Goal: Information Seeking & Learning: Learn about a topic

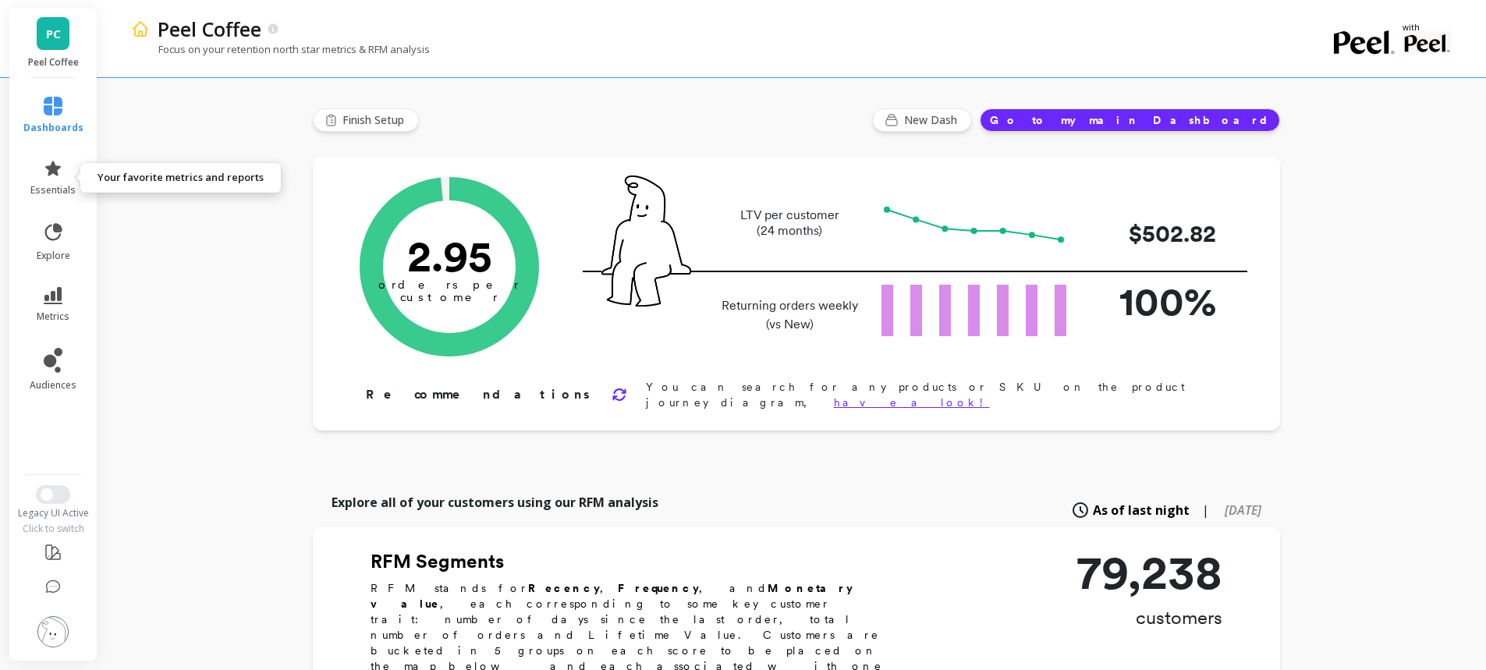
click at [52, 172] on icon at bounding box center [53, 168] width 16 height 15
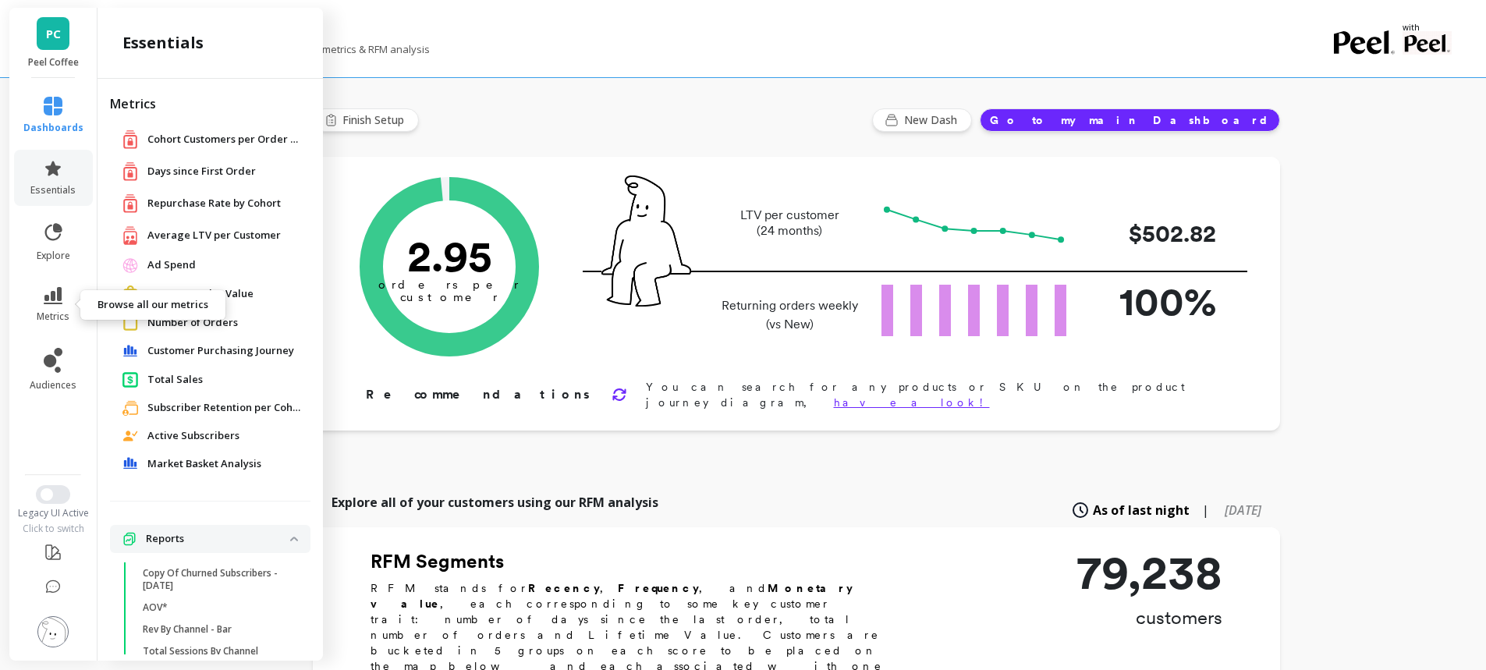
click at [40, 310] on span "metrics" at bounding box center [53, 316] width 33 height 12
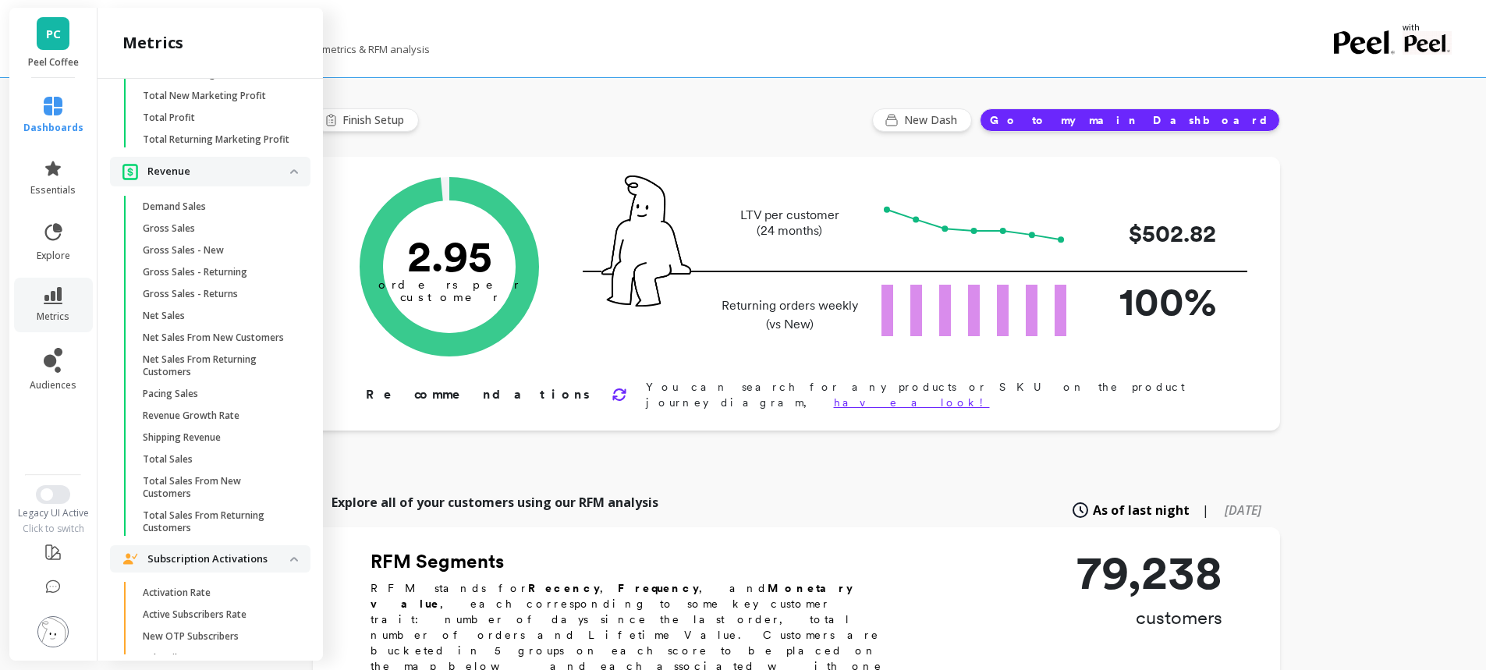
scroll to position [3585, 0]
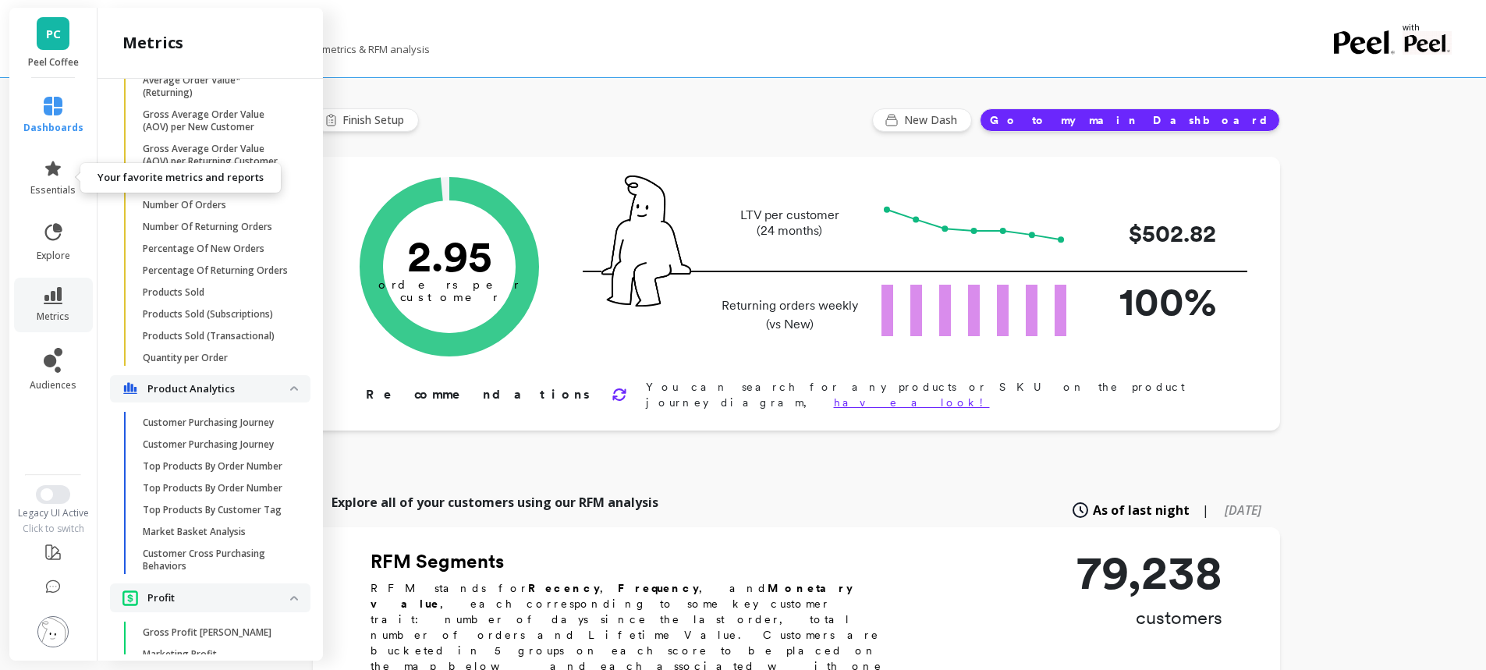
click at [57, 171] on icon at bounding box center [53, 168] width 16 height 15
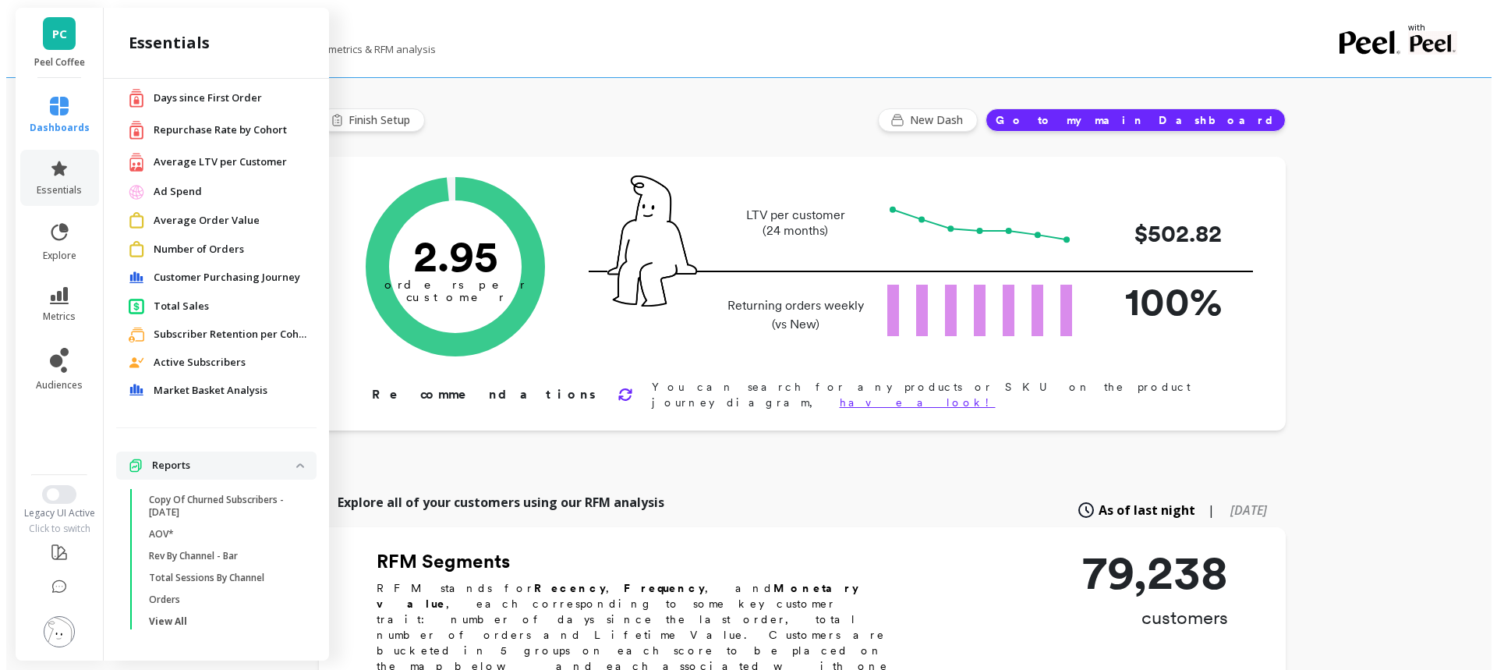
scroll to position [0, 0]
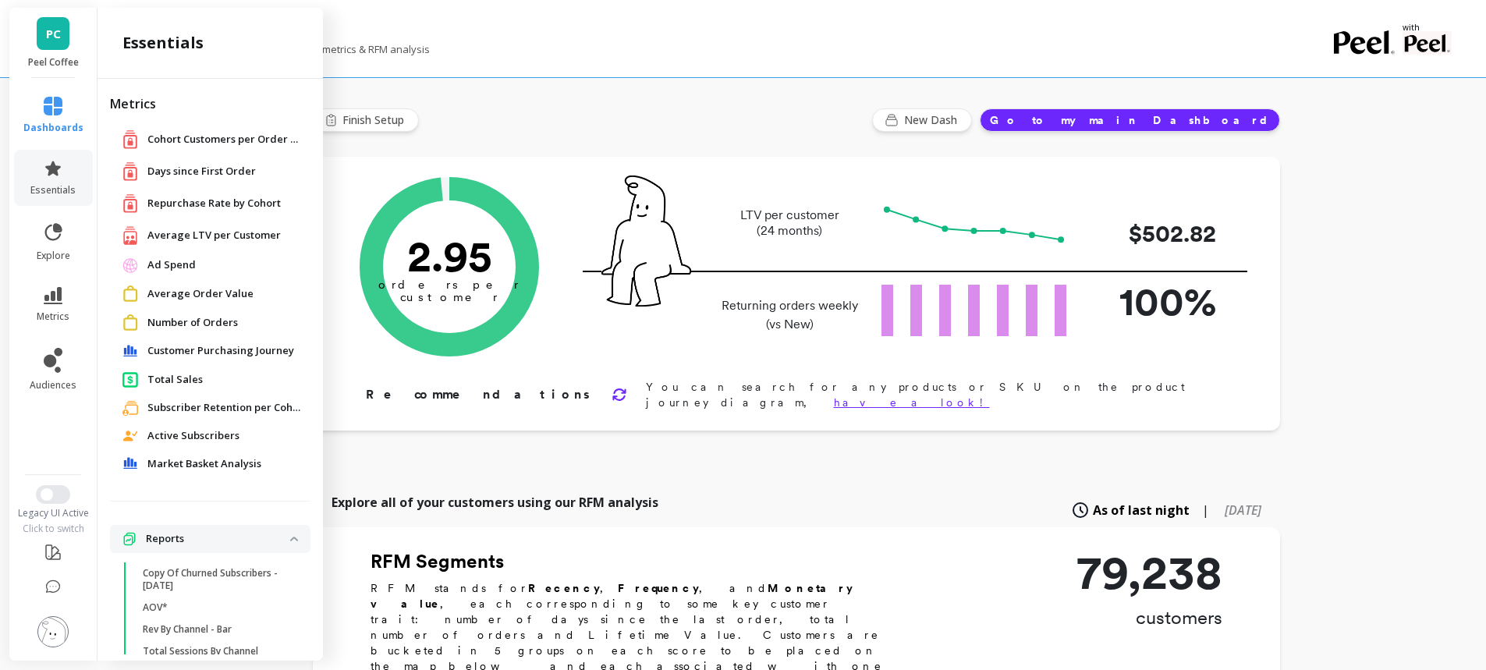
click at [186, 375] on span "Total Sales" at bounding box center [174, 380] width 55 height 16
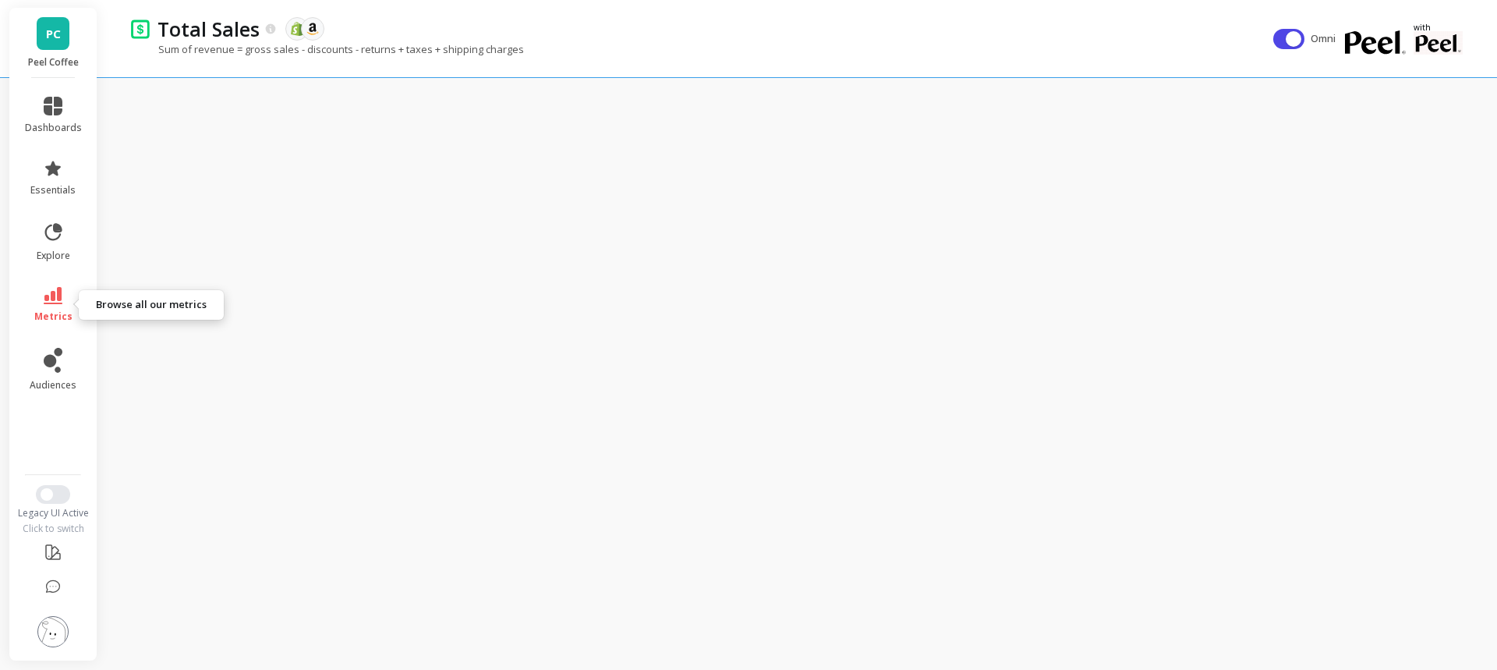
click at [58, 299] on icon at bounding box center [53, 295] width 19 height 17
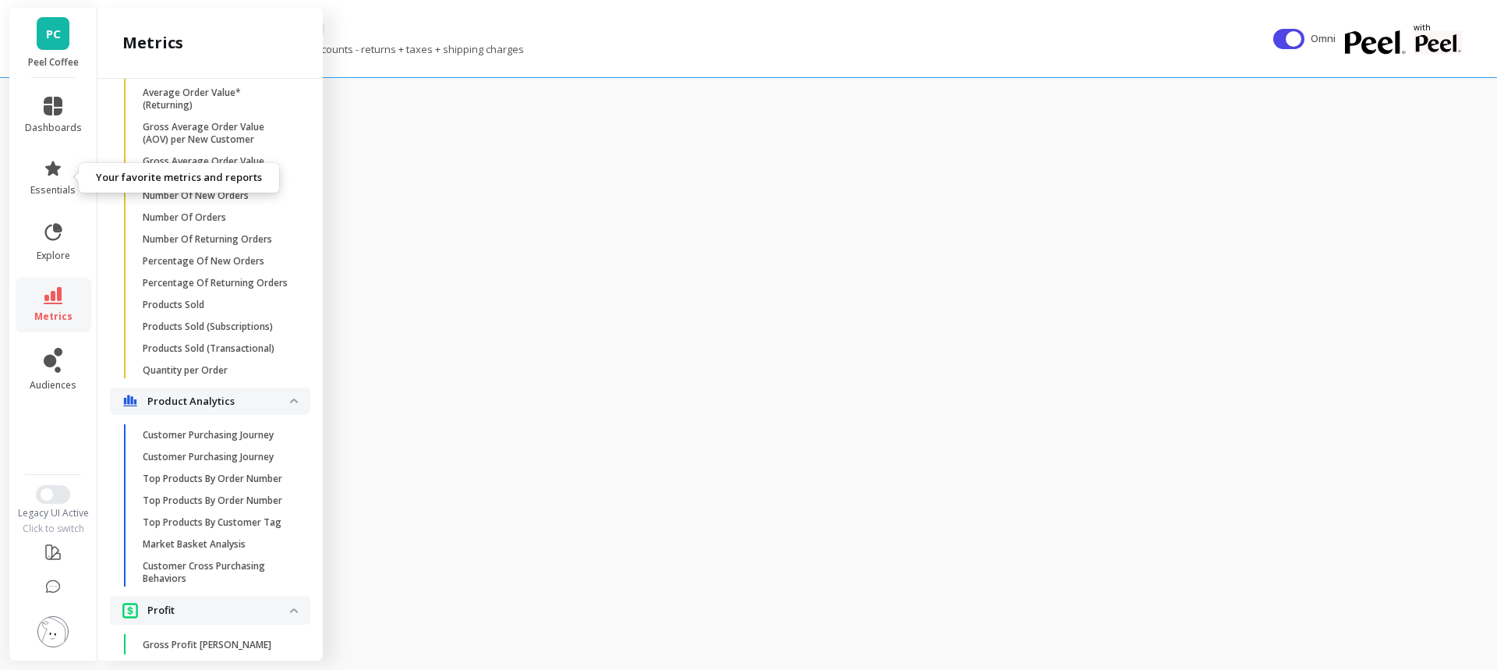
click at [57, 190] on span "essentials" at bounding box center [52, 190] width 45 height 12
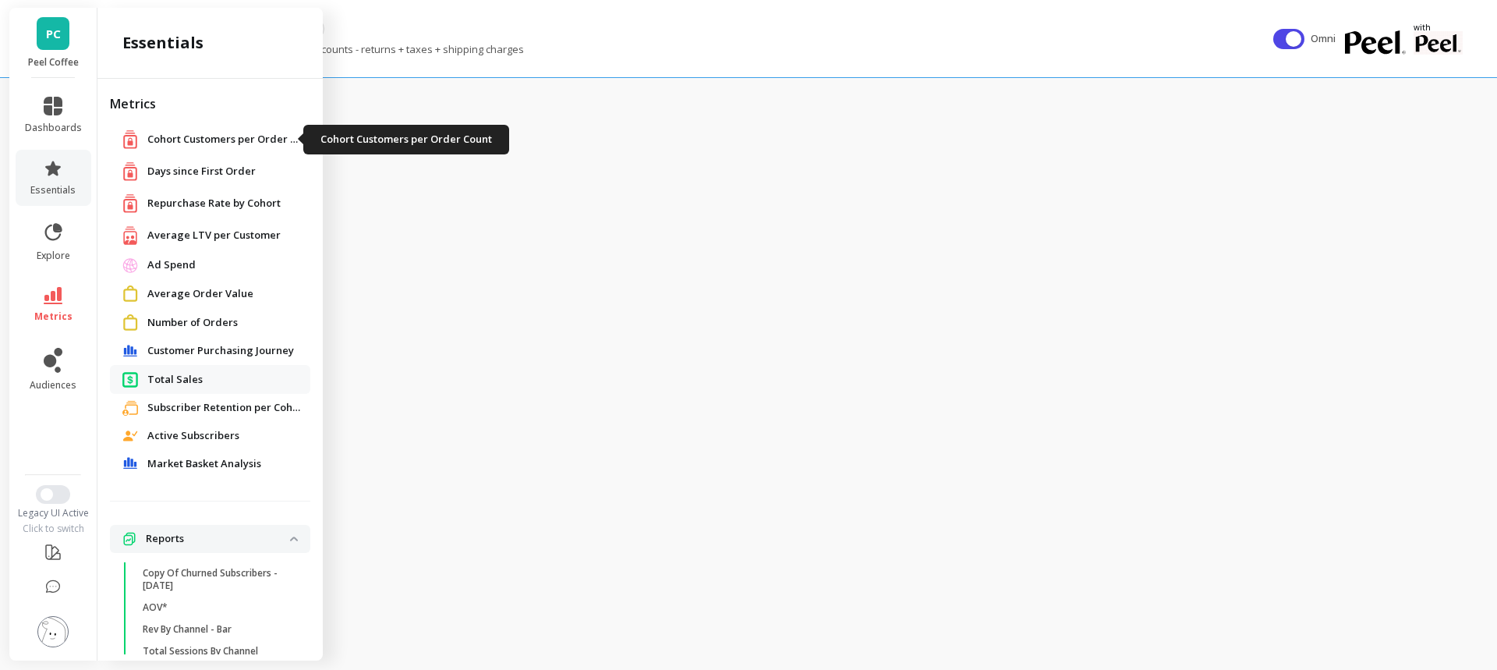
click at [229, 134] on span "Cohort Customers per Order Count" at bounding box center [225, 140] width 156 height 16
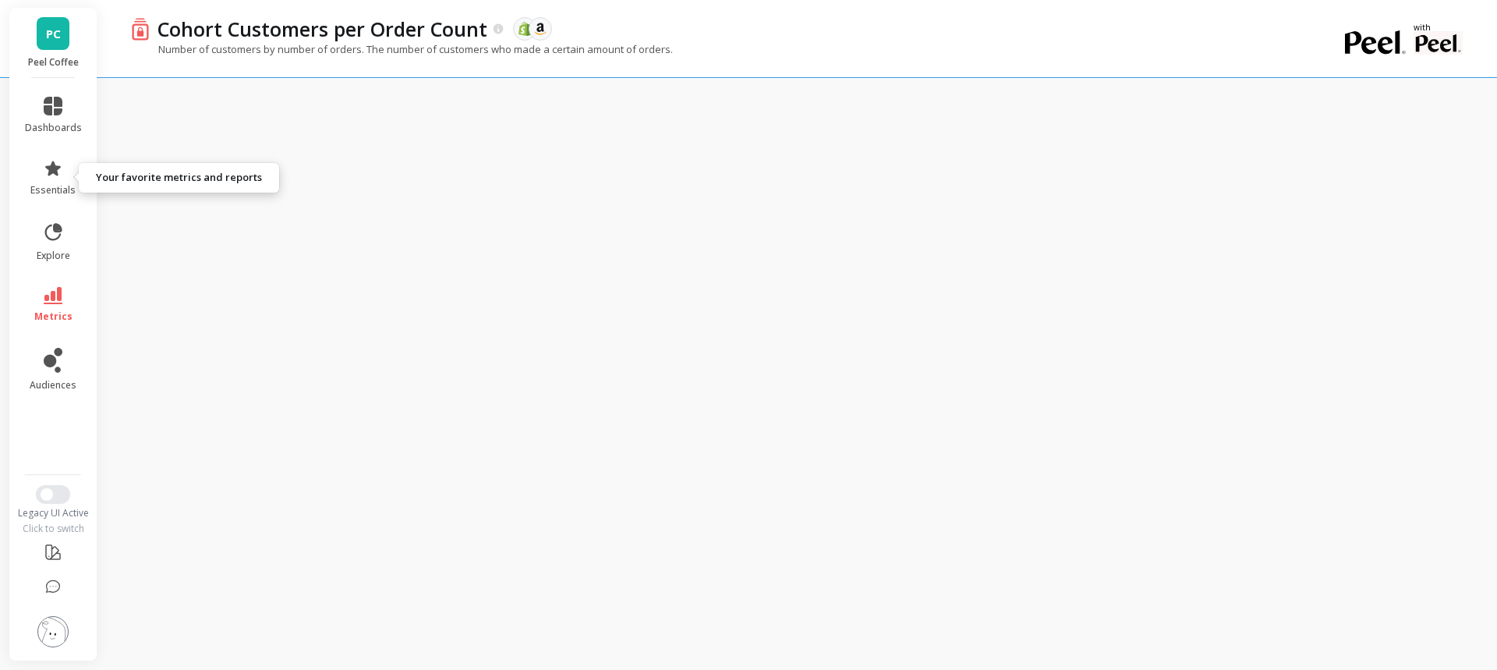
click at [58, 170] on icon at bounding box center [53, 168] width 19 height 19
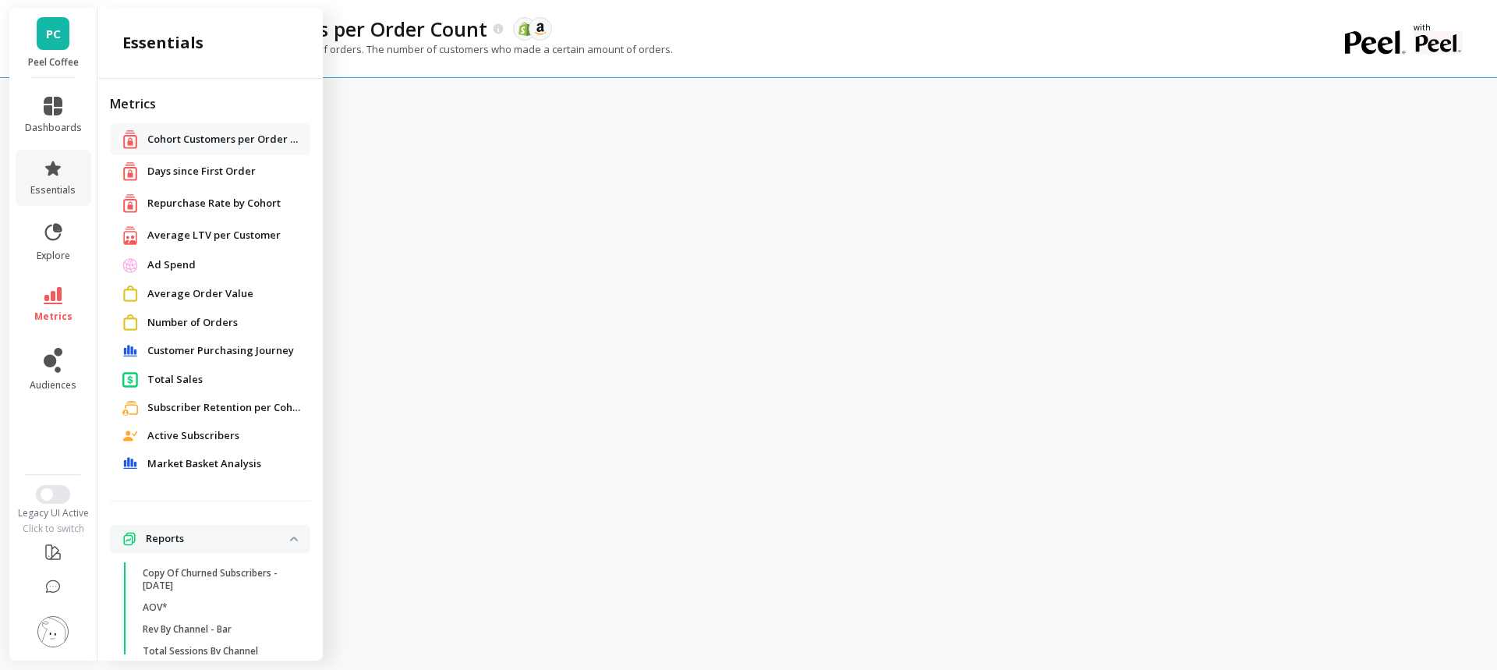
click at [211, 235] on span "Average LTV per Customer" at bounding box center [213, 236] width 133 height 16
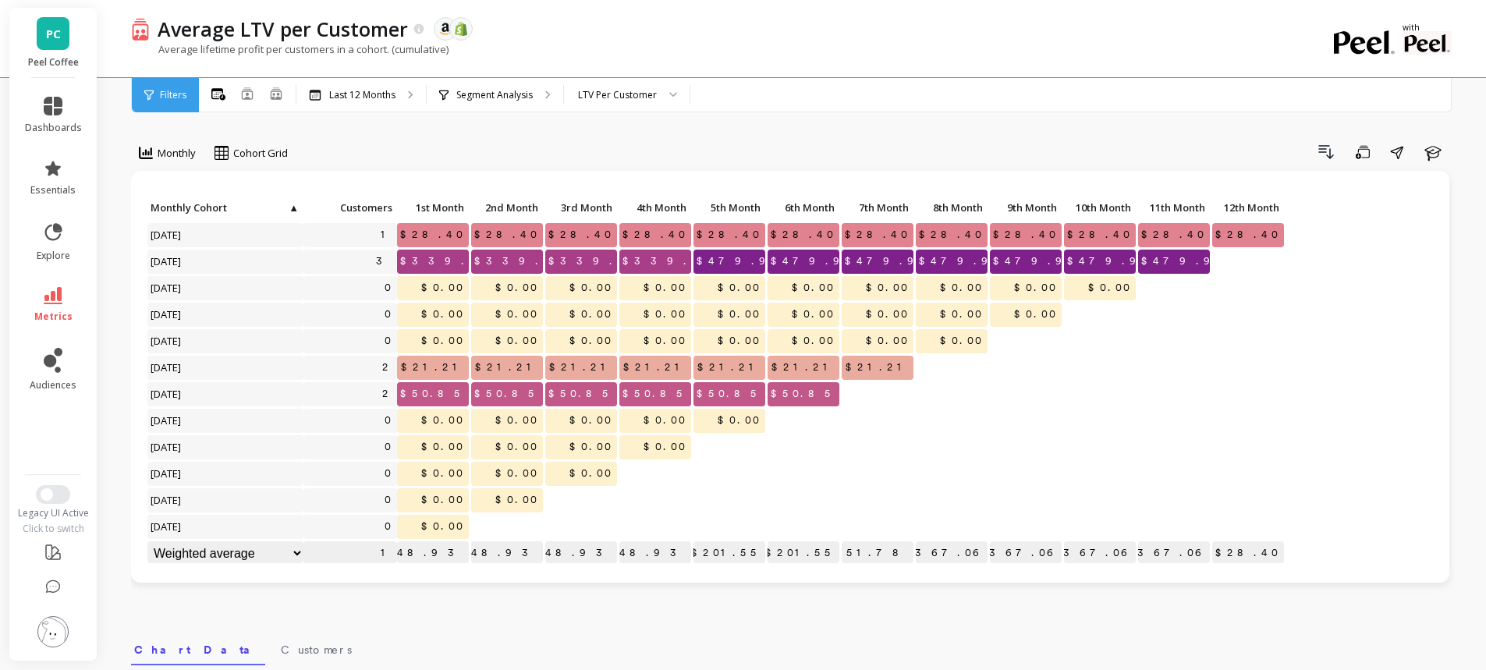
click at [500, 91] on p "Segment Analysis" at bounding box center [494, 95] width 76 height 12
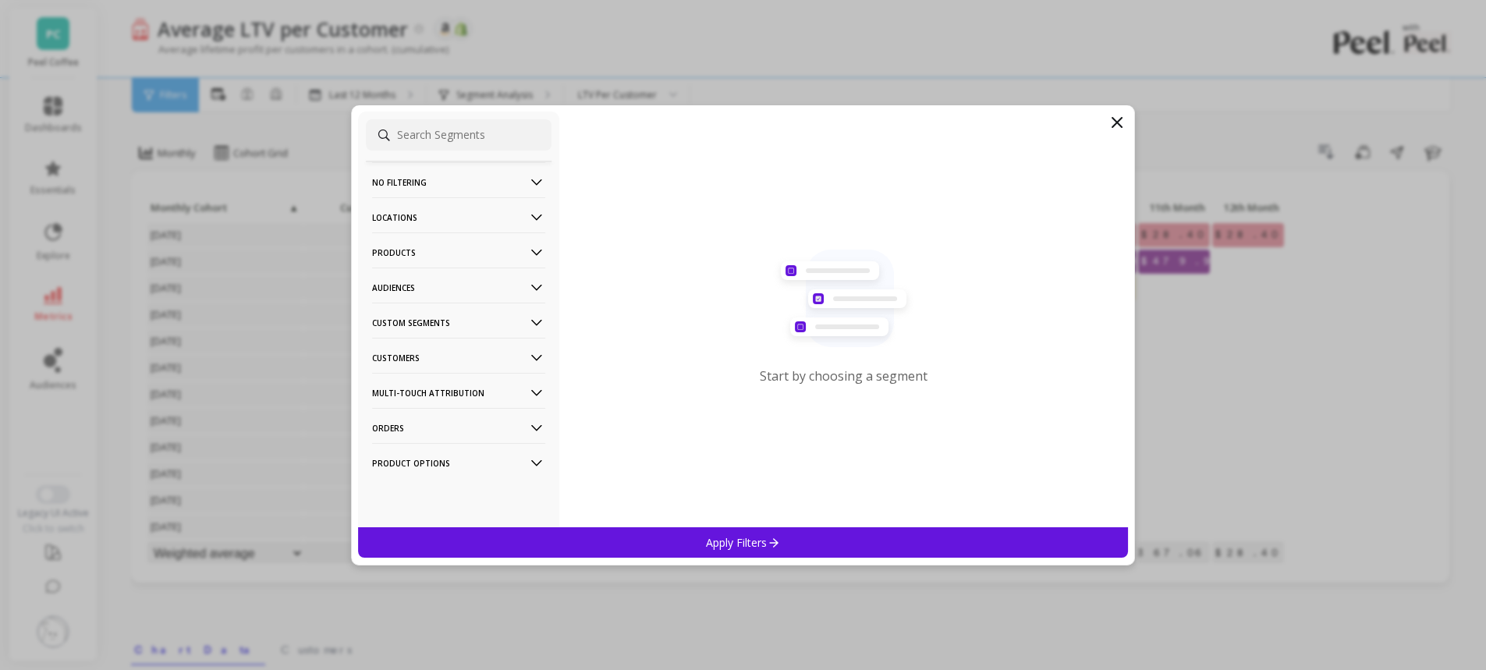
click at [437, 289] on p "Audiences" at bounding box center [458, 288] width 173 height 40
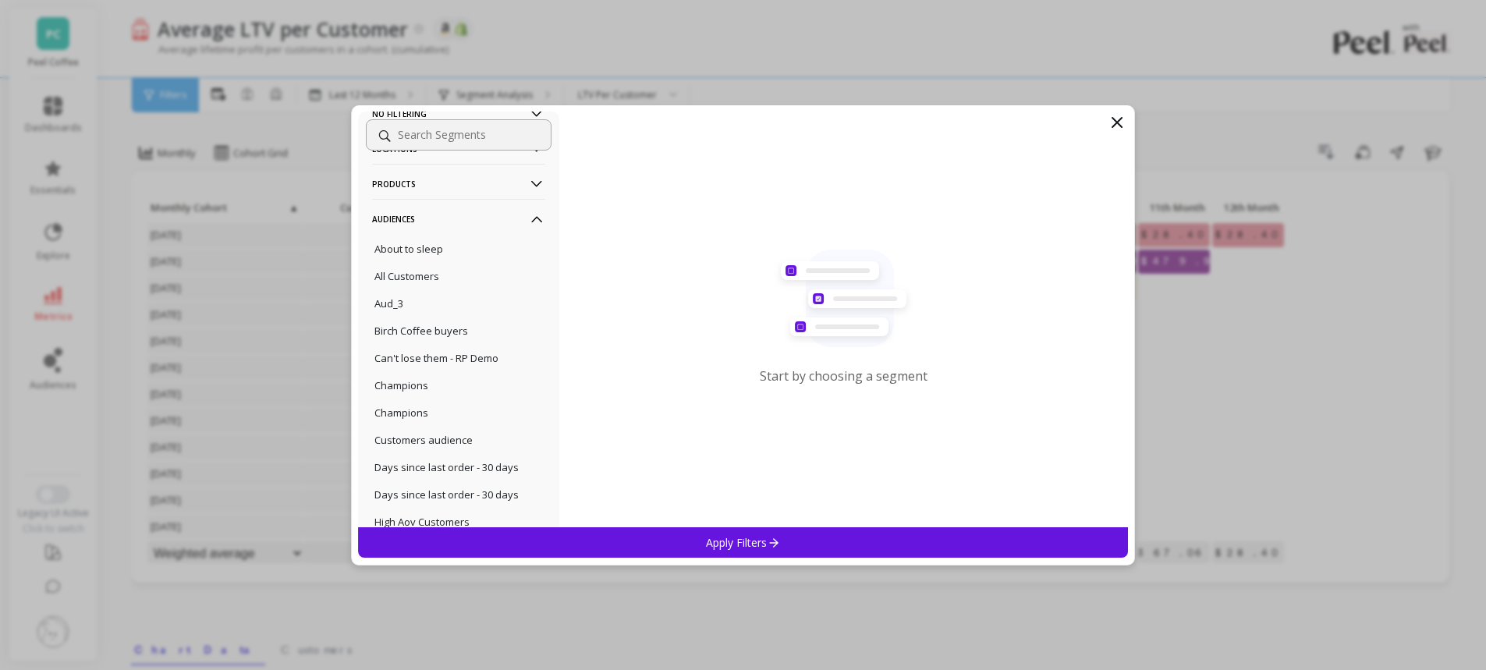
scroll to position [78, 0]
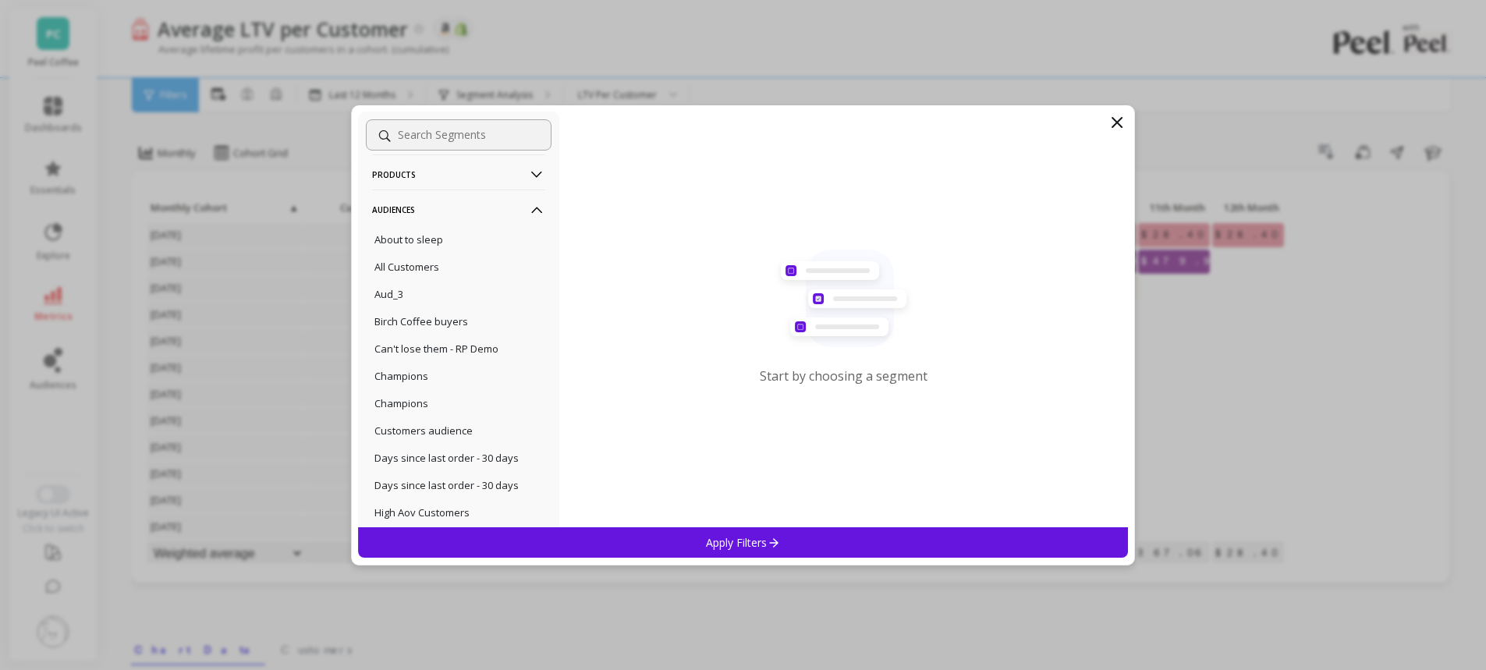
click at [445, 201] on p "Audiences" at bounding box center [458, 210] width 173 height 40
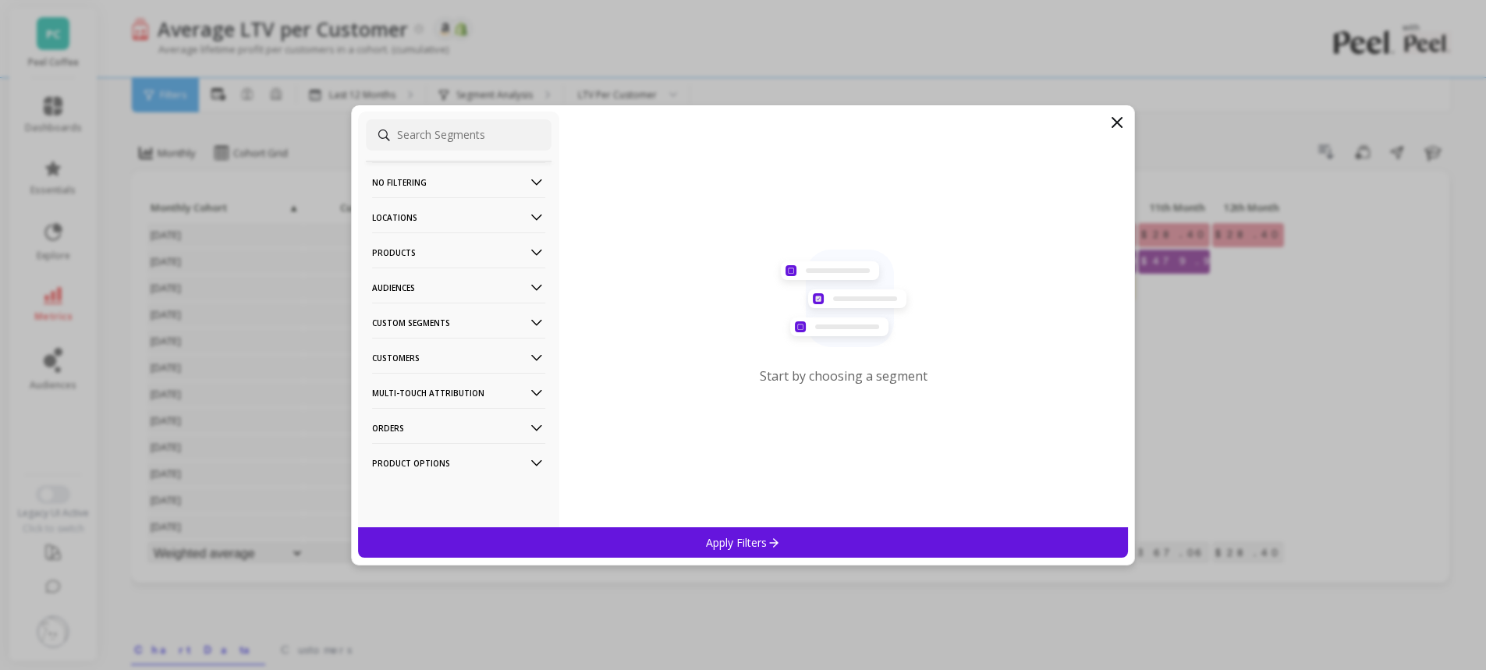
click at [1121, 116] on icon at bounding box center [1116, 122] width 19 height 19
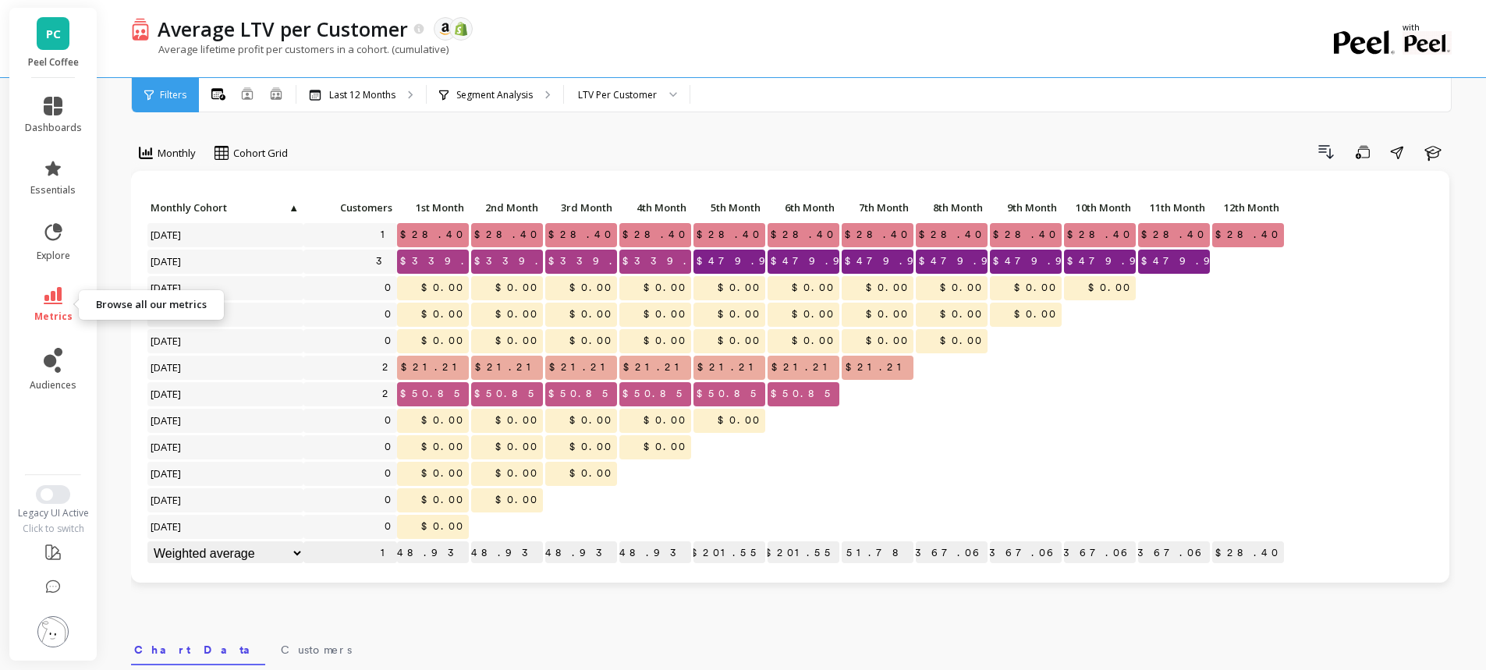
drag, startPoint x: 43, startPoint y: 310, endPoint x: 51, endPoint y: 299, distance: 13.4
click at [45, 308] on link "metrics" at bounding box center [53, 305] width 57 height 36
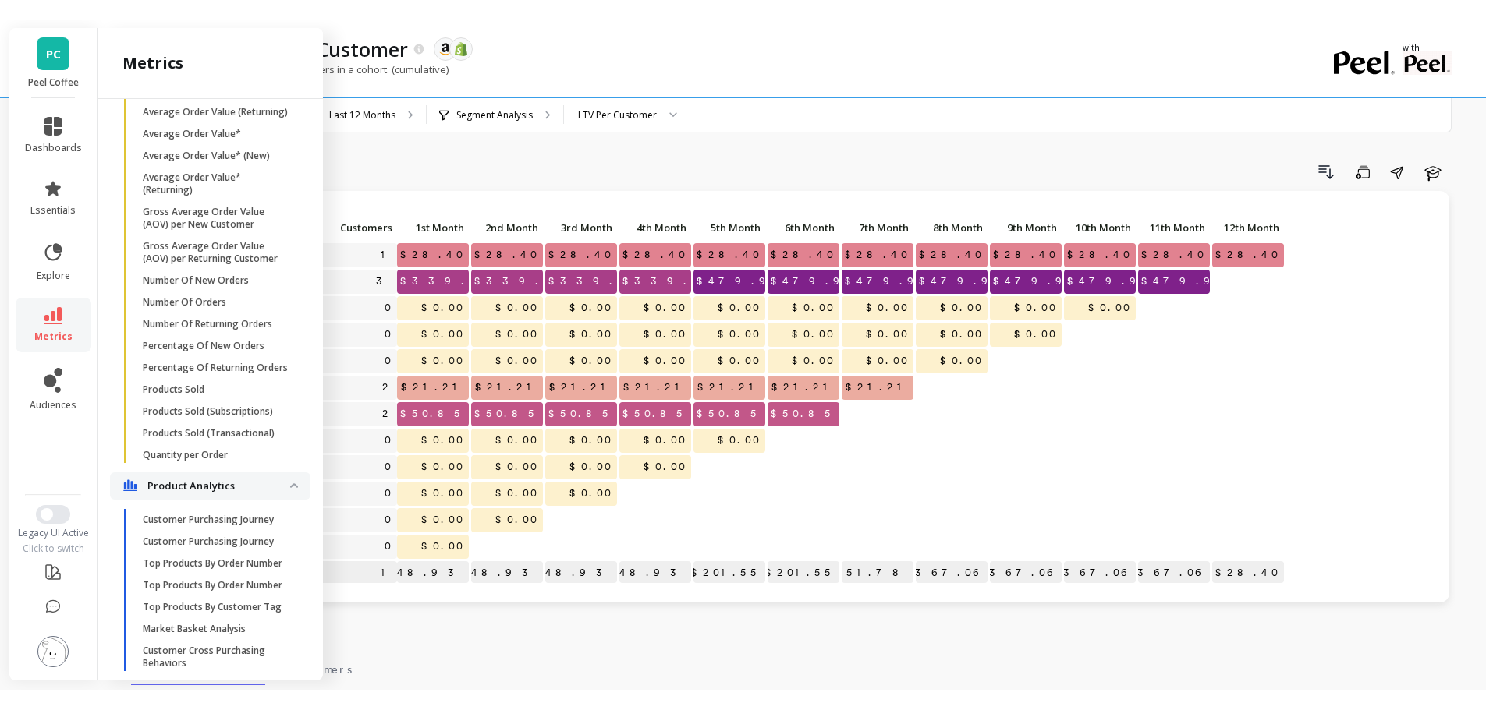
scroll to position [2728, 0]
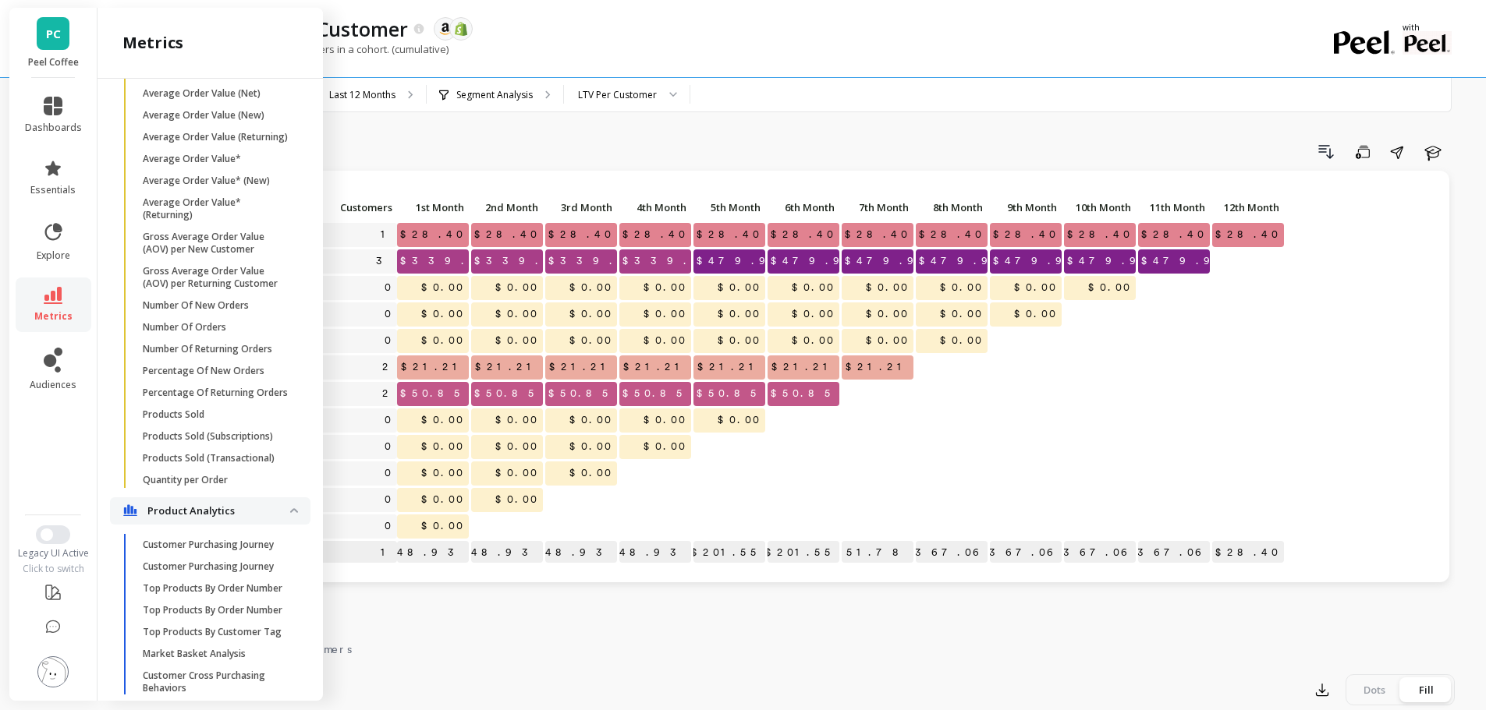
click at [840, 146] on div "Drill Down Save Share Learn" at bounding box center [877, 152] width 1156 height 25
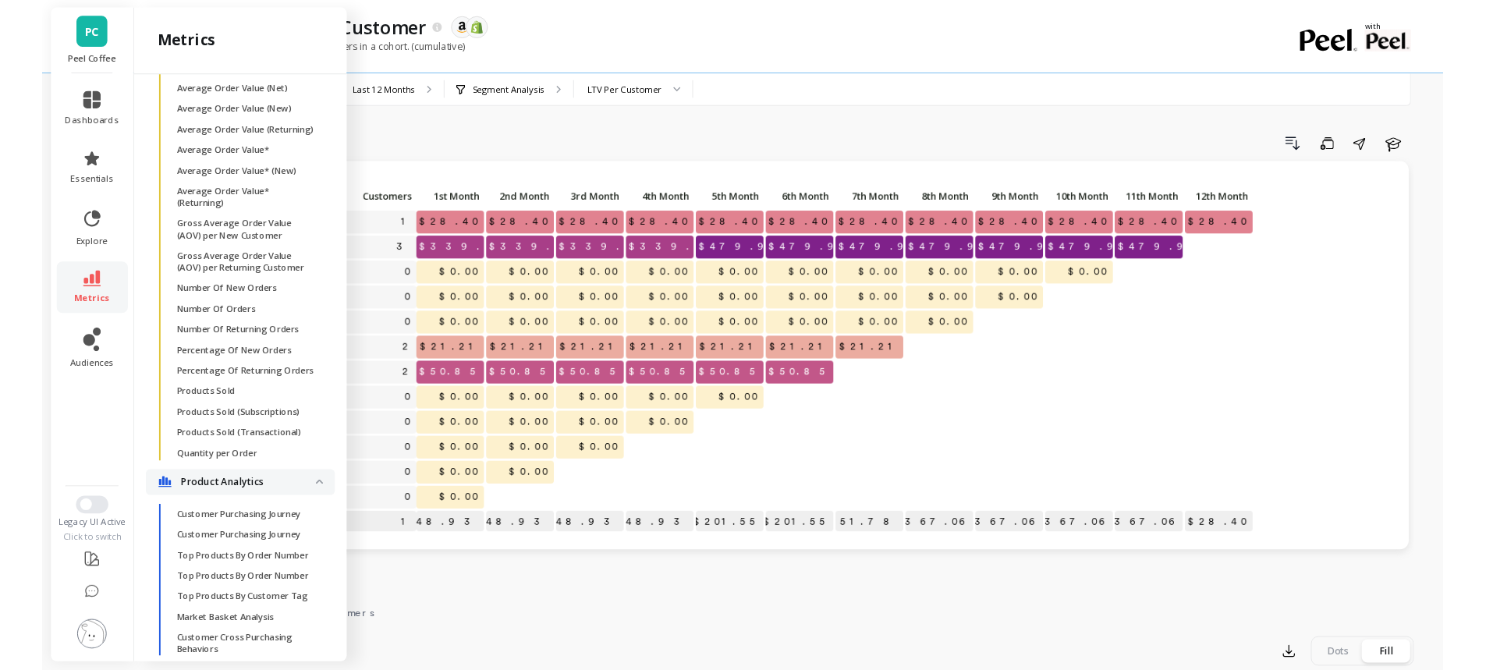
scroll to position [0, 0]
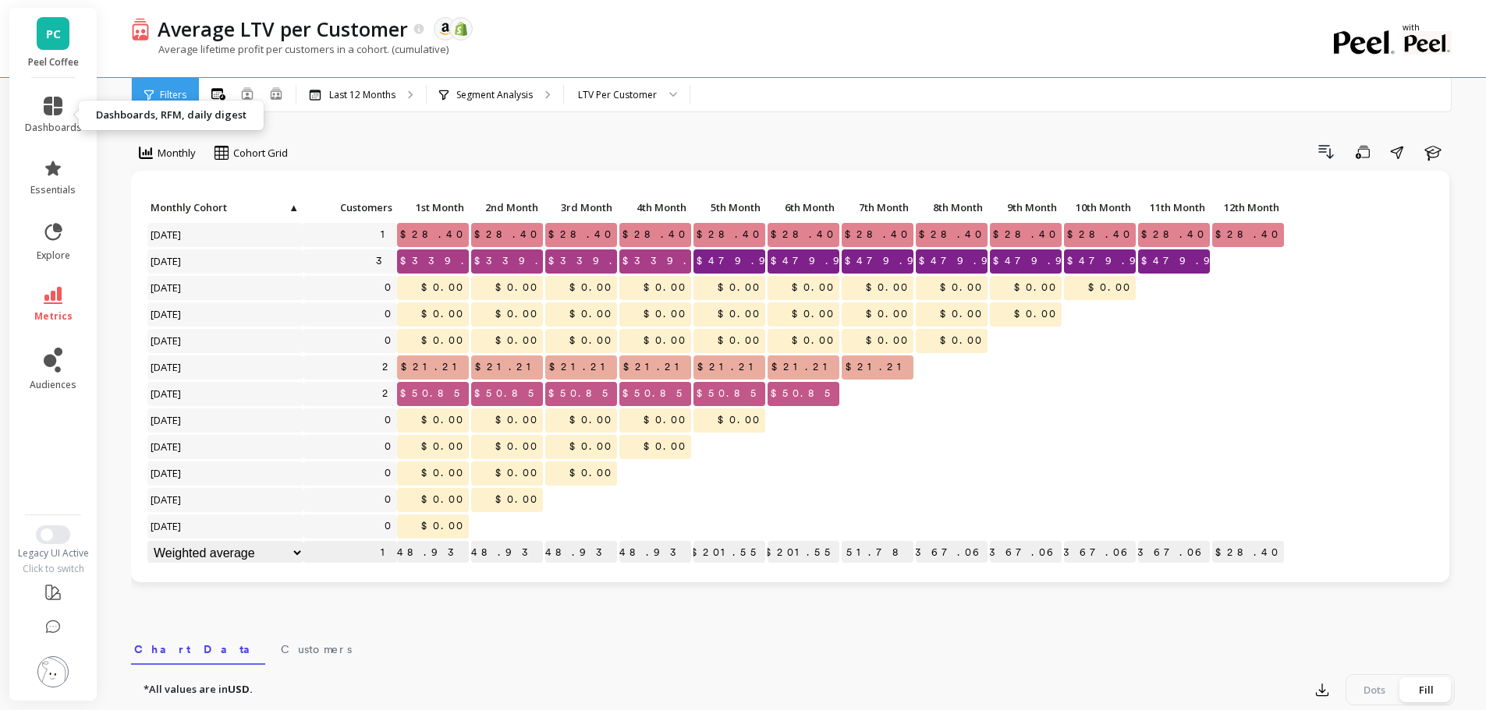
click at [52, 120] on link "dashboards" at bounding box center [53, 115] width 57 height 37
click at [739, 139] on div "Monthly Cohort Grid Drill Down Save Share Learn Click to create an audience 1 $…" at bounding box center [792, 657] width 1323 height 1191
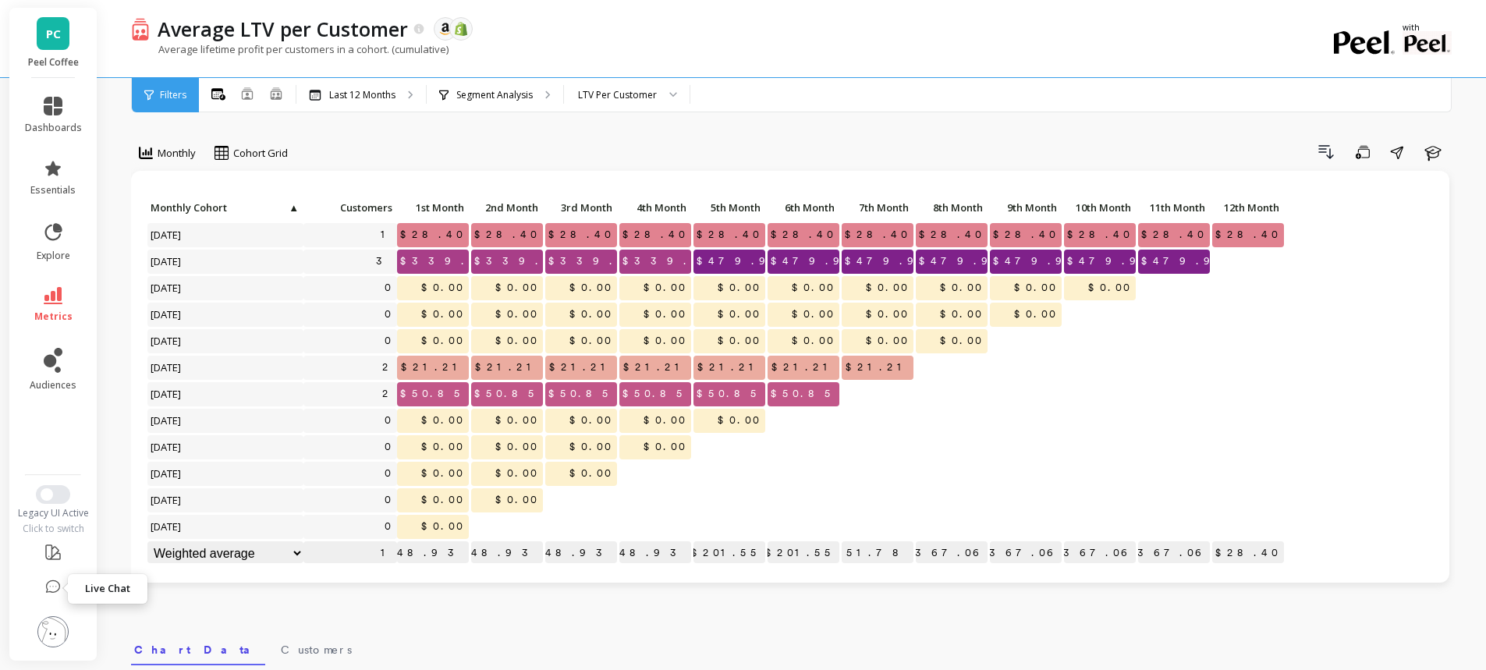
click at [51, 586] on icon at bounding box center [53, 587] width 16 height 16
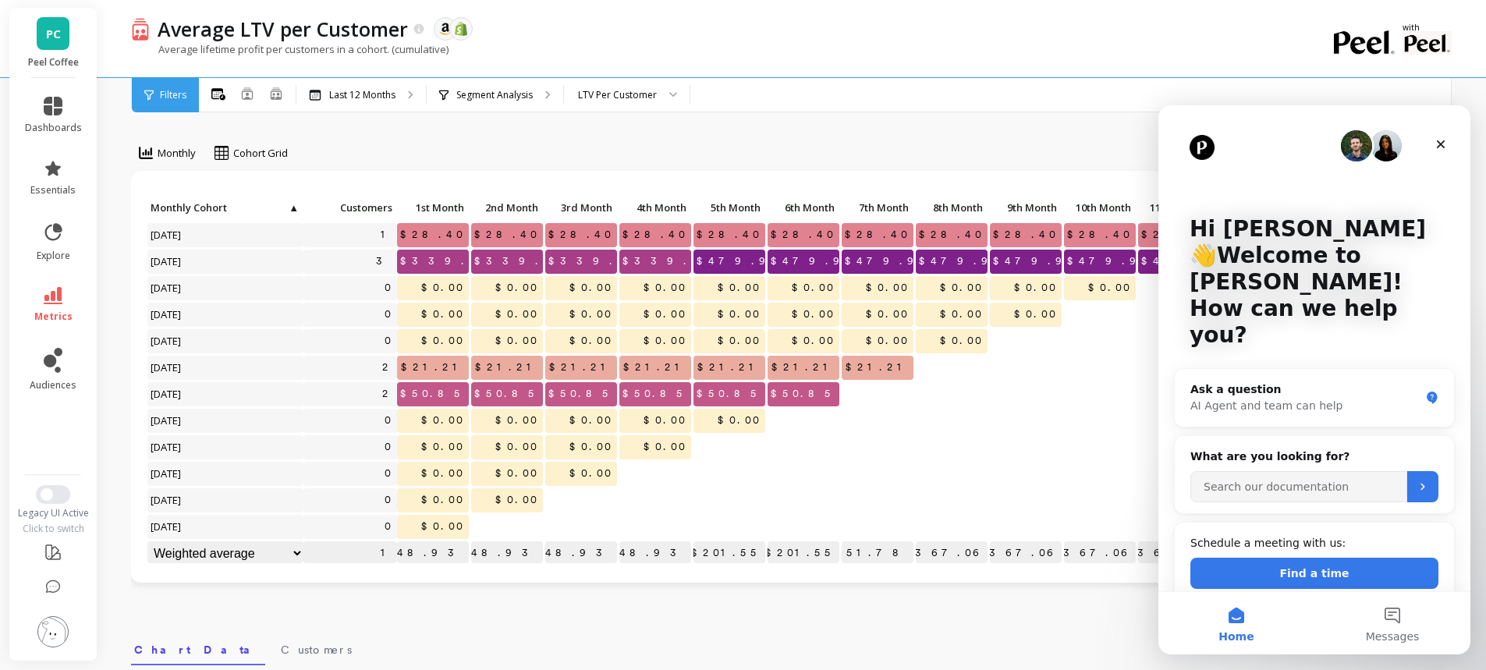
click at [1439, 147] on icon "Close" at bounding box center [1441, 144] width 9 height 9
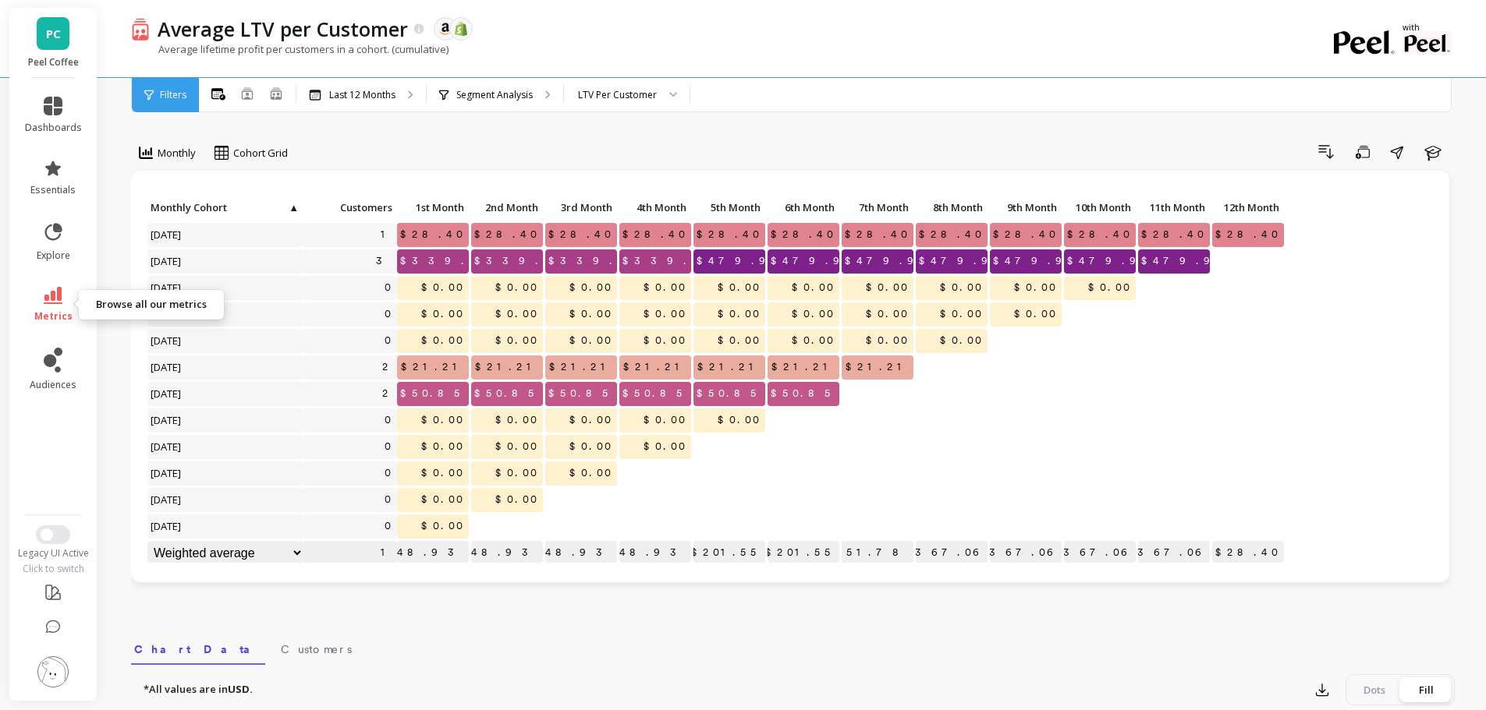
click at [62, 300] on icon at bounding box center [53, 295] width 19 height 17
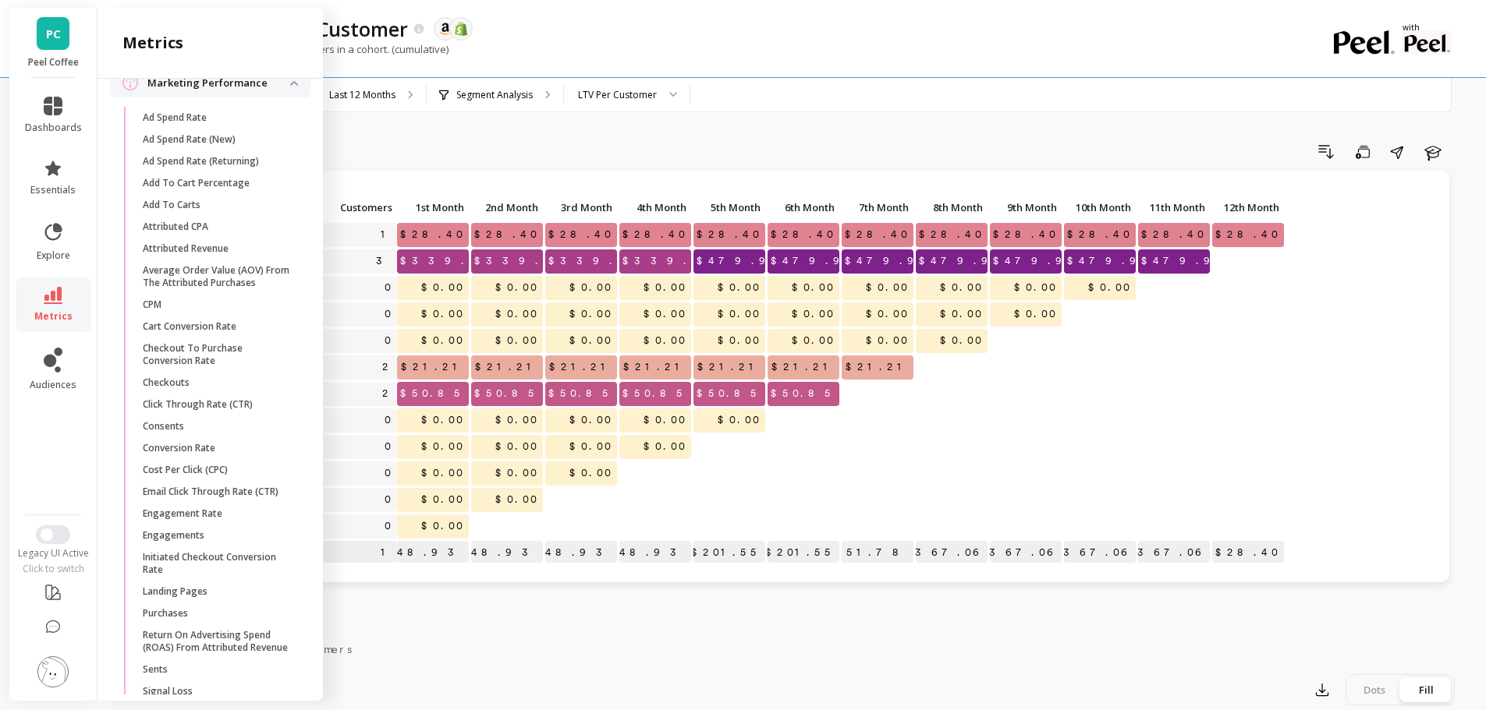
scroll to position [1966, 0]
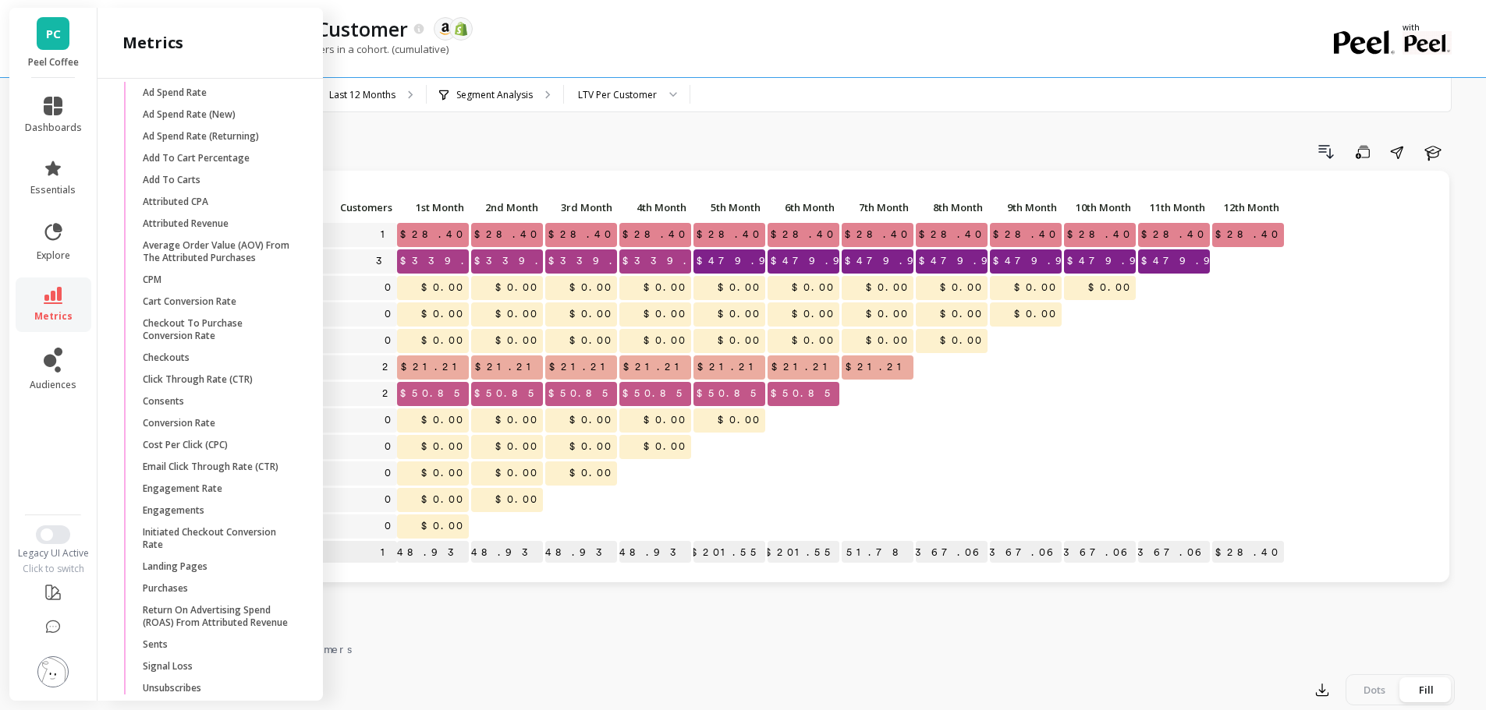
click at [189, 573] on p "Landing Pages" at bounding box center [175, 567] width 65 height 12
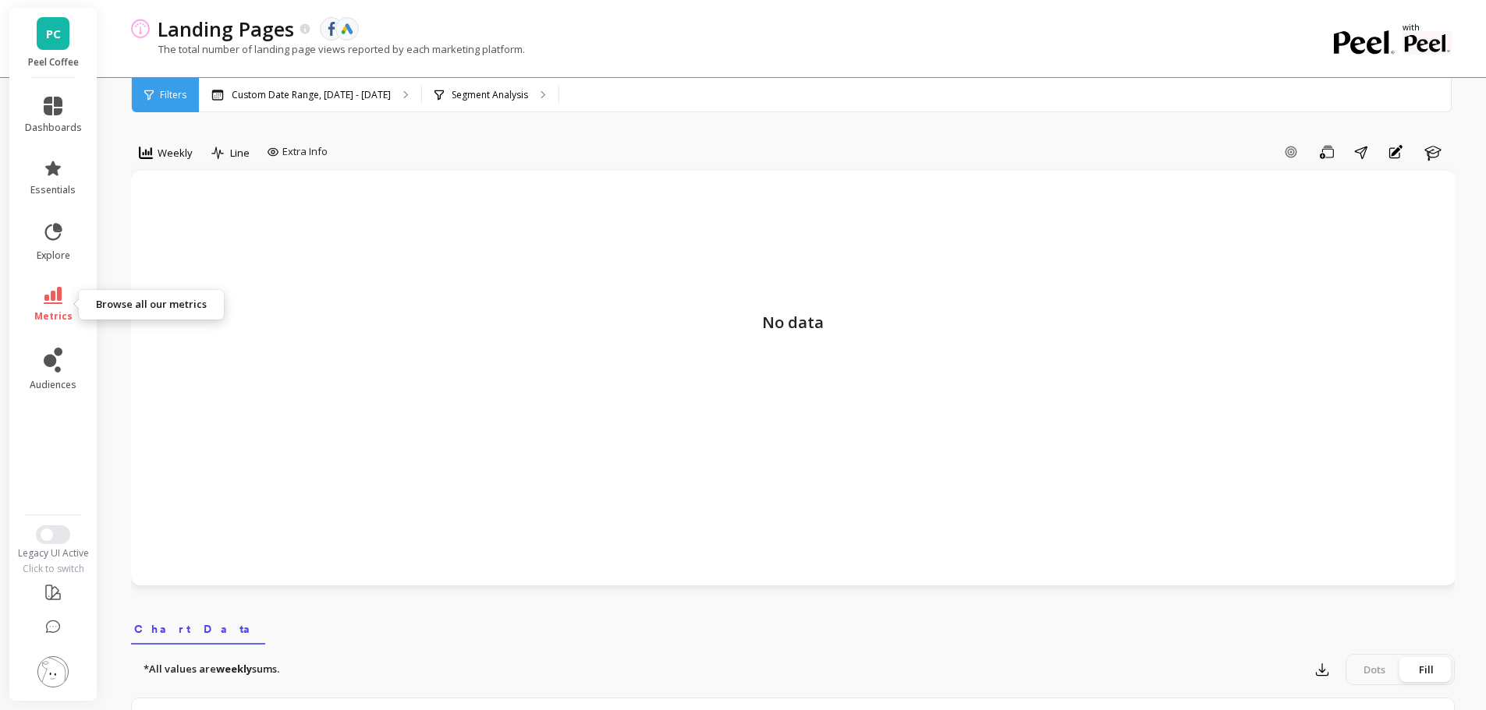
click at [69, 307] on link "metrics" at bounding box center [53, 305] width 57 height 36
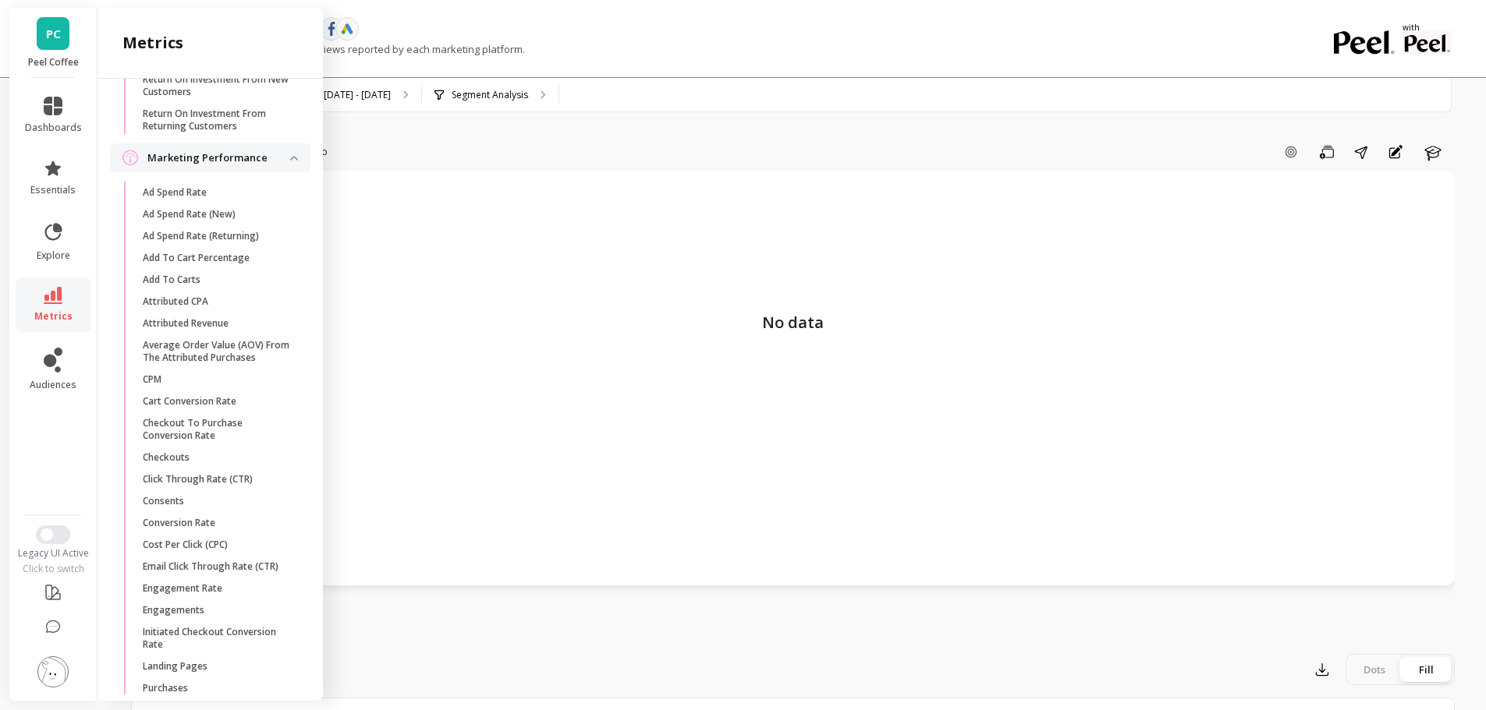
scroll to position [1894, 0]
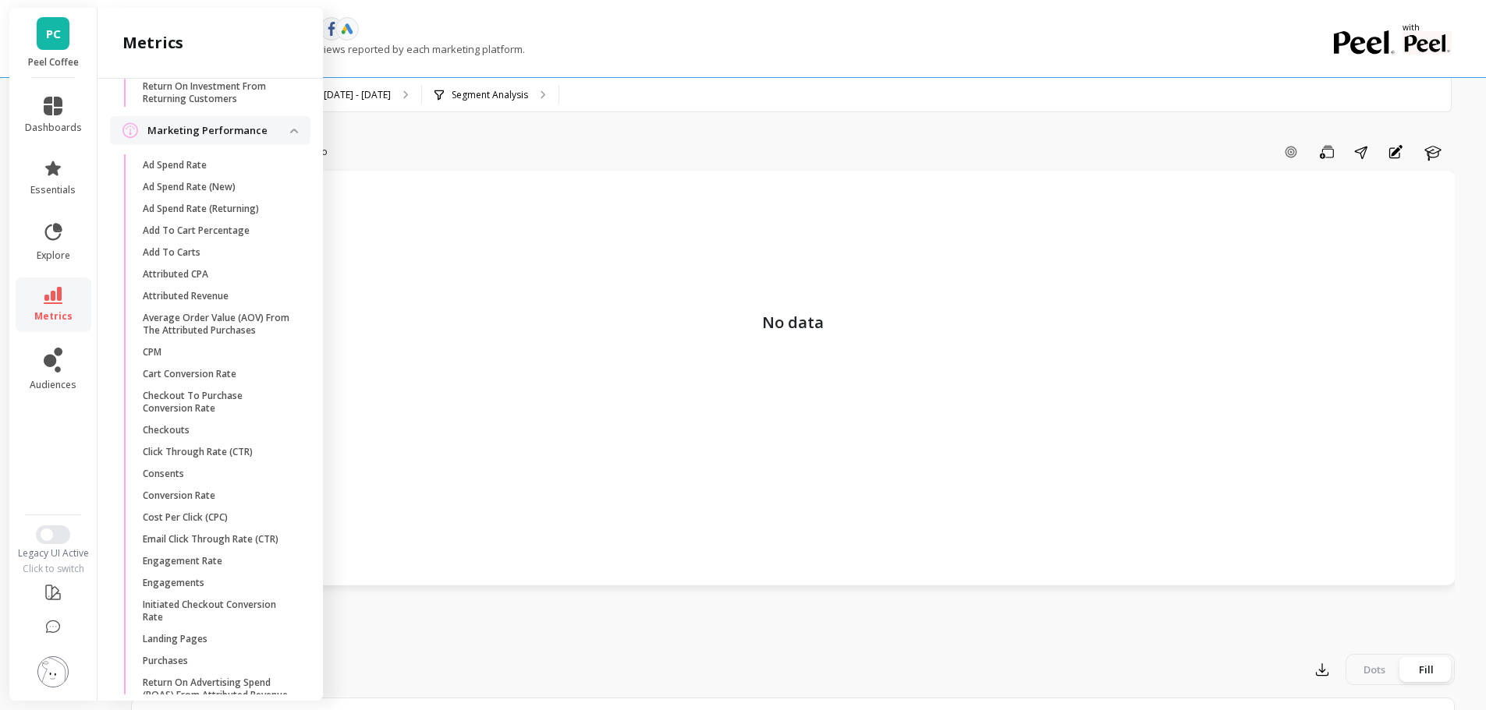
click at [215, 381] on p "Cart Conversion Rate" at bounding box center [190, 374] width 94 height 12
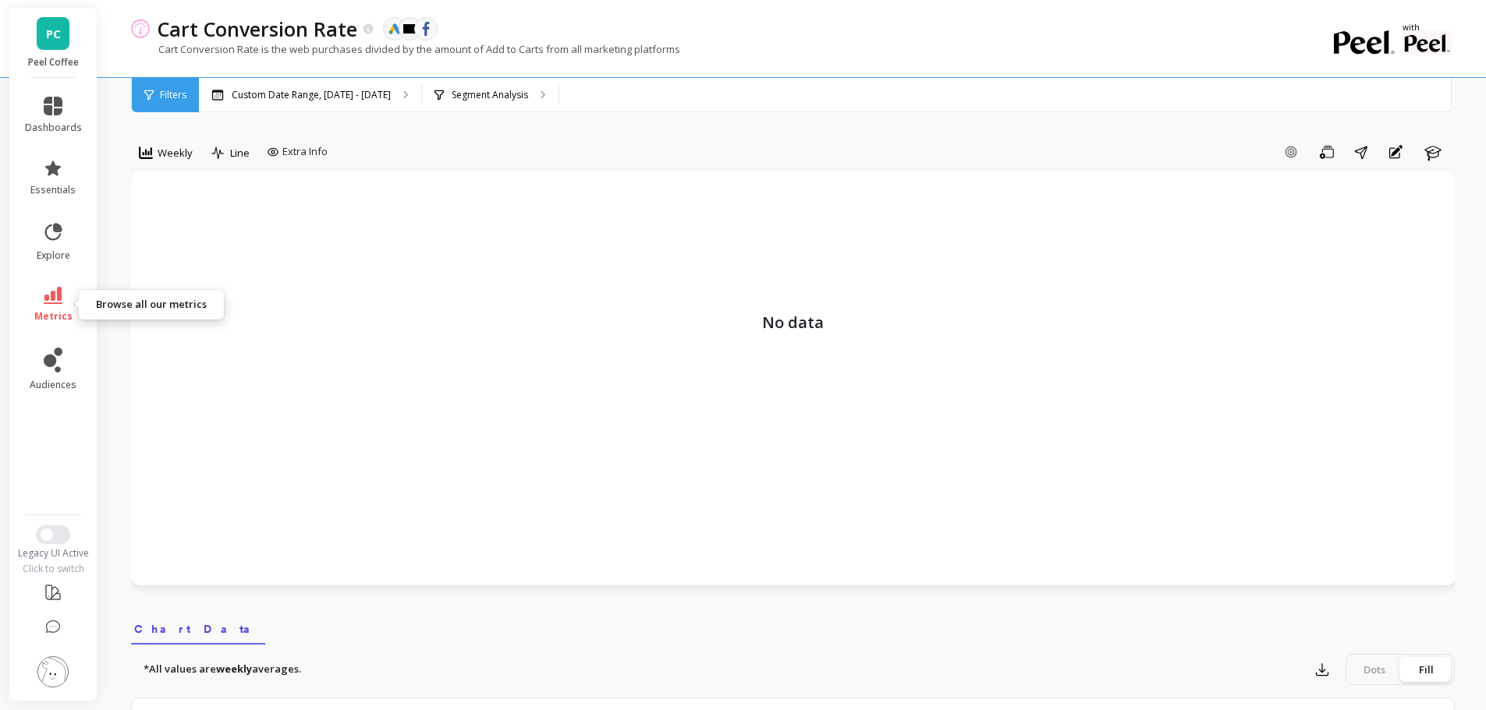
click at [52, 304] on link "metrics" at bounding box center [53, 305] width 57 height 36
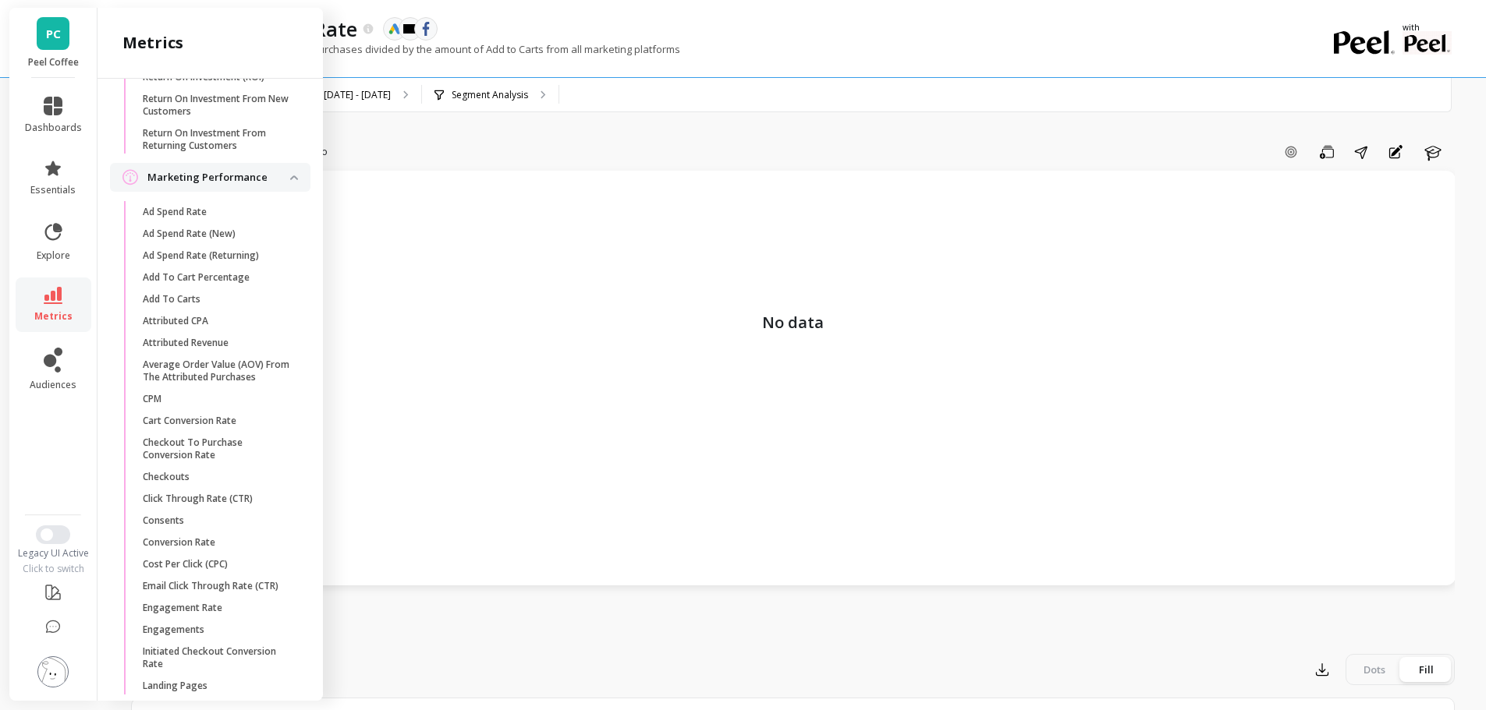
scroll to position [1926, 0]
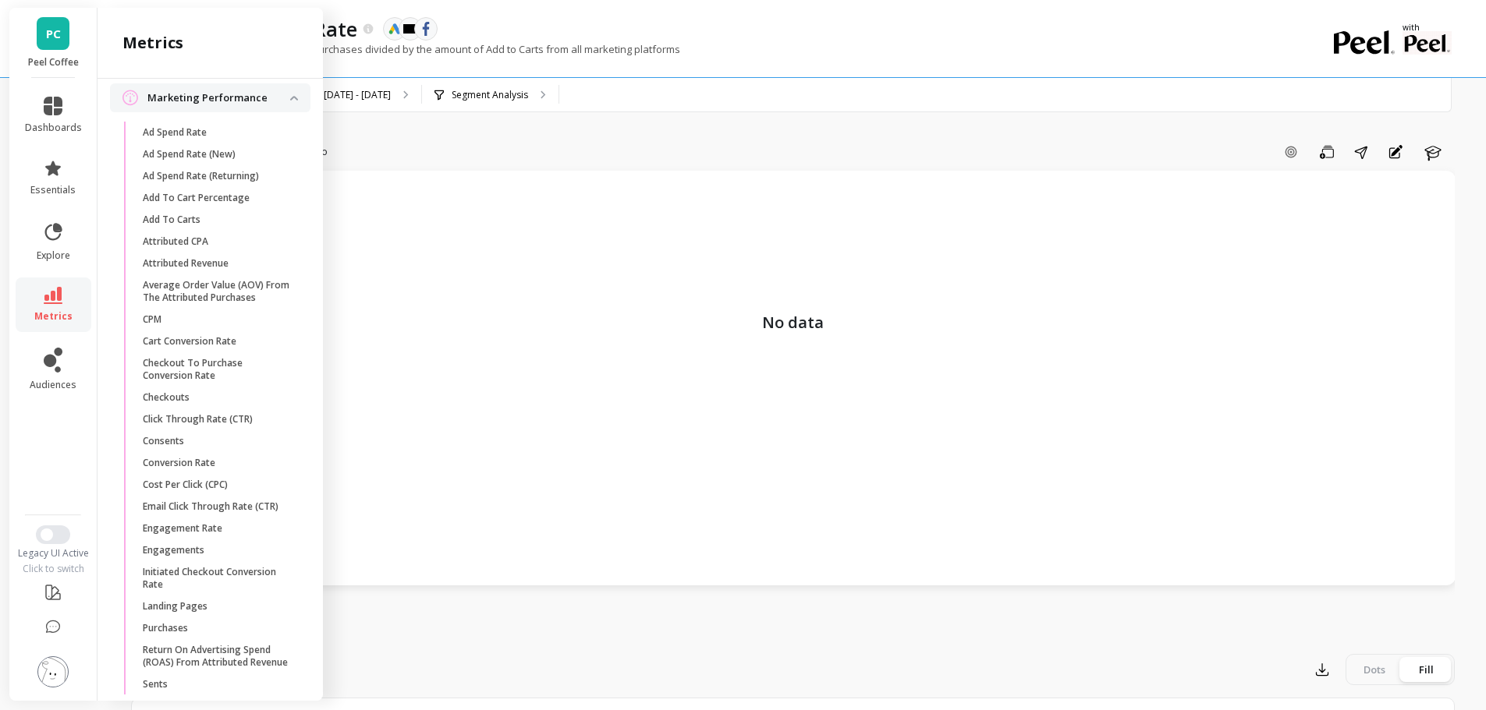
click at [219, 470] on span "Conversion Rate" at bounding box center [217, 463] width 149 height 12
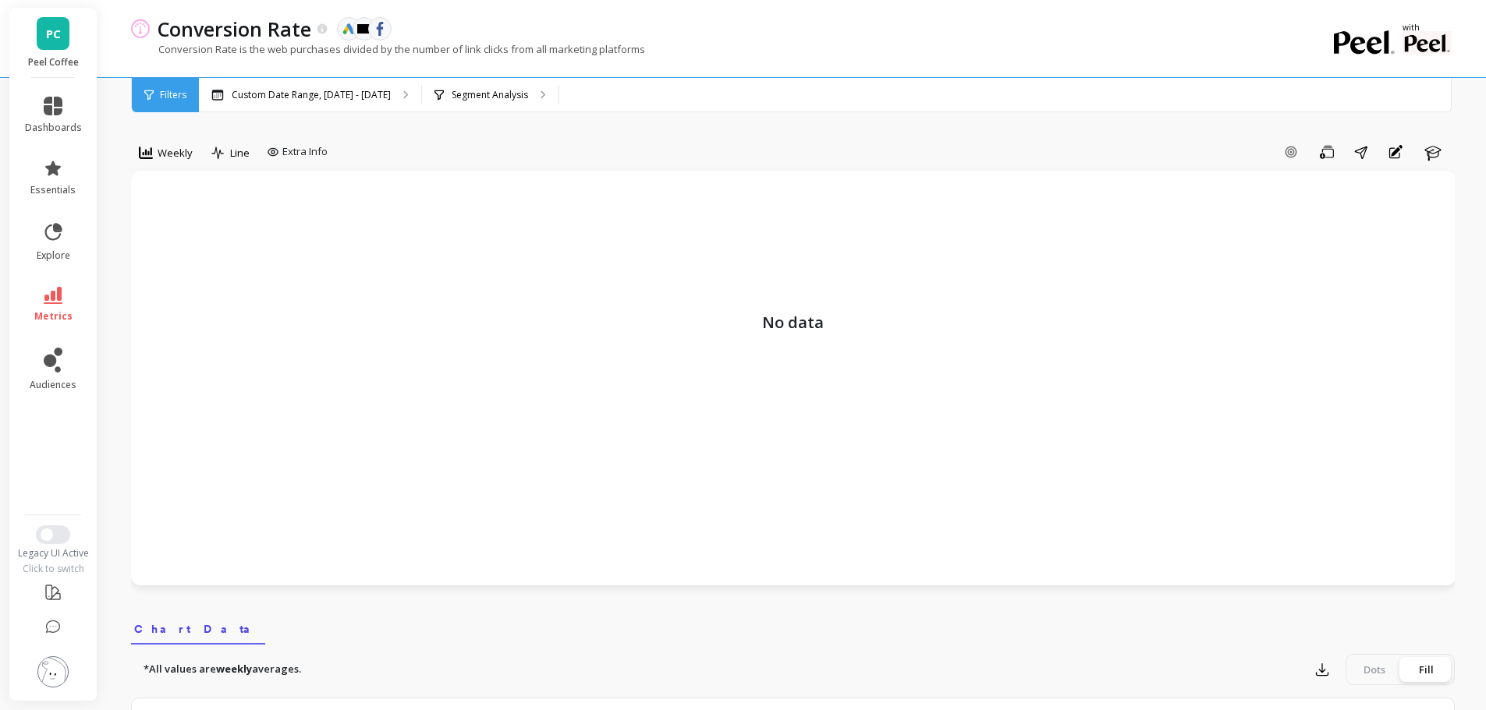
click at [509, 89] on p "Segment Analysis" at bounding box center [490, 95] width 76 height 12
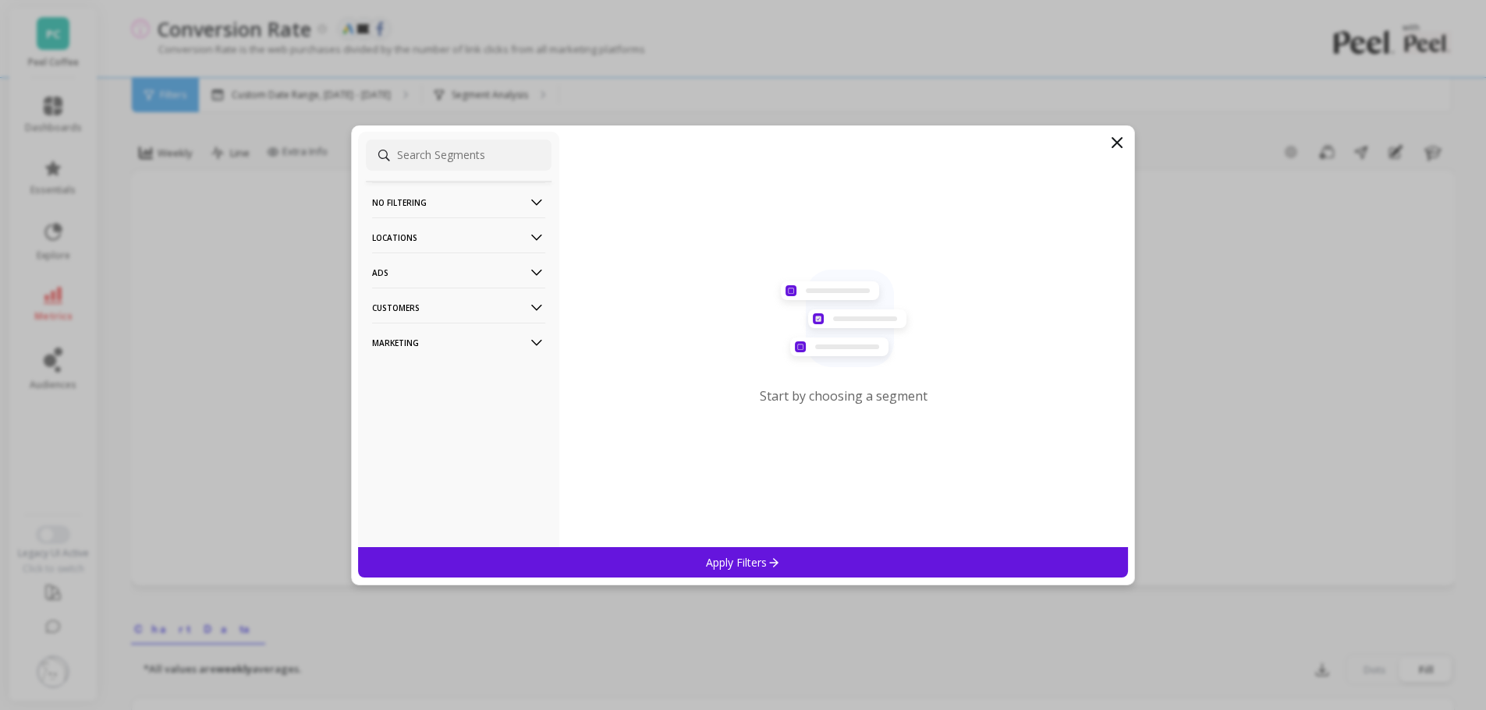
click at [423, 239] on p "Locations" at bounding box center [458, 238] width 173 height 40
click at [423, 235] on p "Locations" at bounding box center [458, 238] width 173 height 40
click at [428, 303] on p "Customers" at bounding box center [458, 308] width 173 height 40
click at [387, 377] on p "Marketing" at bounding box center [458, 385] width 173 height 40
click at [431, 475] on div "Source" at bounding box center [459, 469] width 186 height 25
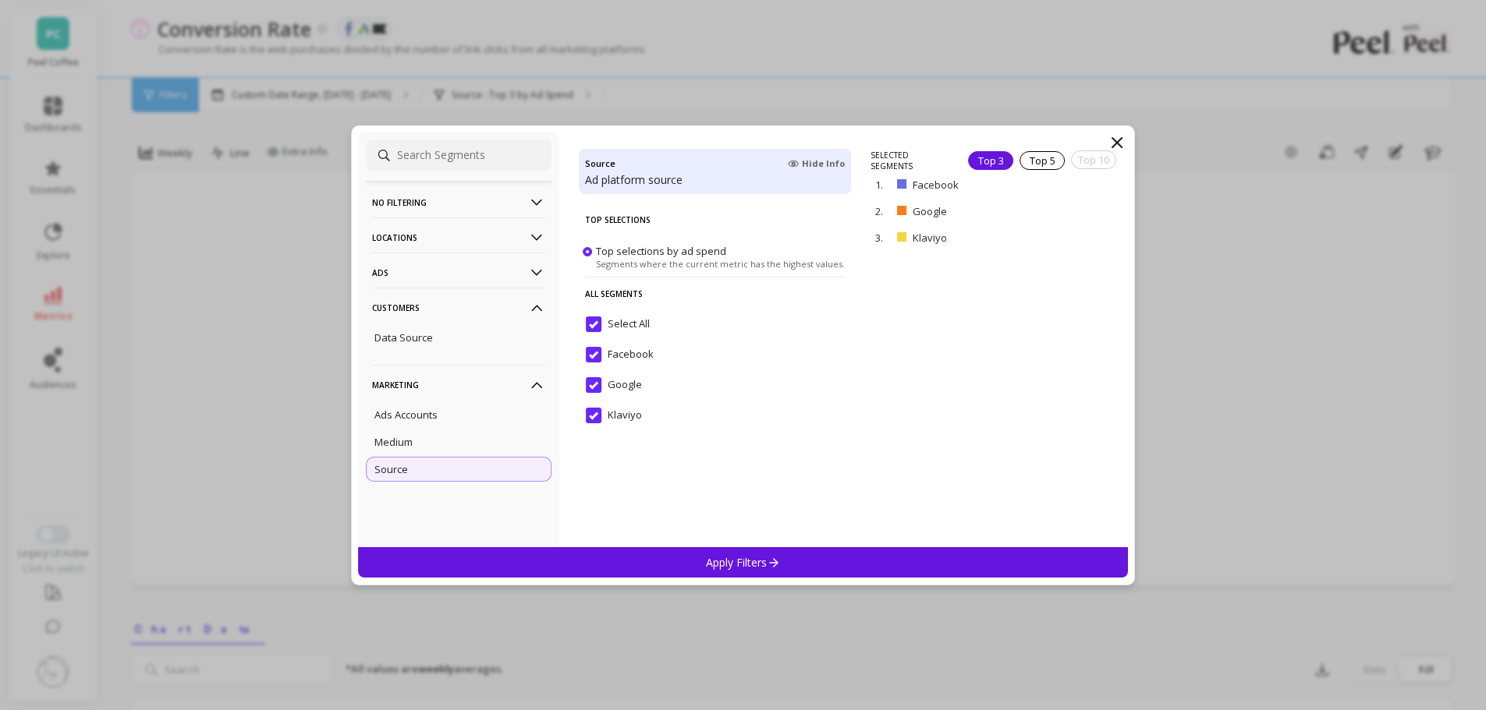
click at [716, 566] on p "Apply Filters" at bounding box center [743, 562] width 74 height 15
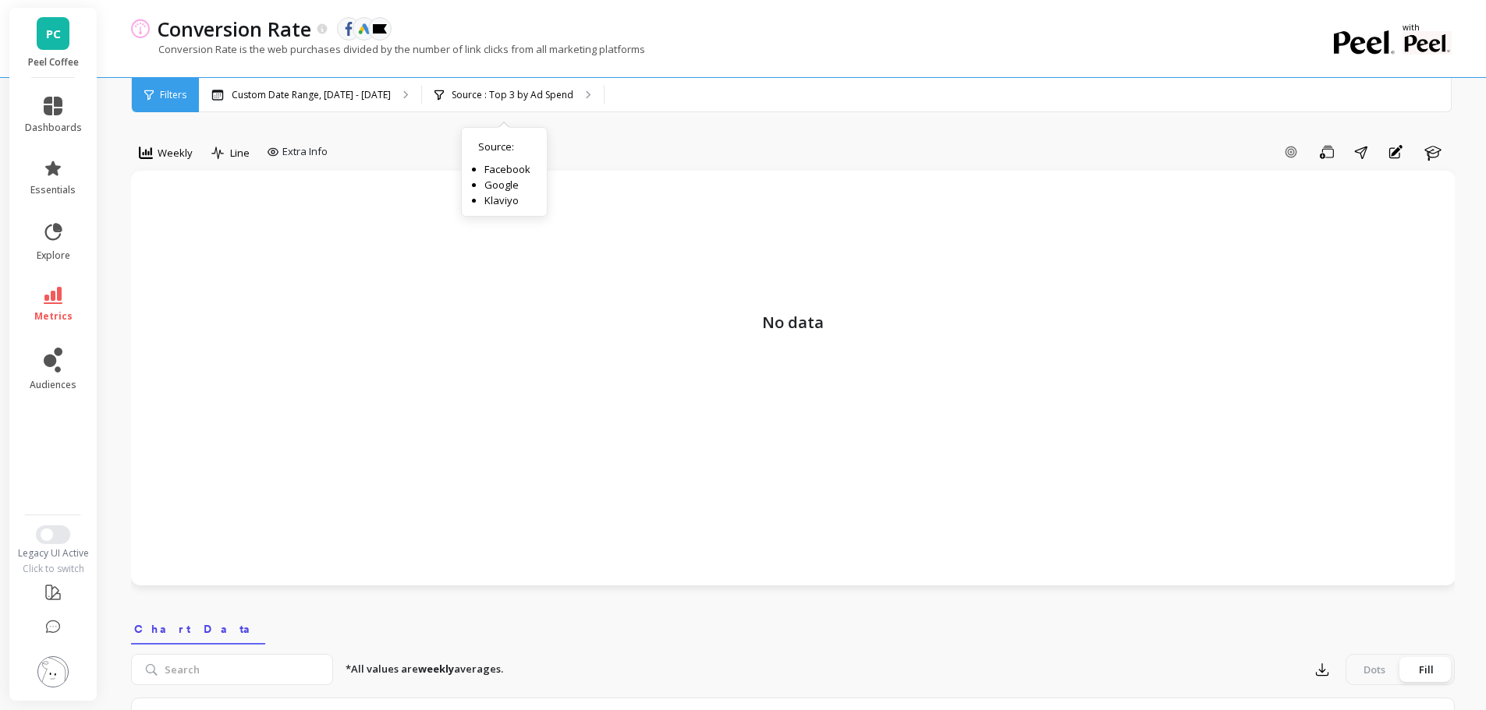
click at [495, 105] on div "Source : Top 3 by Ad Spend Source : Facebook Google Klaviyo" at bounding box center [513, 95] width 182 height 34
click at [336, 105] on div "Custom Date Range, Apr 1 - Sep 10" at bounding box center [310, 95] width 222 height 34
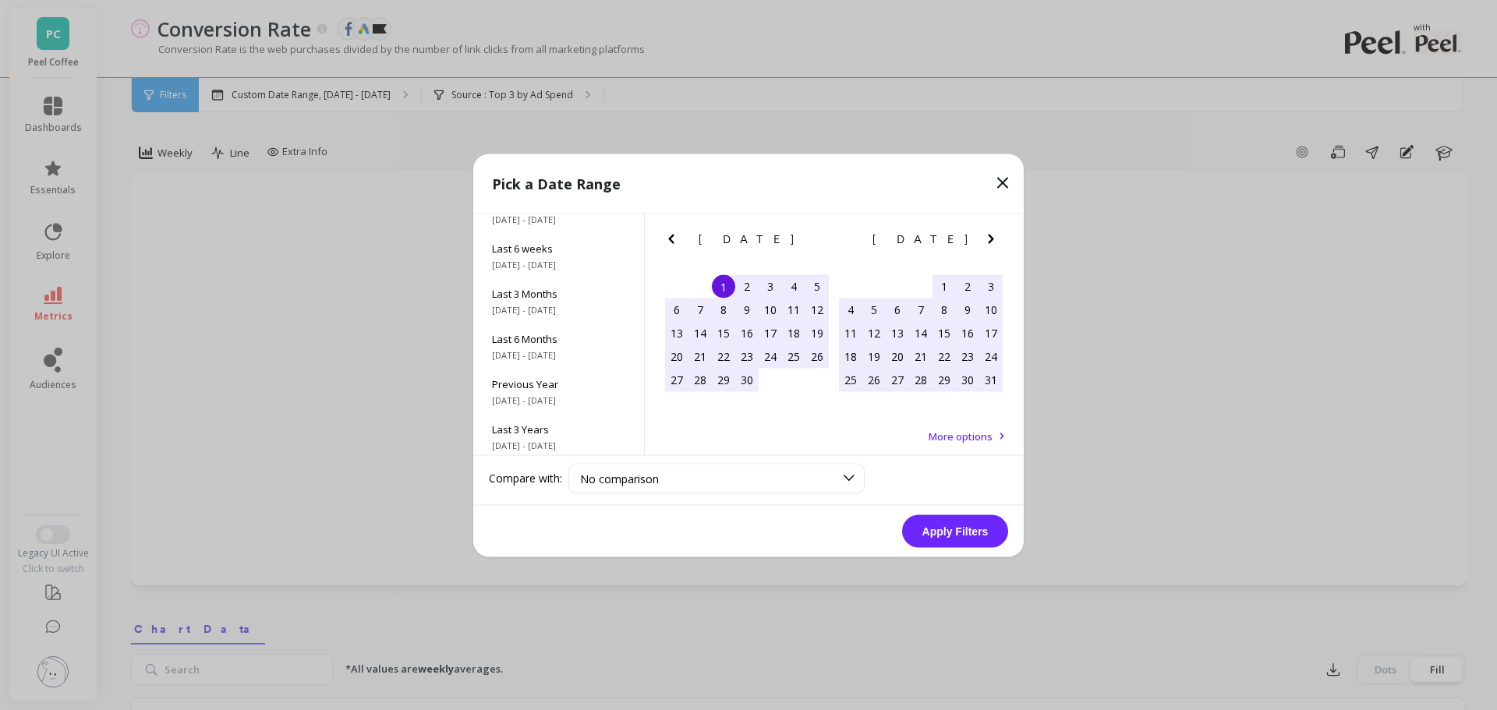
scroll to position [211, 0]
drag, startPoint x: 549, startPoint y: 429, endPoint x: 606, endPoint y: 447, distance: 59.7
click at [550, 429] on span "All Data" at bounding box center [558, 424] width 133 height 14
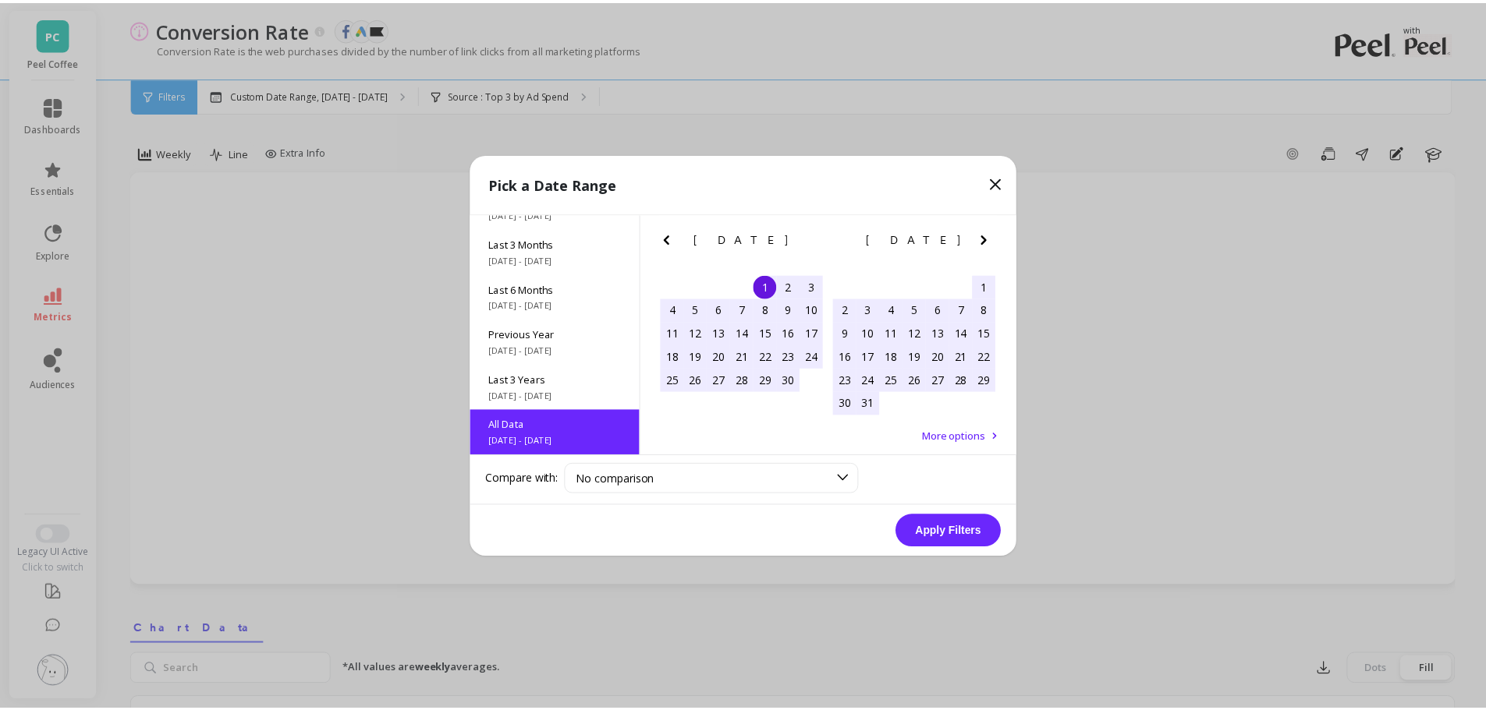
scroll to position [1, 0]
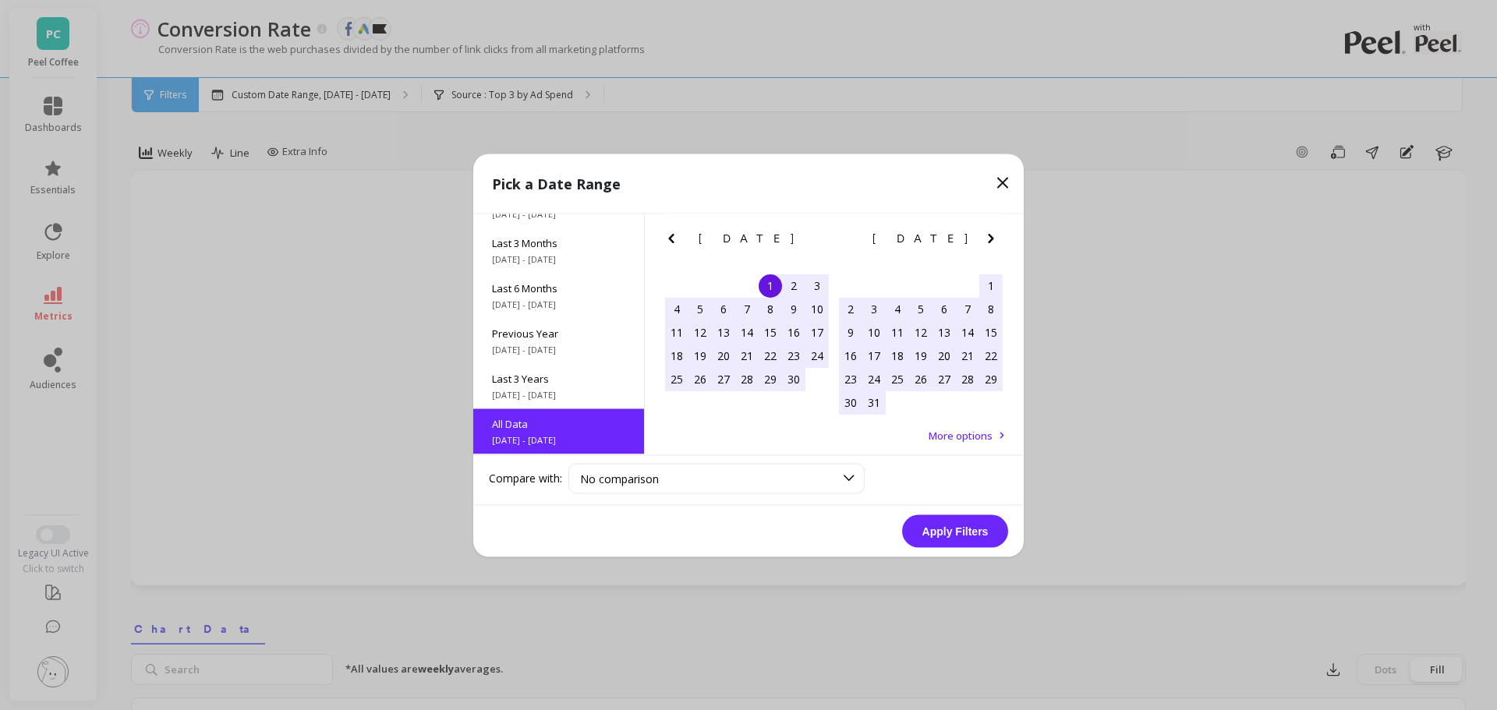
click at [940, 538] on button "Apply Filters" at bounding box center [955, 531] width 106 height 33
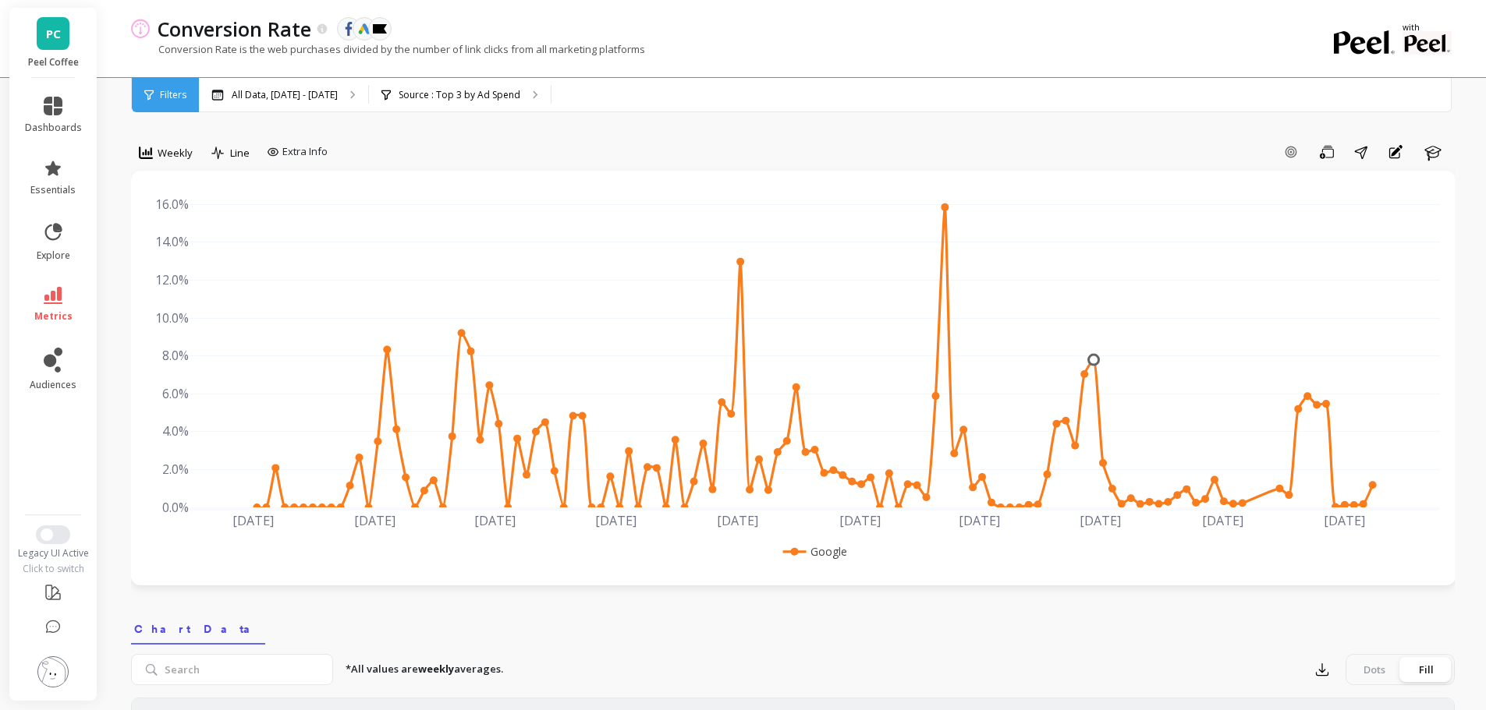
click at [56, 669] on img at bounding box center [52, 672] width 31 height 31
click at [427, 625] on nav "Chart Data" at bounding box center [792, 627] width 1323 height 36
click at [51, 537] on span "Switch to New UI" at bounding box center [47, 535] width 12 height 12
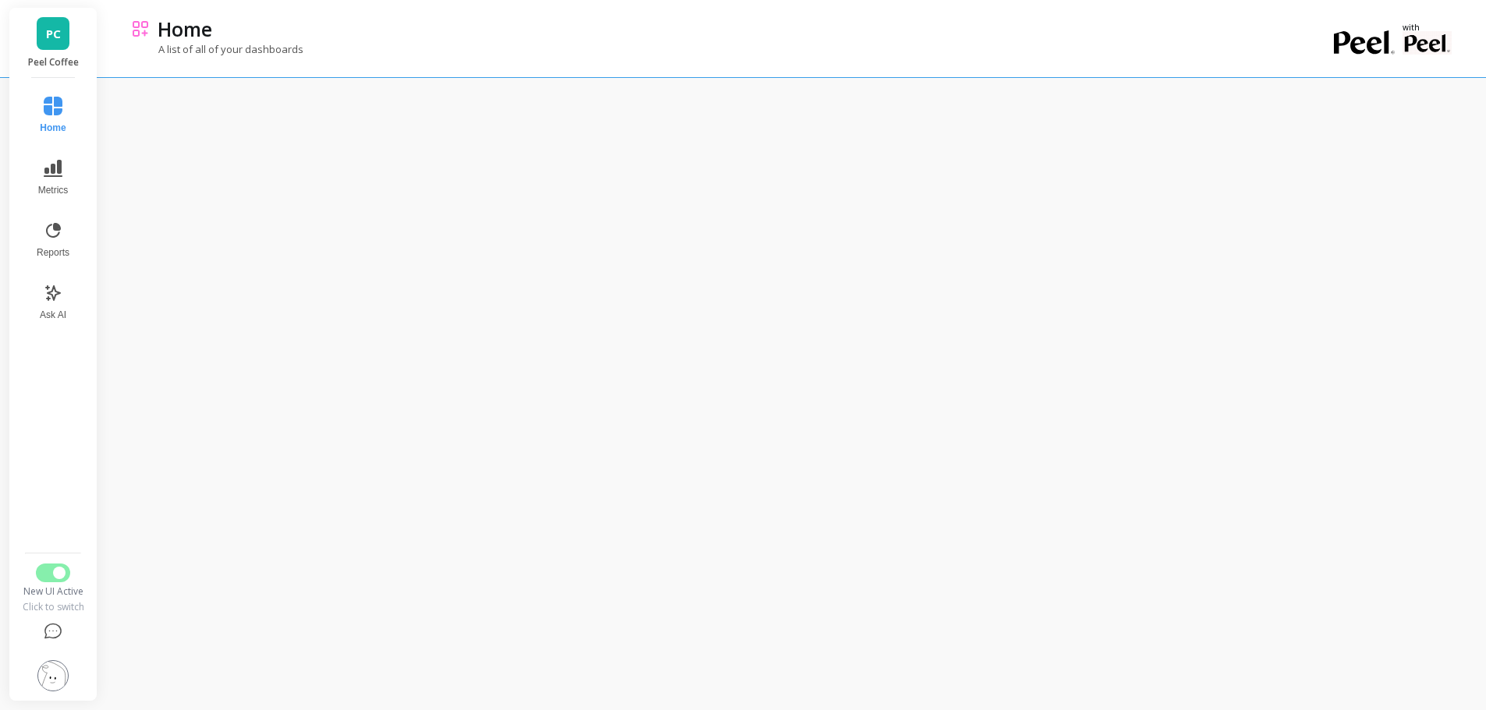
scroll to position [122, 0]
click at [54, 560] on span "Switch to Legacy UI" at bounding box center [59, 562] width 12 height 12
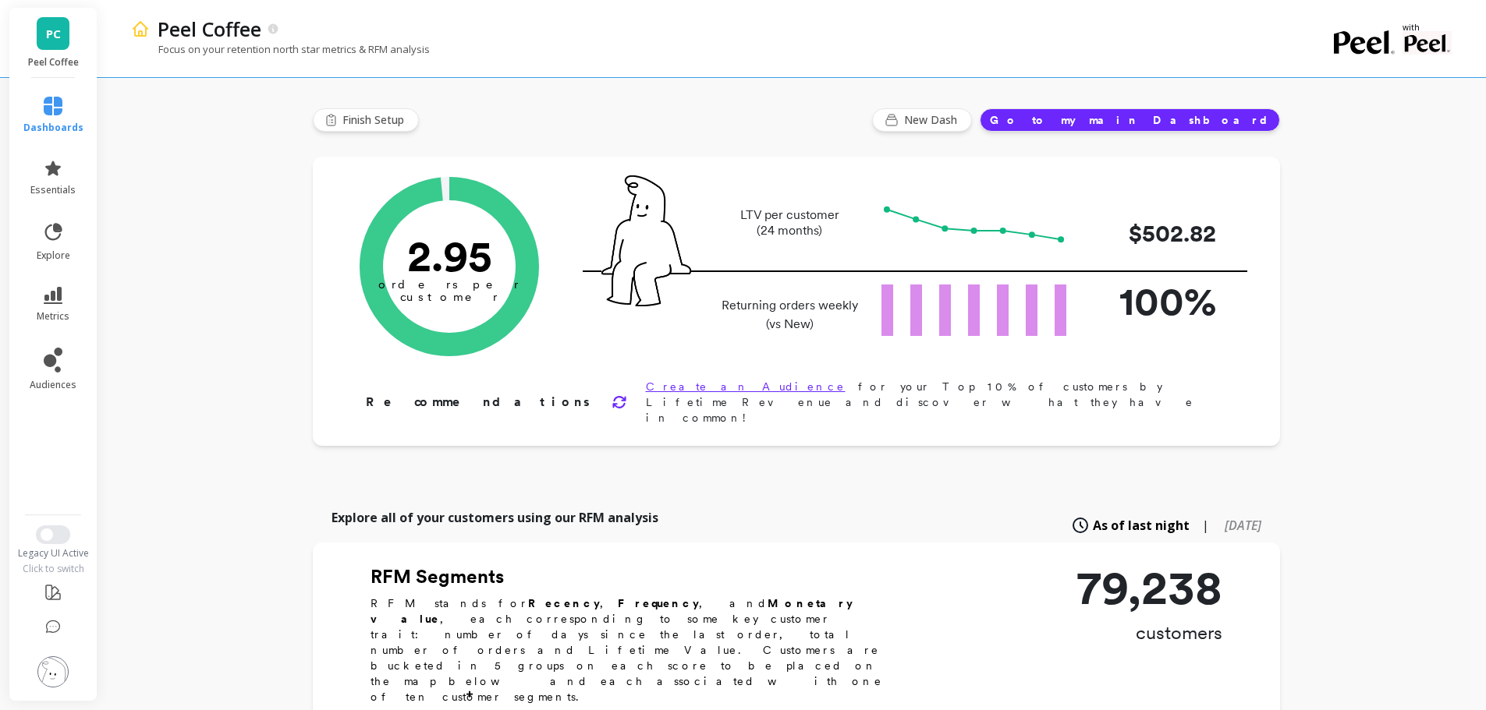
click at [51, 675] on img at bounding box center [52, 672] width 31 height 31
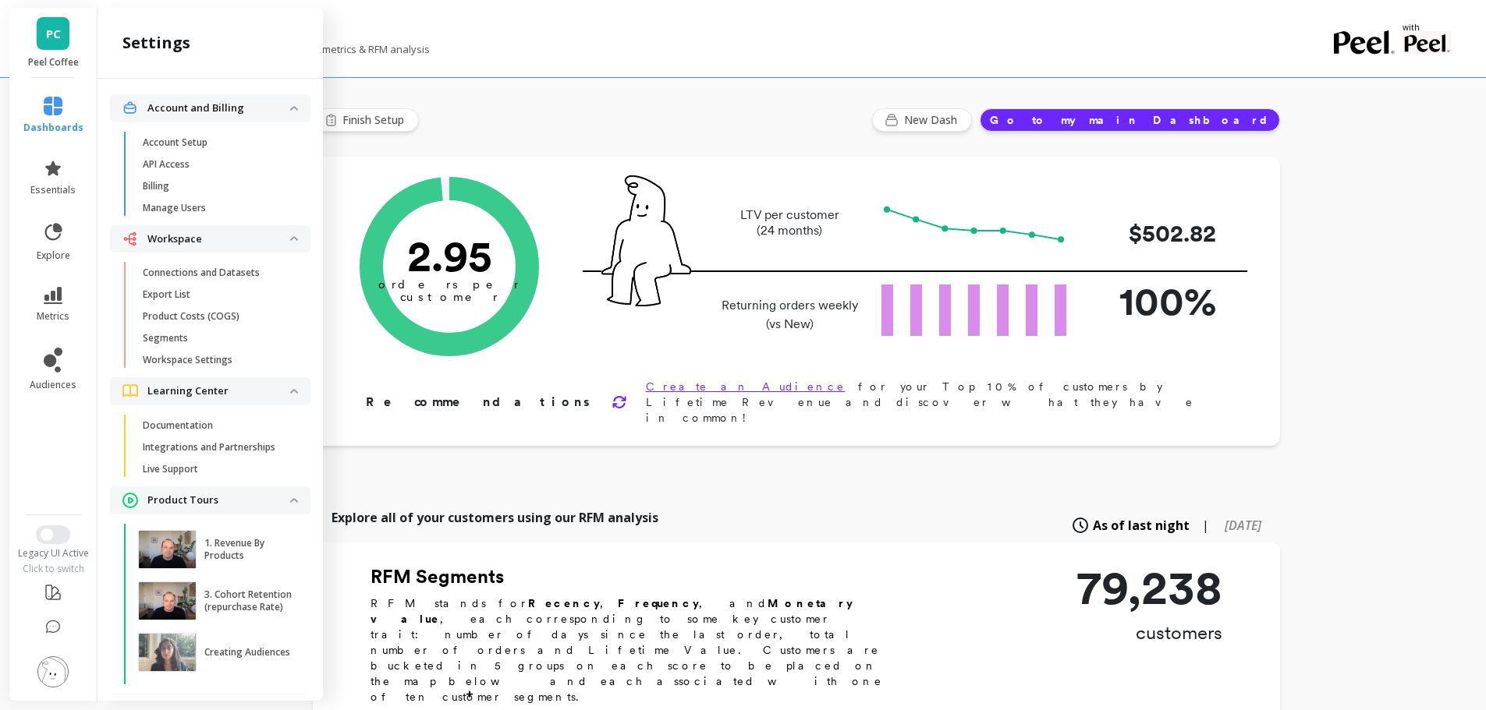
click at [49, 283] on li "metrics" at bounding box center [53, 305] width 79 height 55
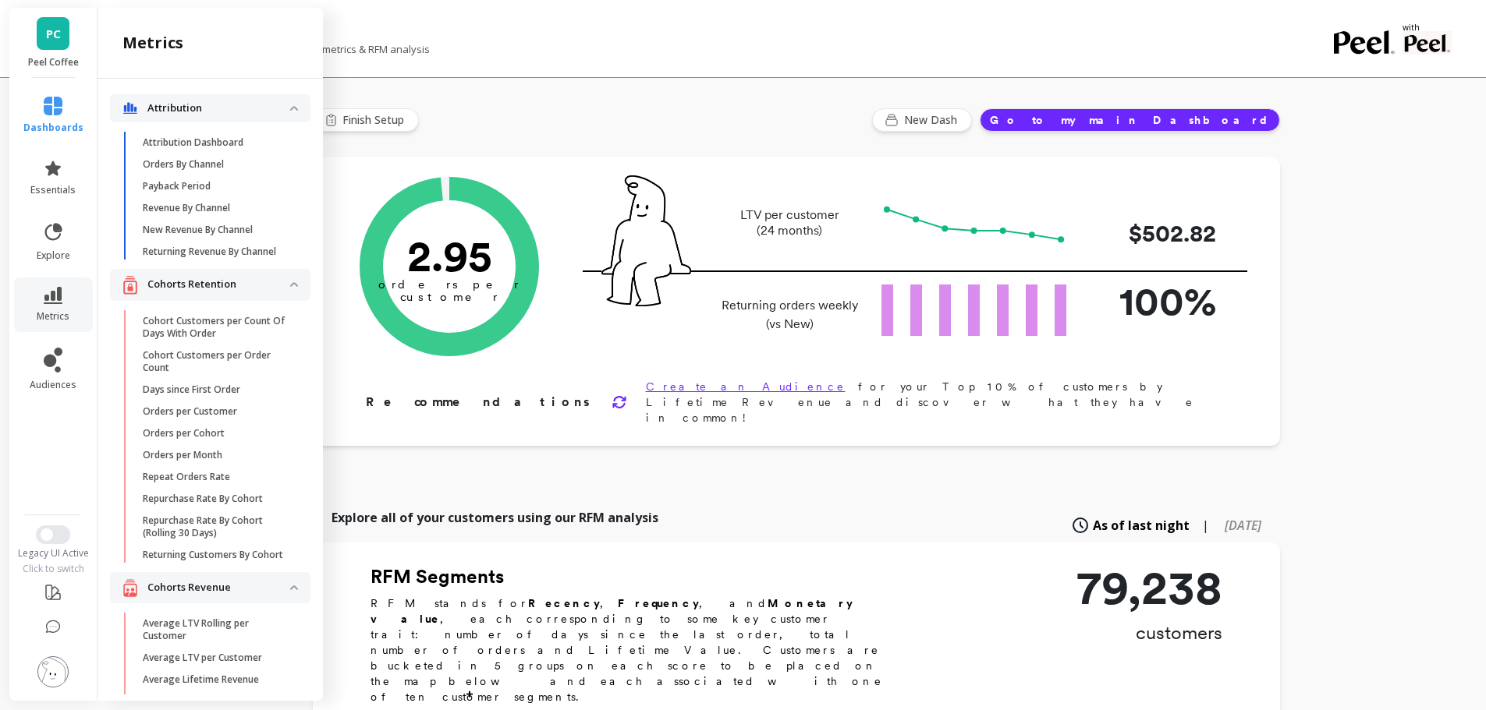
scroll to position [1926, 0]
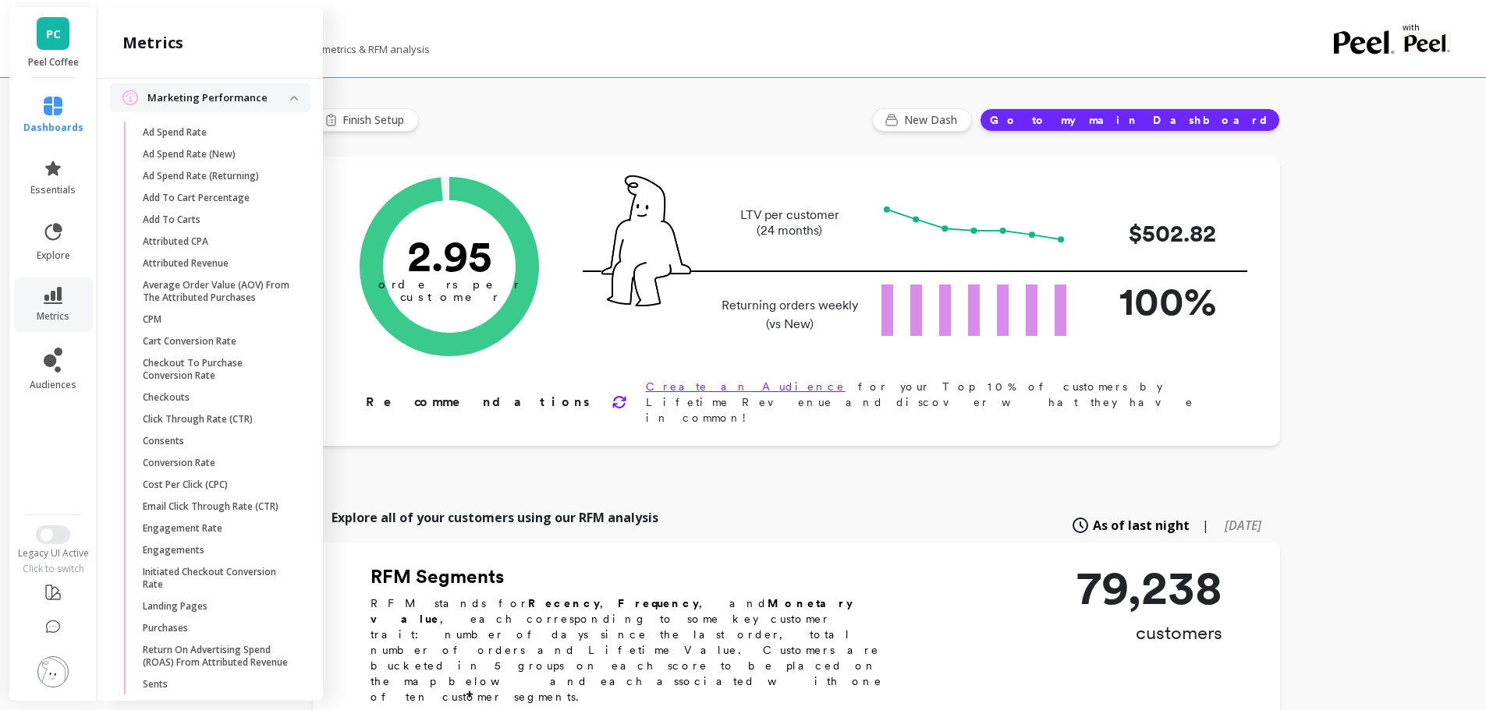
click at [218, 470] on span "Conversion Rate" at bounding box center [217, 463] width 149 height 12
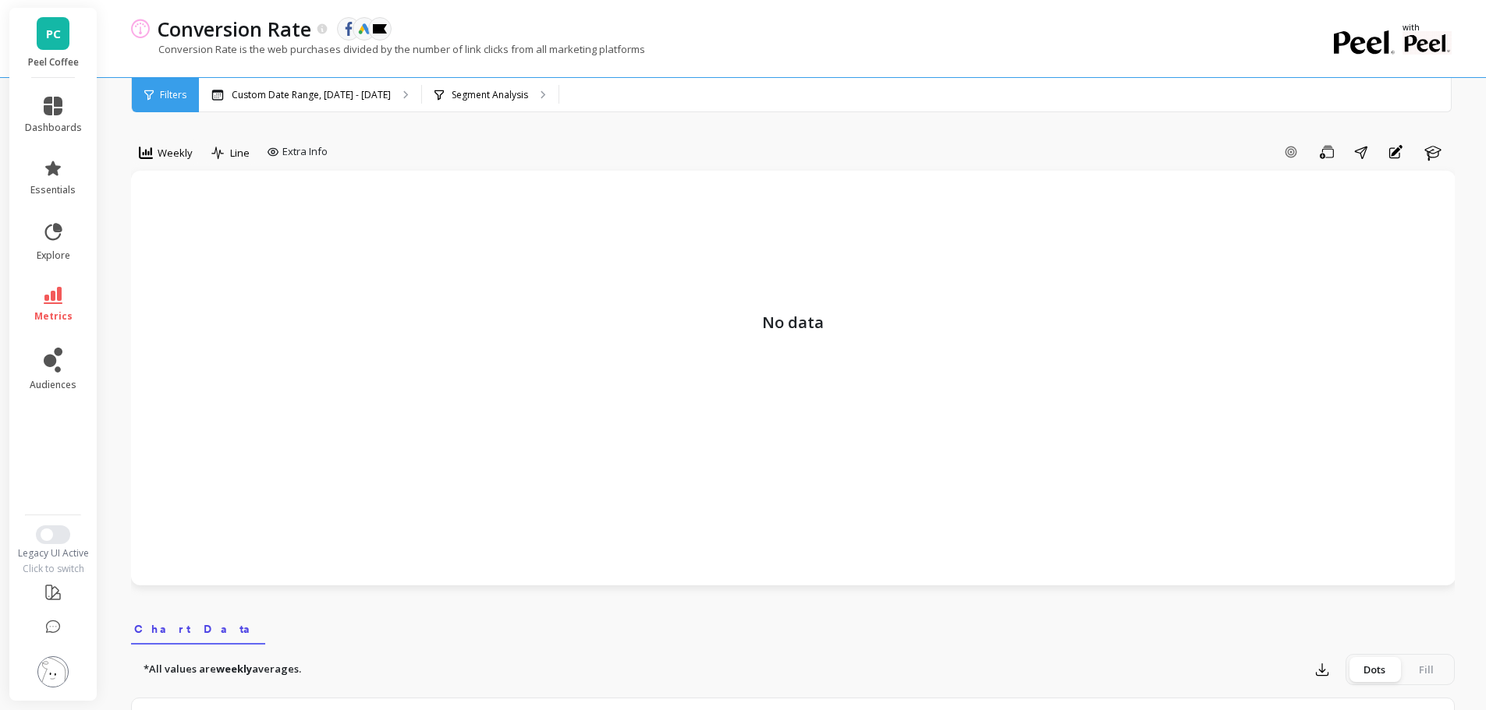
click at [490, 97] on p "Segment Analysis" at bounding box center [490, 95] width 76 height 12
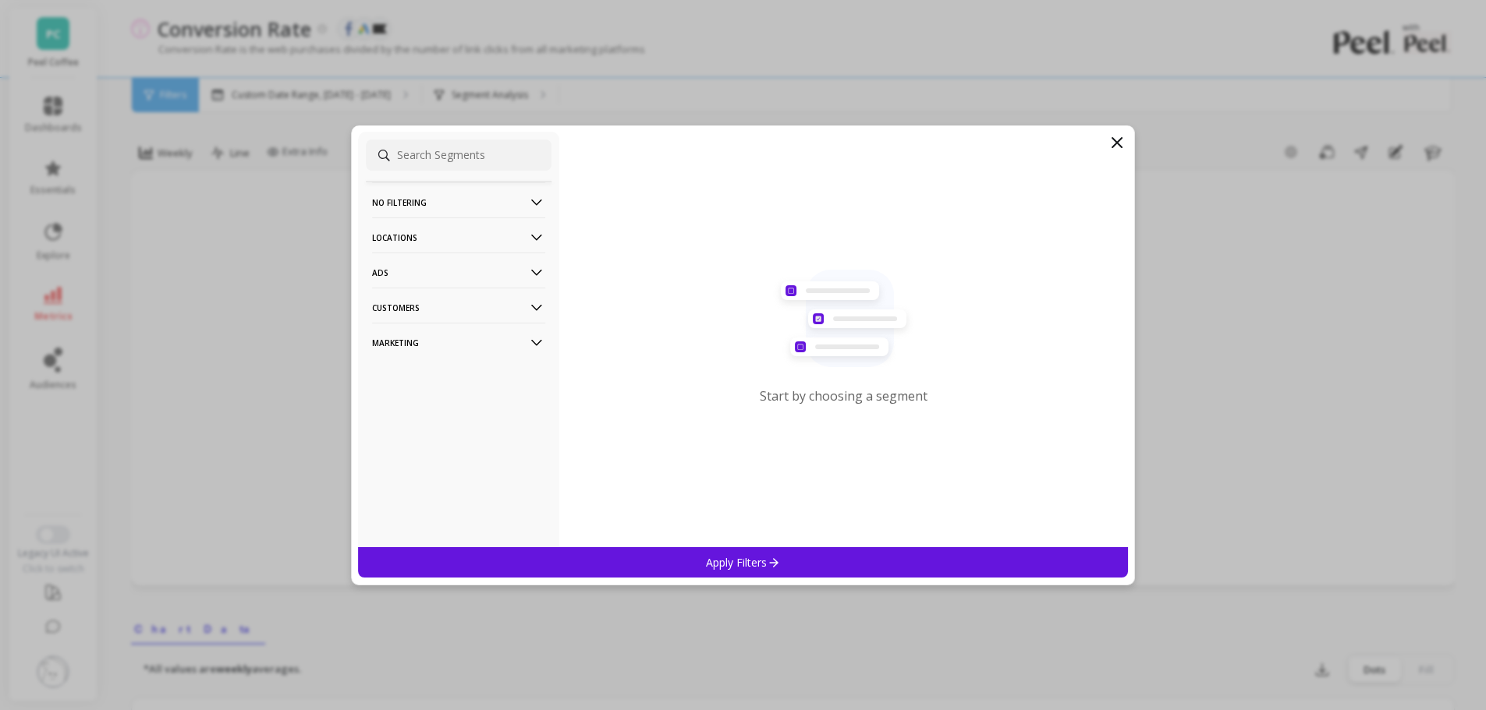
click at [419, 312] on p "Customers" at bounding box center [458, 308] width 173 height 40
click at [413, 381] on p "Marketing" at bounding box center [458, 385] width 173 height 40
click at [405, 472] on p "Source" at bounding box center [391, 469] width 34 height 14
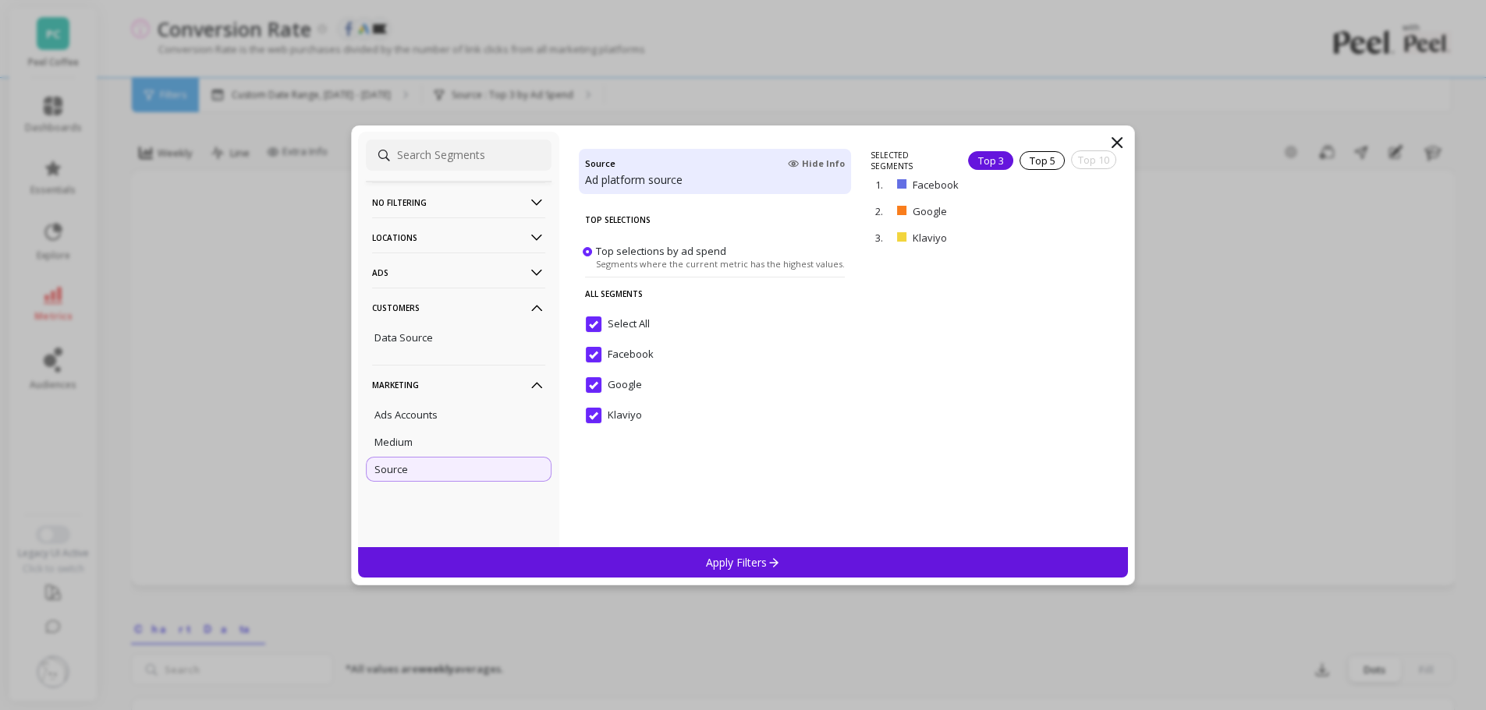
click at [406, 409] on p "Ads Accounts" at bounding box center [405, 415] width 63 height 14
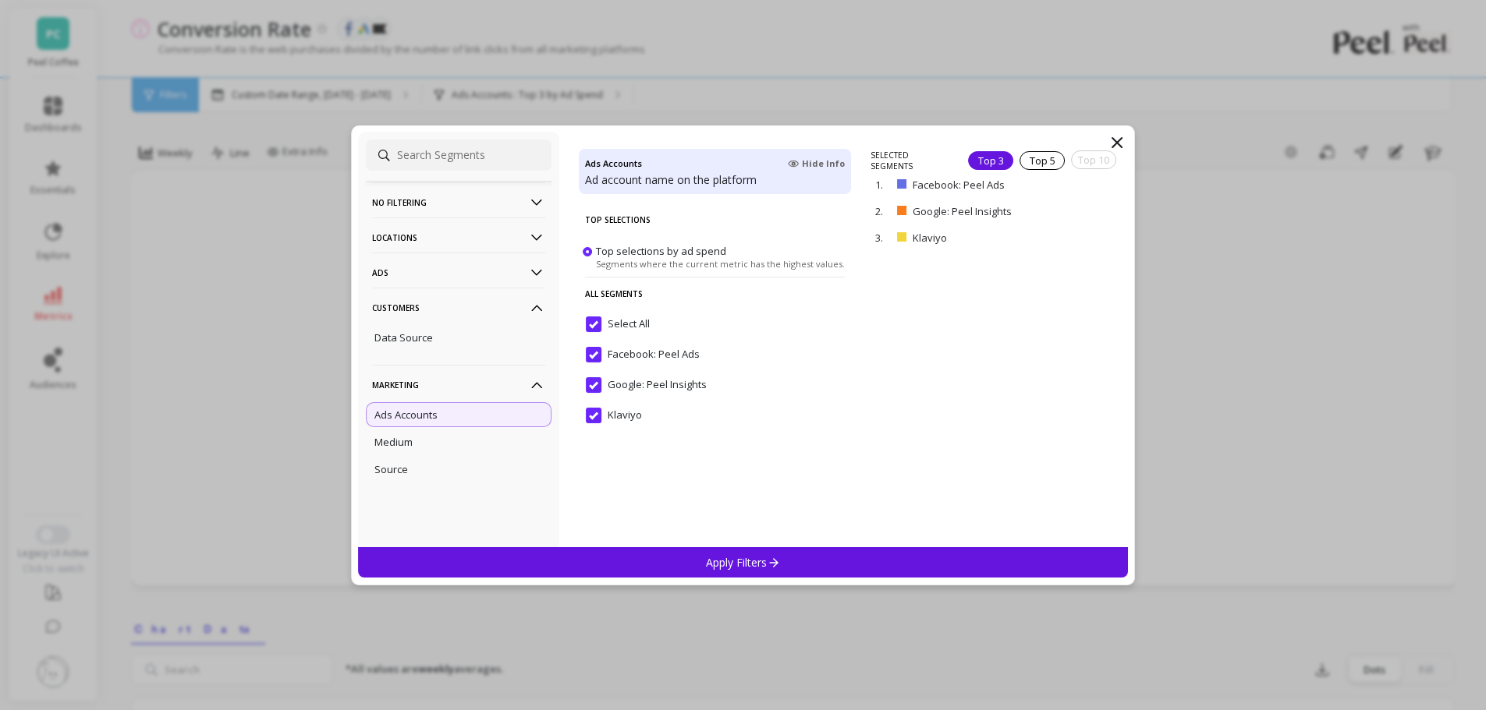
click at [733, 559] on p "Apply Filters" at bounding box center [743, 562] width 74 height 15
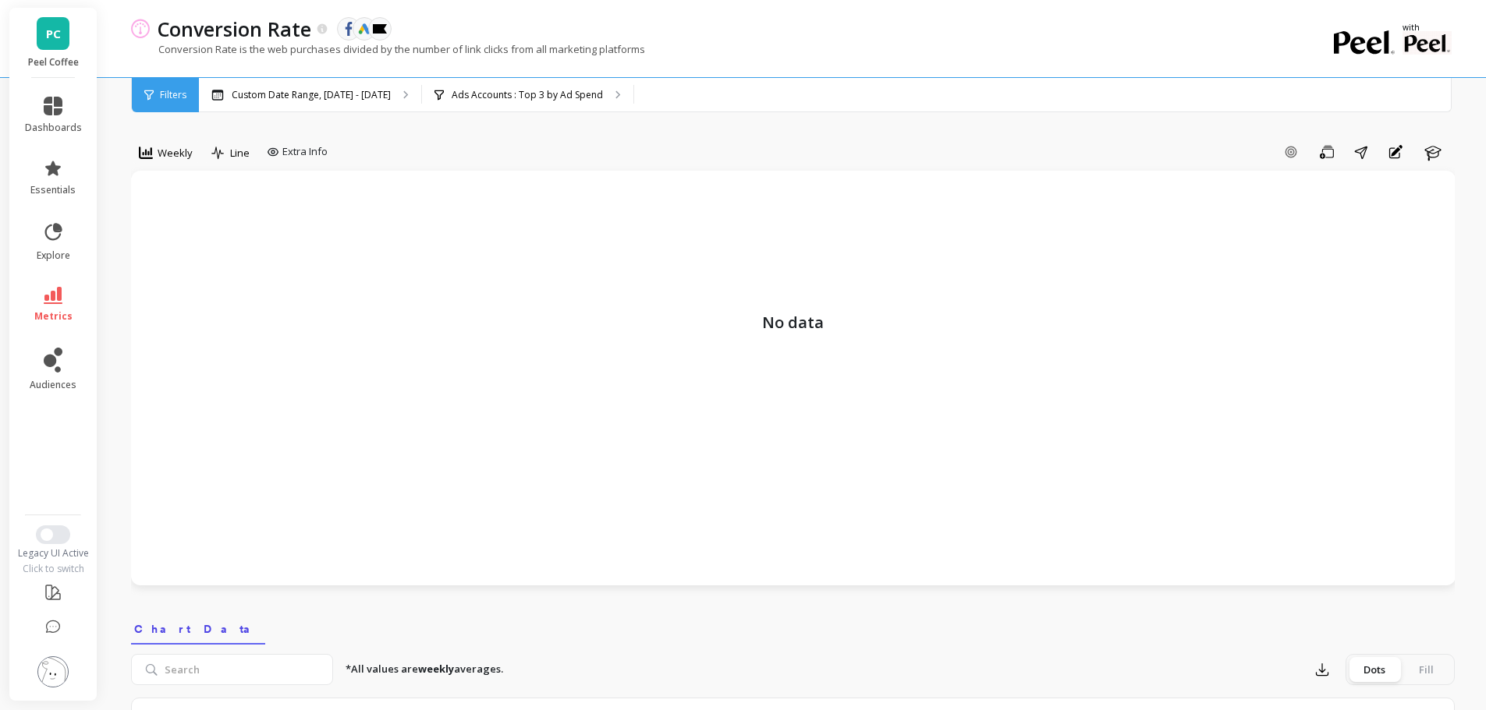
click at [370, 97] on p "Custom Date Range, Apr 1 - Sep 10" at bounding box center [311, 95] width 159 height 12
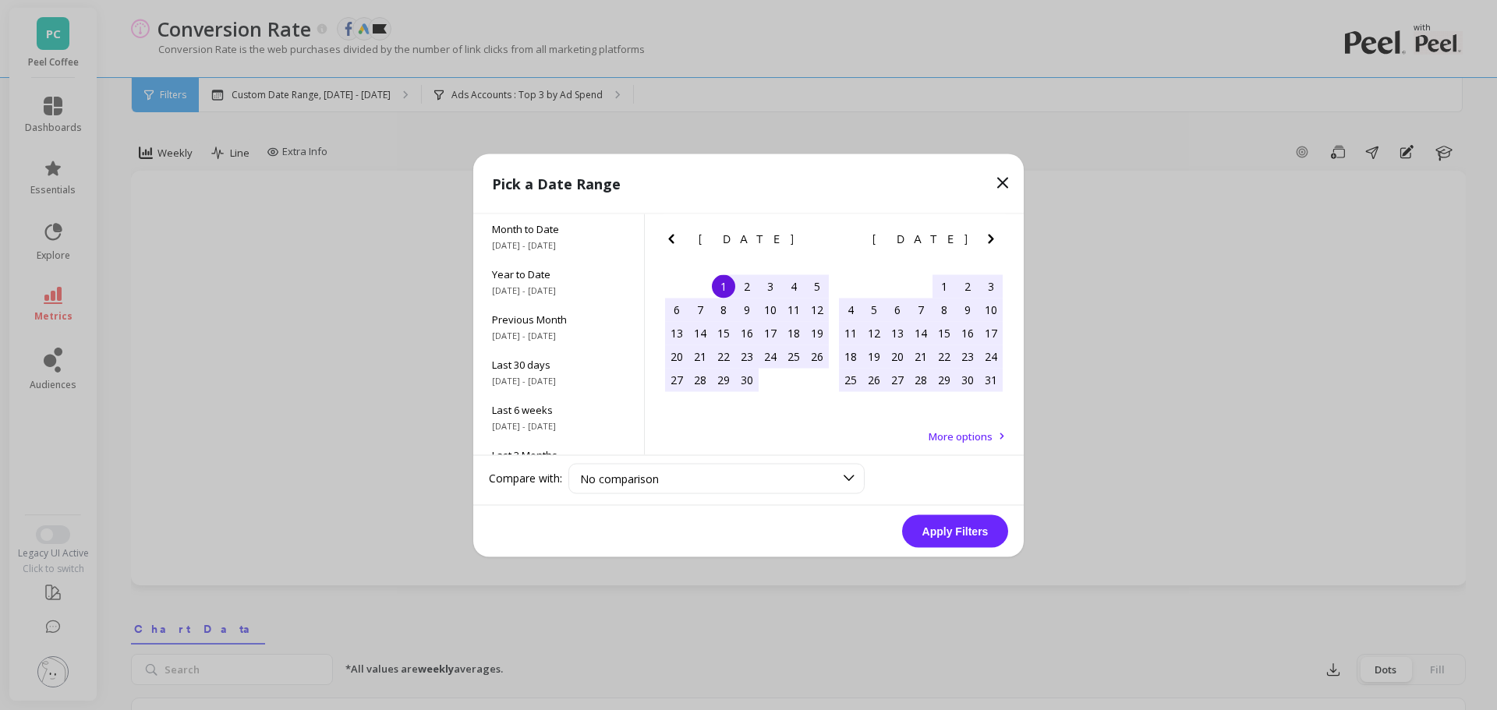
scroll to position [211, 0]
drag, startPoint x: 560, startPoint y: 433, endPoint x: 632, endPoint y: 448, distance: 73.4
click at [561, 433] on div "All Data 6/1/2017 - 9/30/2025" at bounding box center [558, 431] width 171 height 45
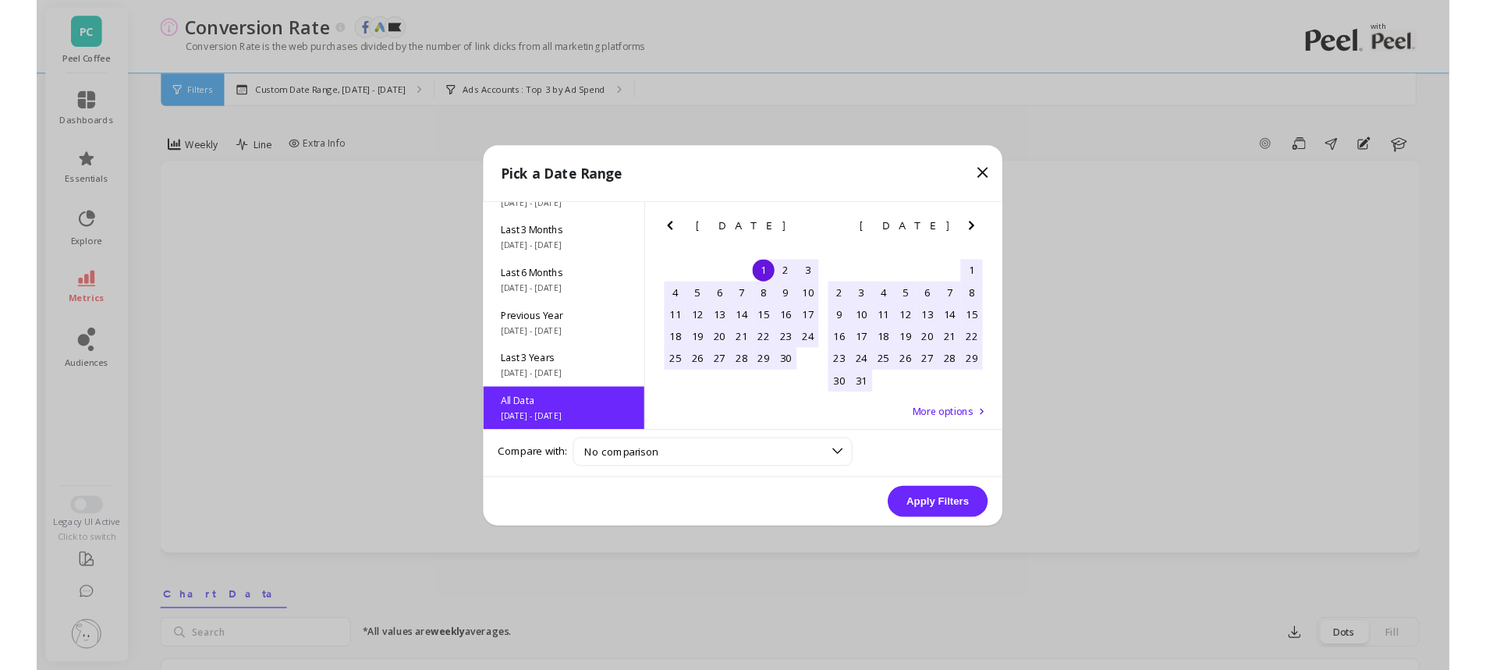
scroll to position [1, 0]
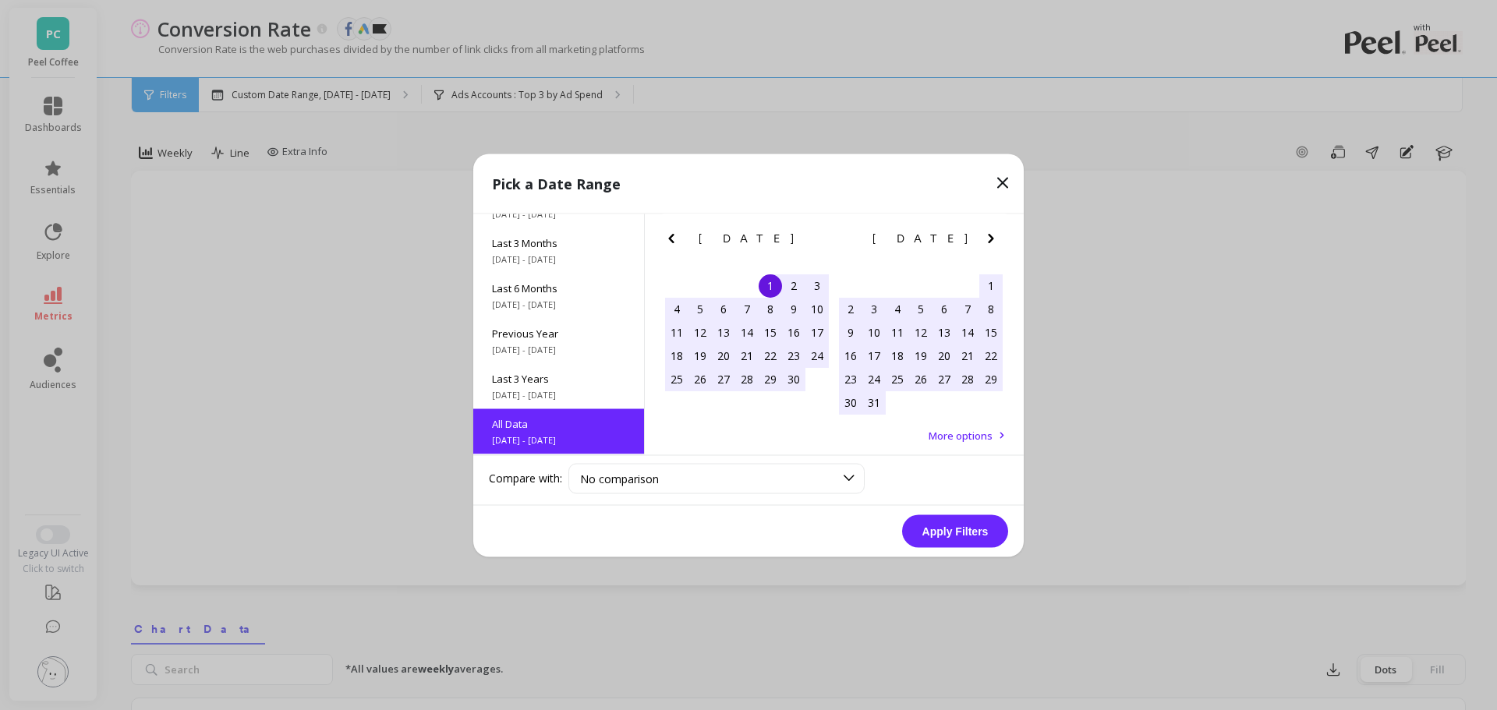
click at [942, 535] on button "Apply Filters" at bounding box center [955, 531] width 106 height 33
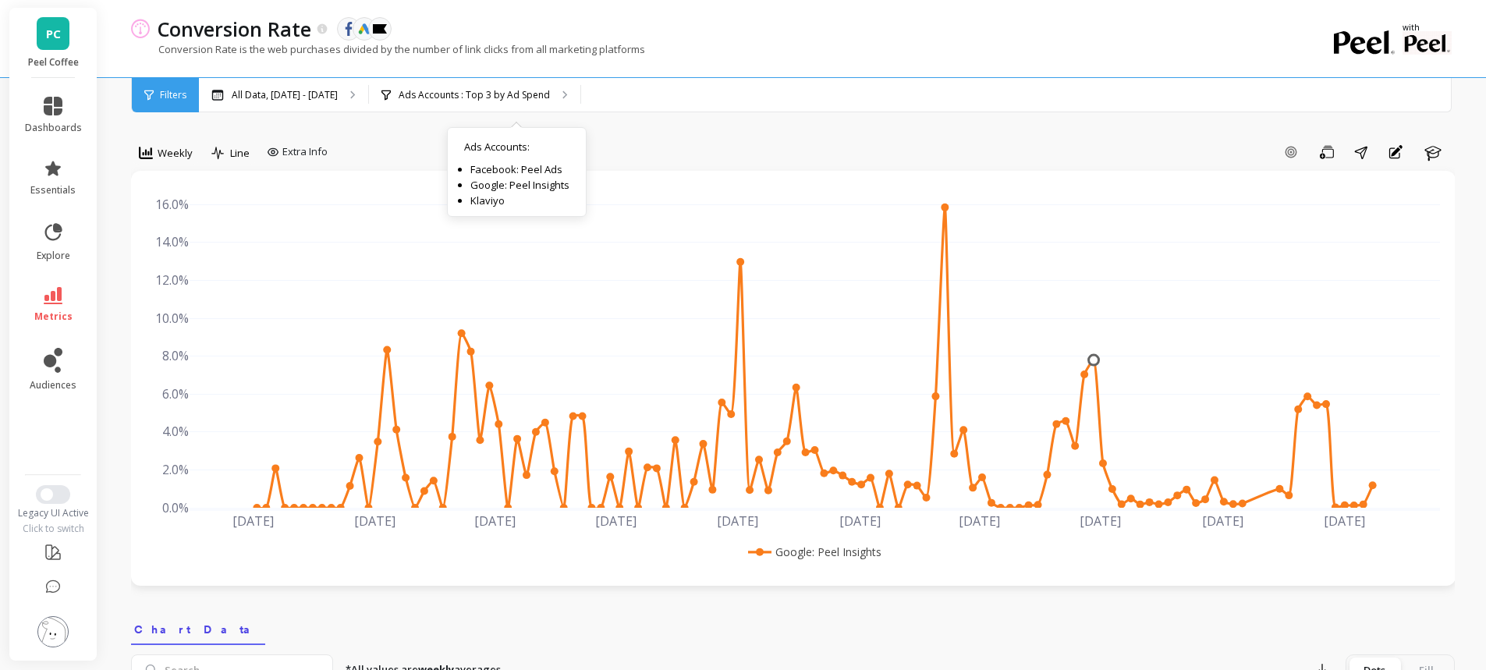
click at [512, 96] on p "Ads Accounts : Top 3 by Ad Spend" at bounding box center [474, 95] width 151 height 12
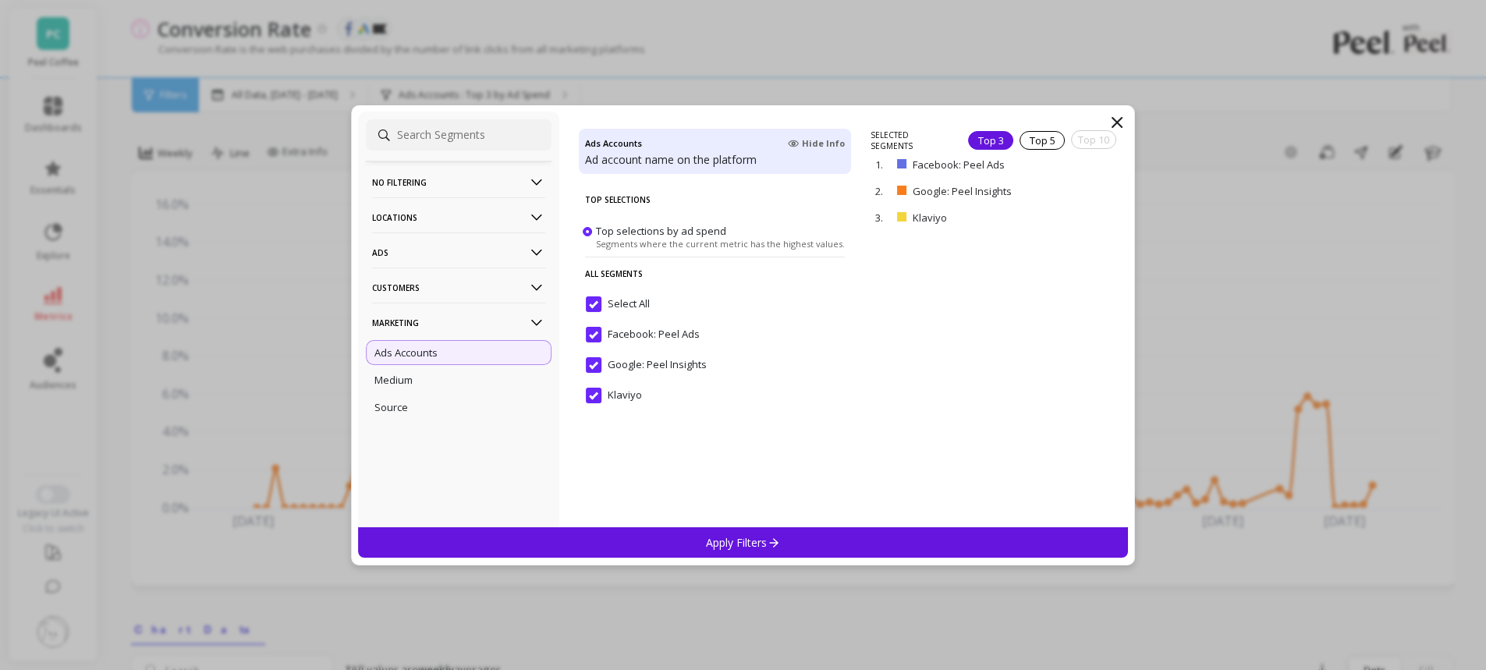
click at [778, 542] on icon at bounding box center [773, 542] width 9 height 9
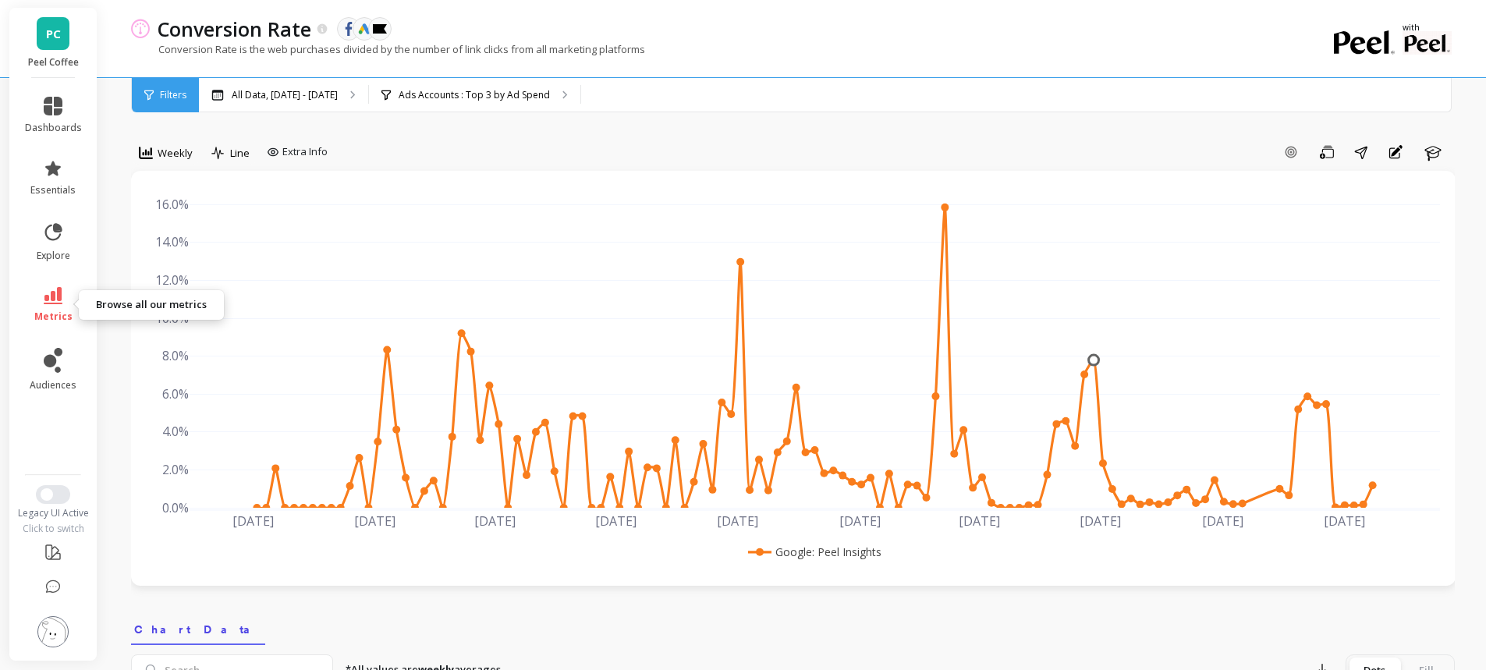
click at [61, 306] on link "metrics" at bounding box center [53, 305] width 57 height 36
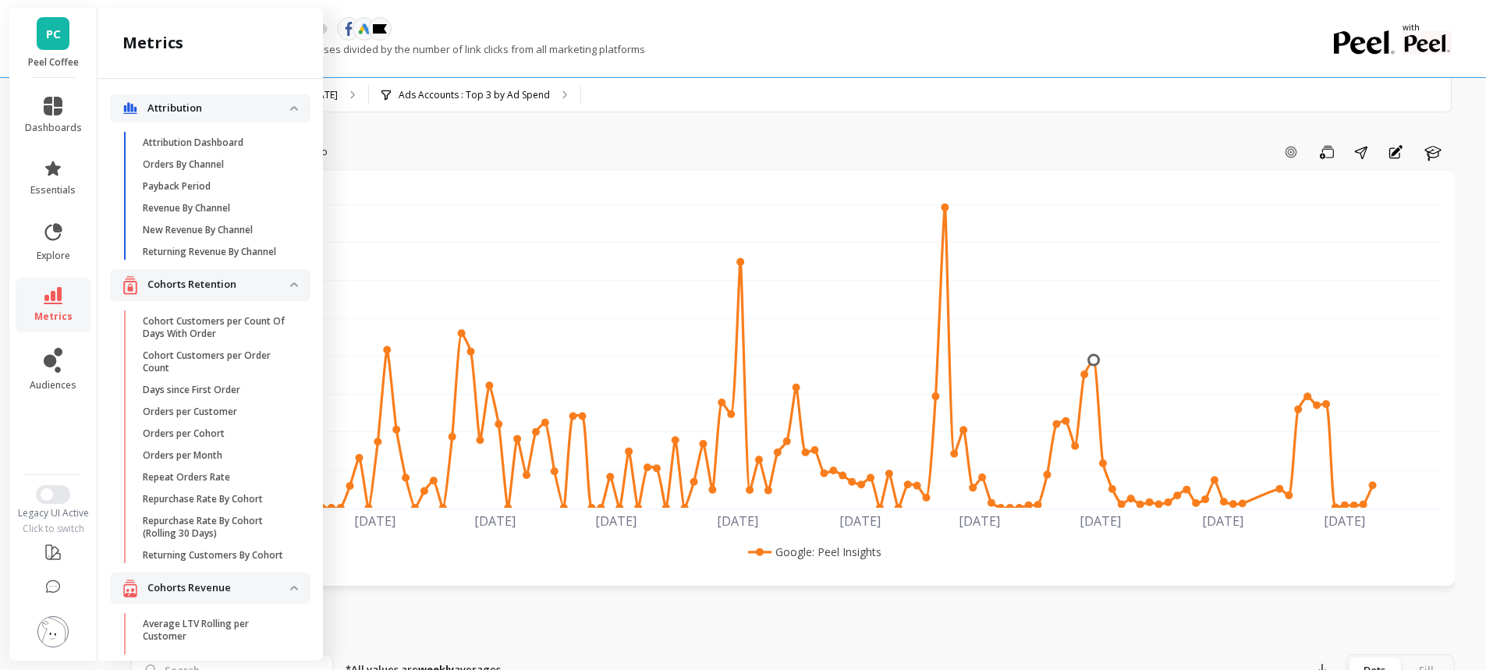
scroll to position [1926, 0]
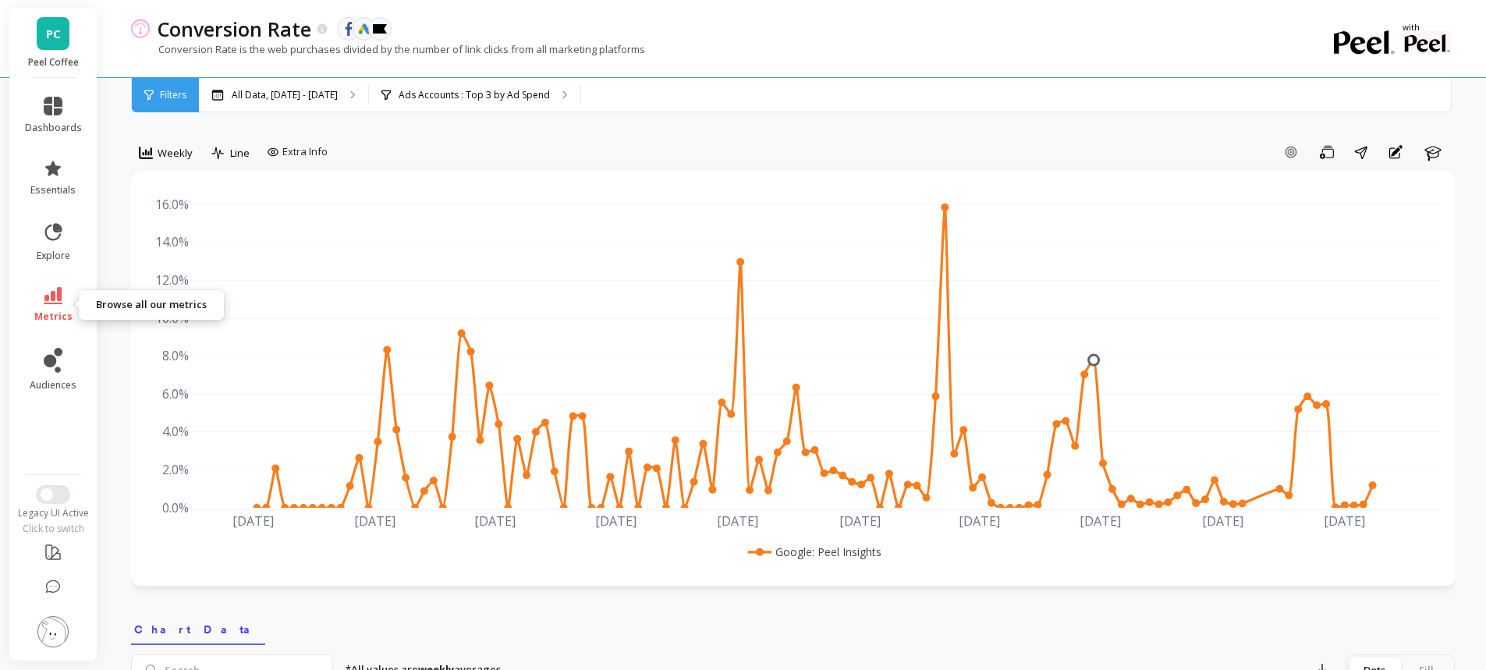
click at [55, 310] on span "metrics" at bounding box center [53, 316] width 38 height 12
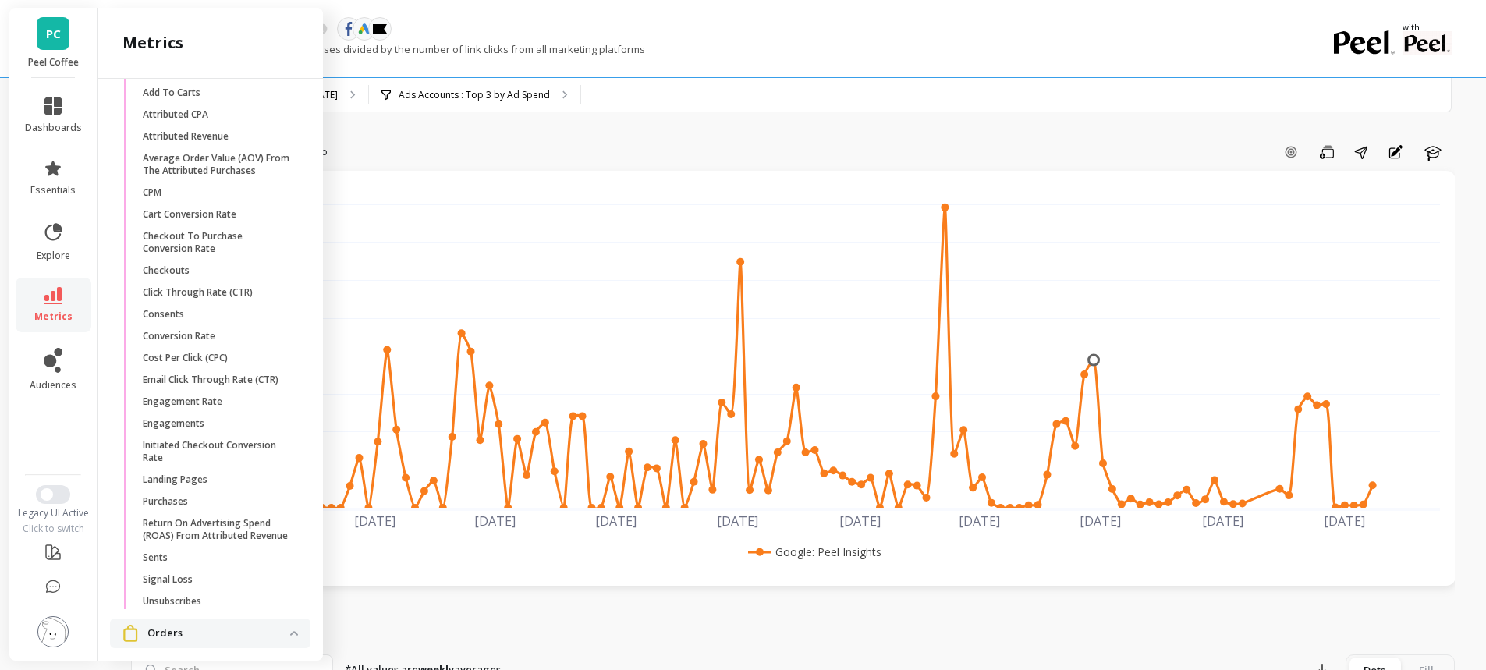
scroll to position [2024, 0]
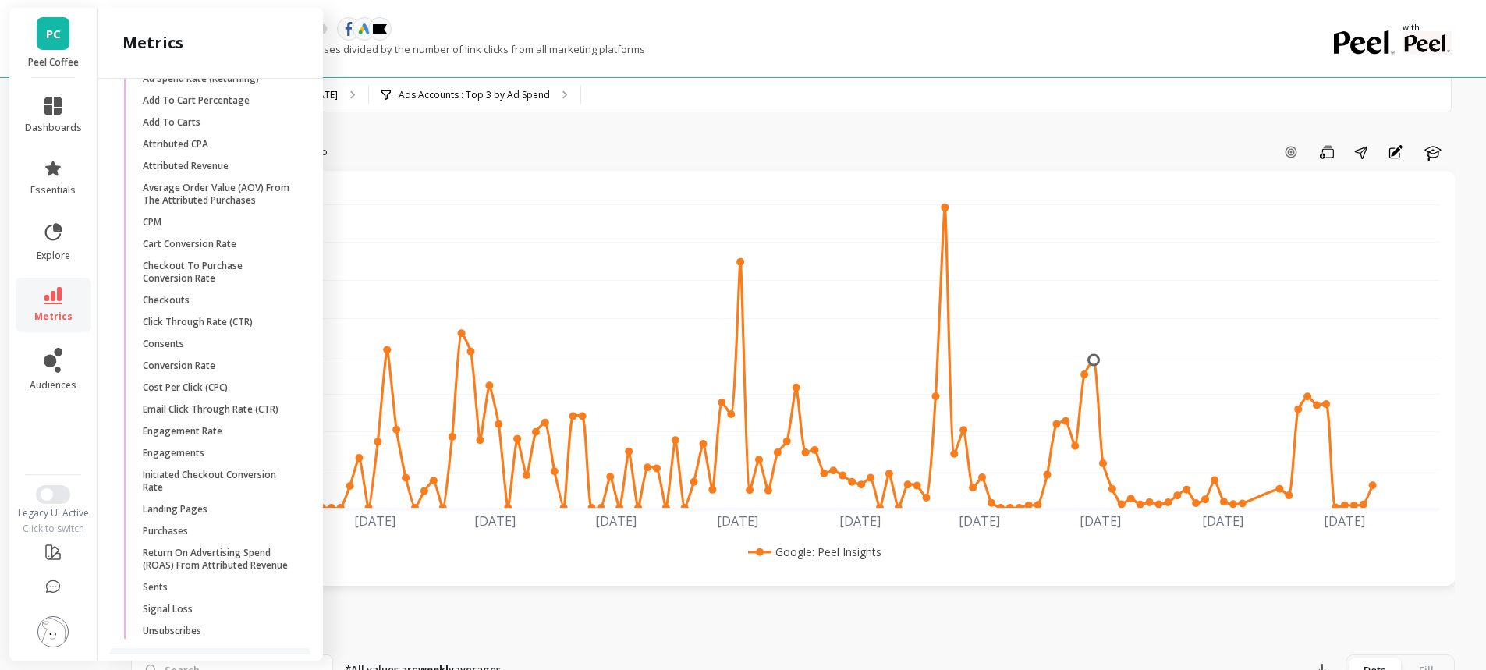
click at [234, 494] on p "Initiated Checkout Conversion Rate" at bounding box center [217, 481] width 149 height 25
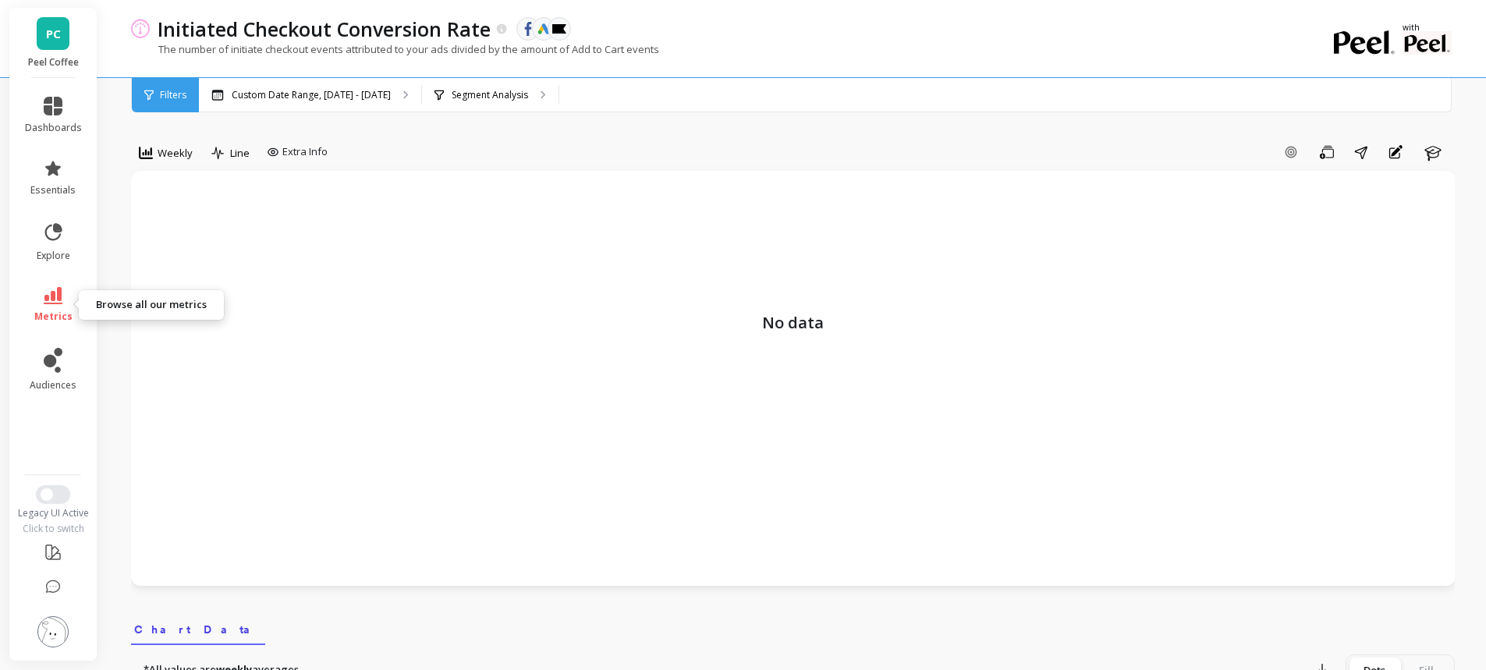
click at [43, 307] on link "metrics" at bounding box center [53, 305] width 57 height 36
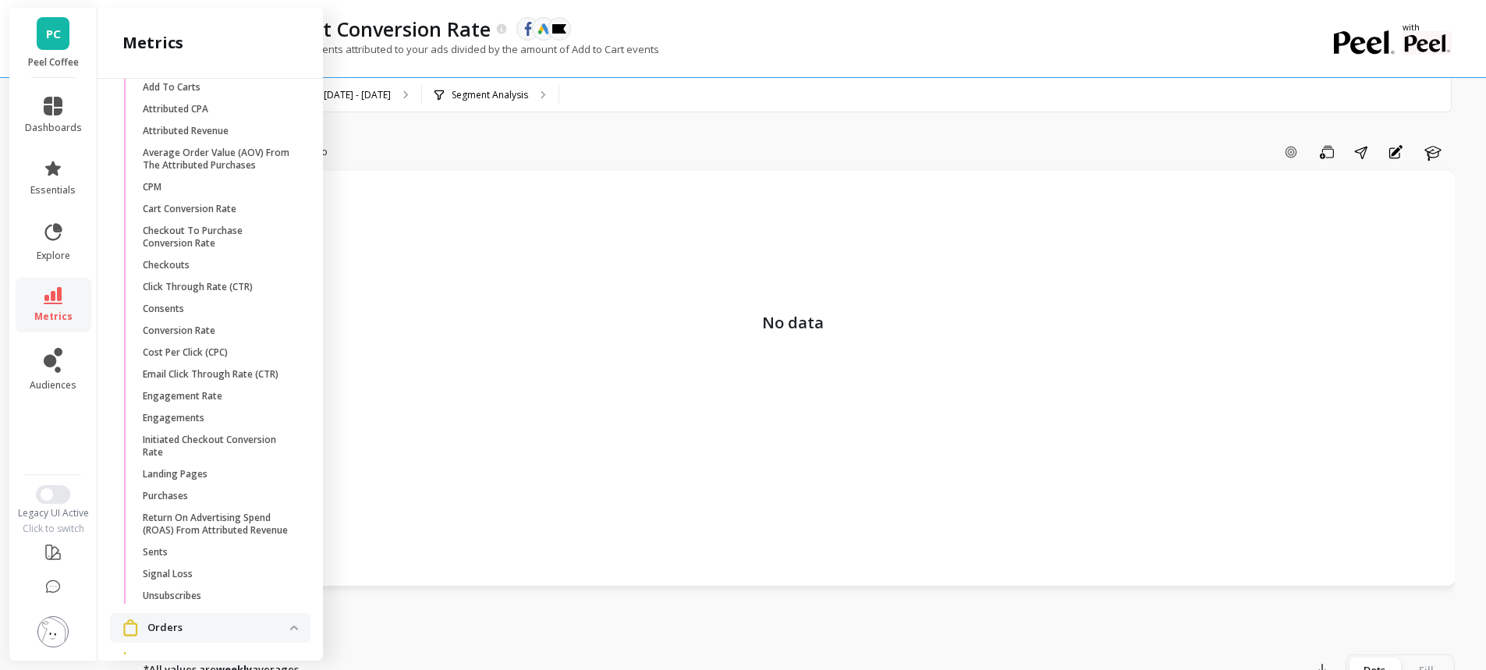
scroll to position [2067, 0]
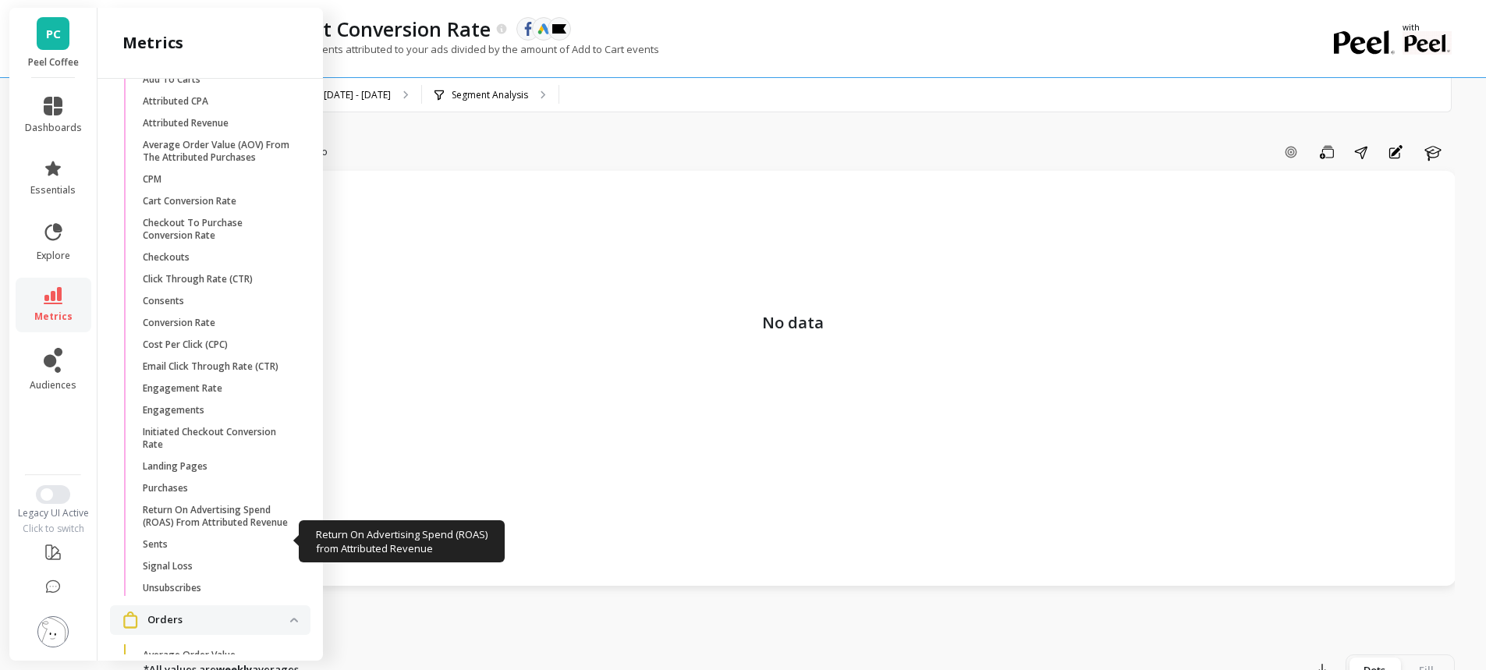
click at [250, 529] on p "Return On Advertising Spend (ROAS) From Attributed Revenue" at bounding box center [217, 516] width 149 height 25
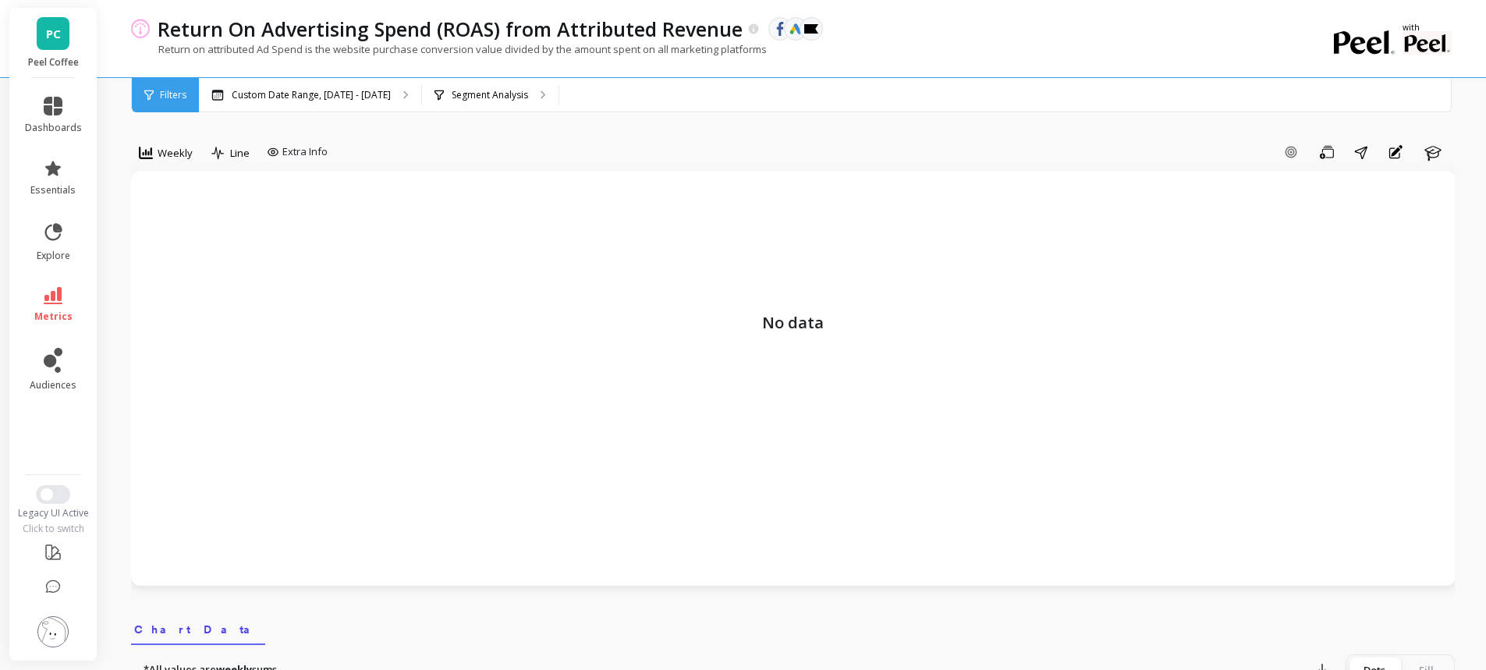
click at [349, 91] on p "Custom Date Range, Apr 1 - Sep 10" at bounding box center [311, 95] width 159 height 12
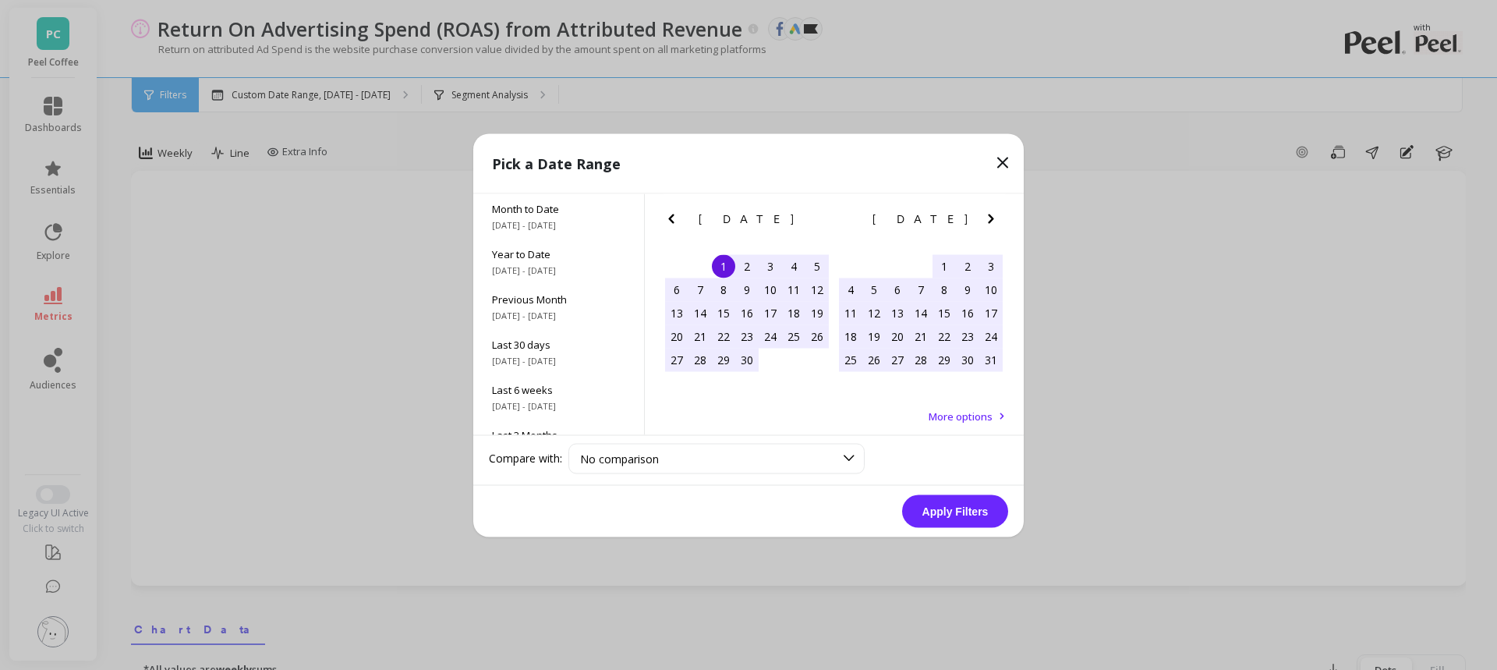
scroll to position [211, 0]
click at [539, 413] on div "All Data 6/1/2017 - 9/30/2025" at bounding box center [558, 411] width 171 height 45
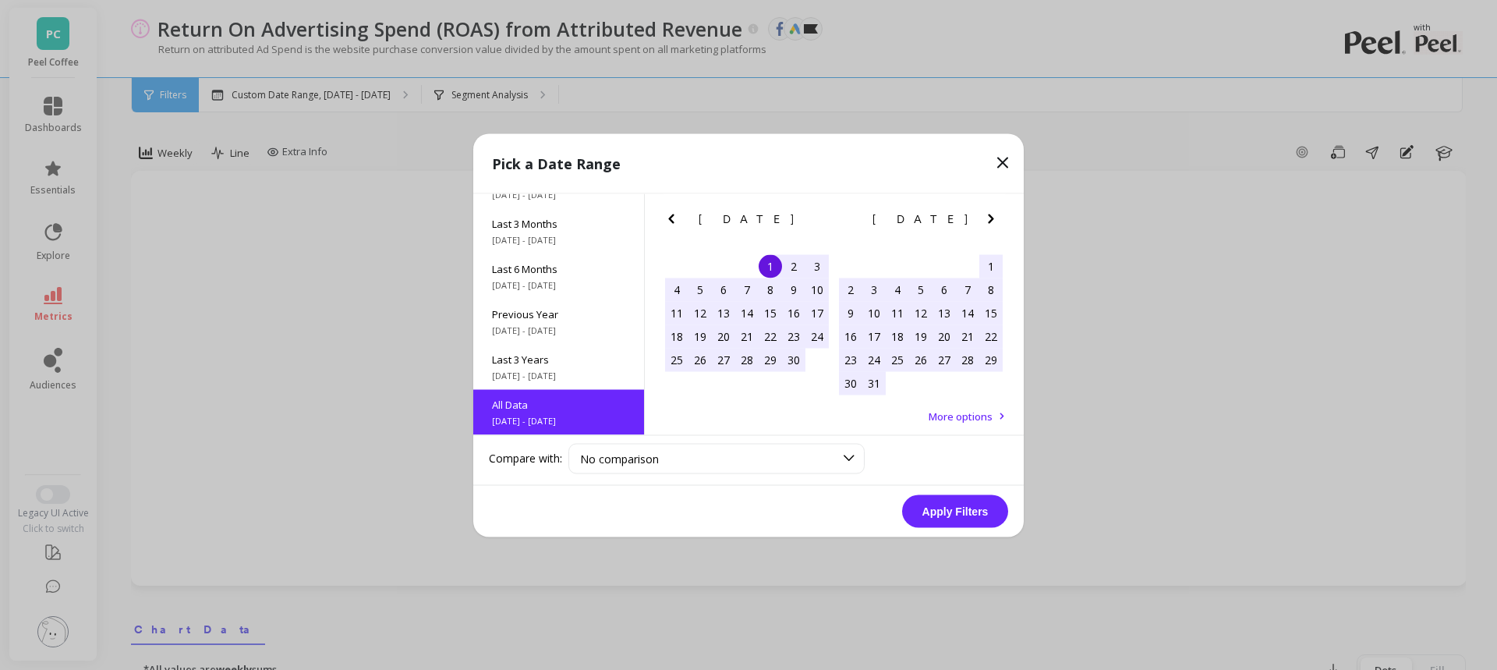
scroll to position [1, 0]
click at [965, 517] on button "Apply Filters" at bounding box center [955, 510] width 106 height 33
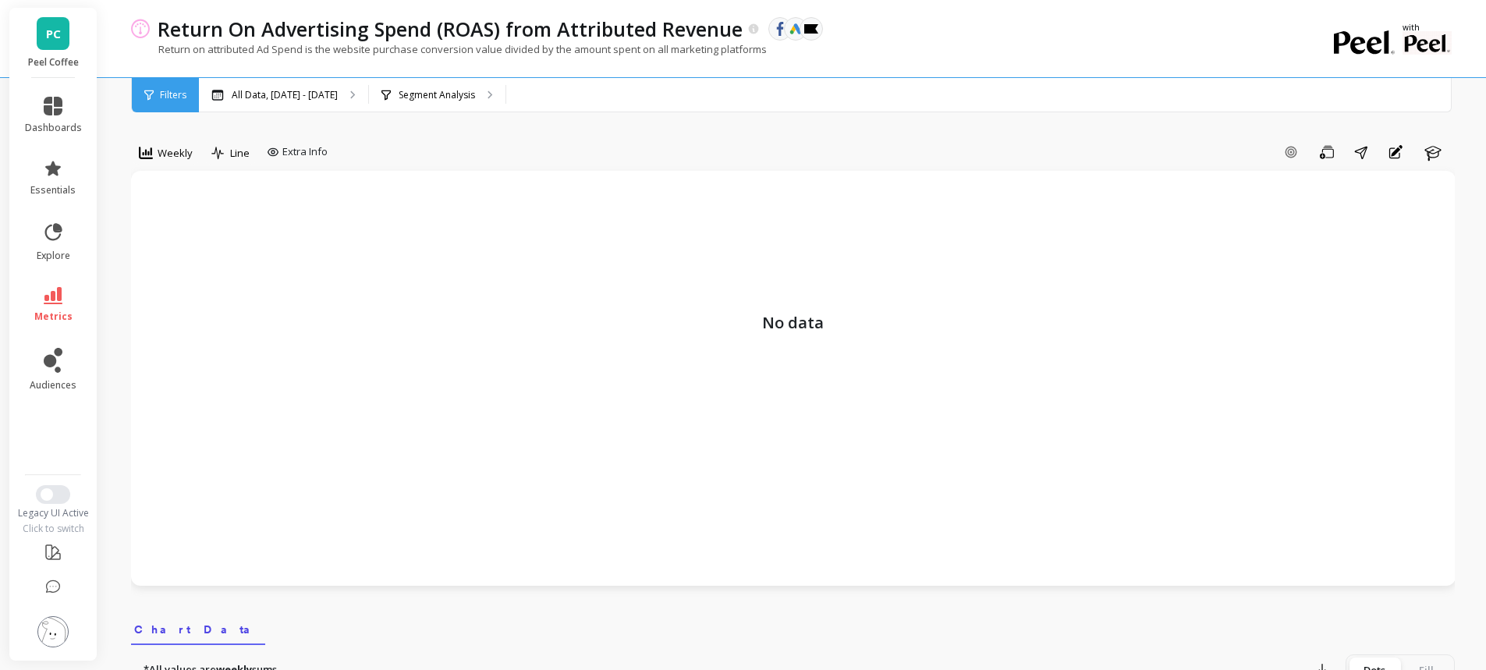
click at [270, 90] on p "All Data, Jun 1, 2017 - Sep 30, 2025" at bounding box center [285, 95] width 106 height 12
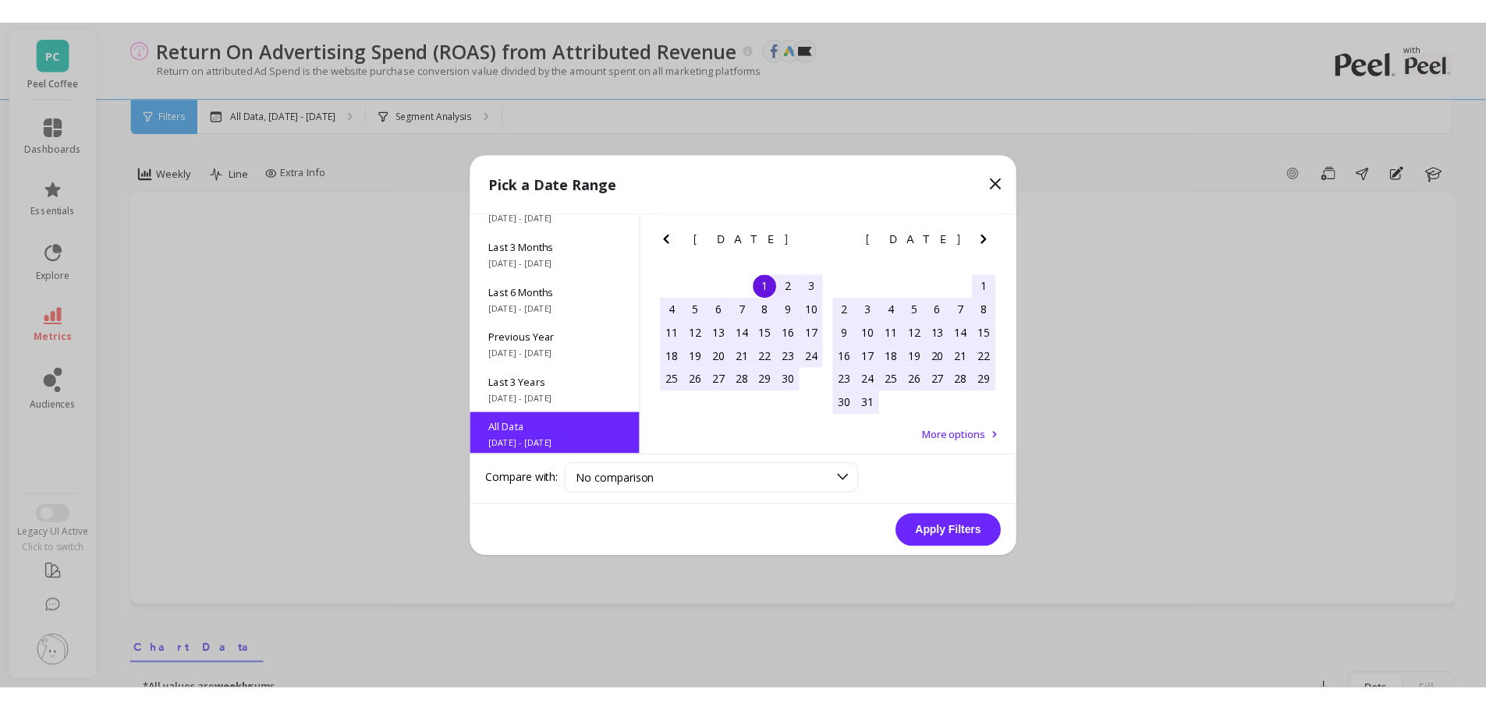
scroll to position [211, 0]
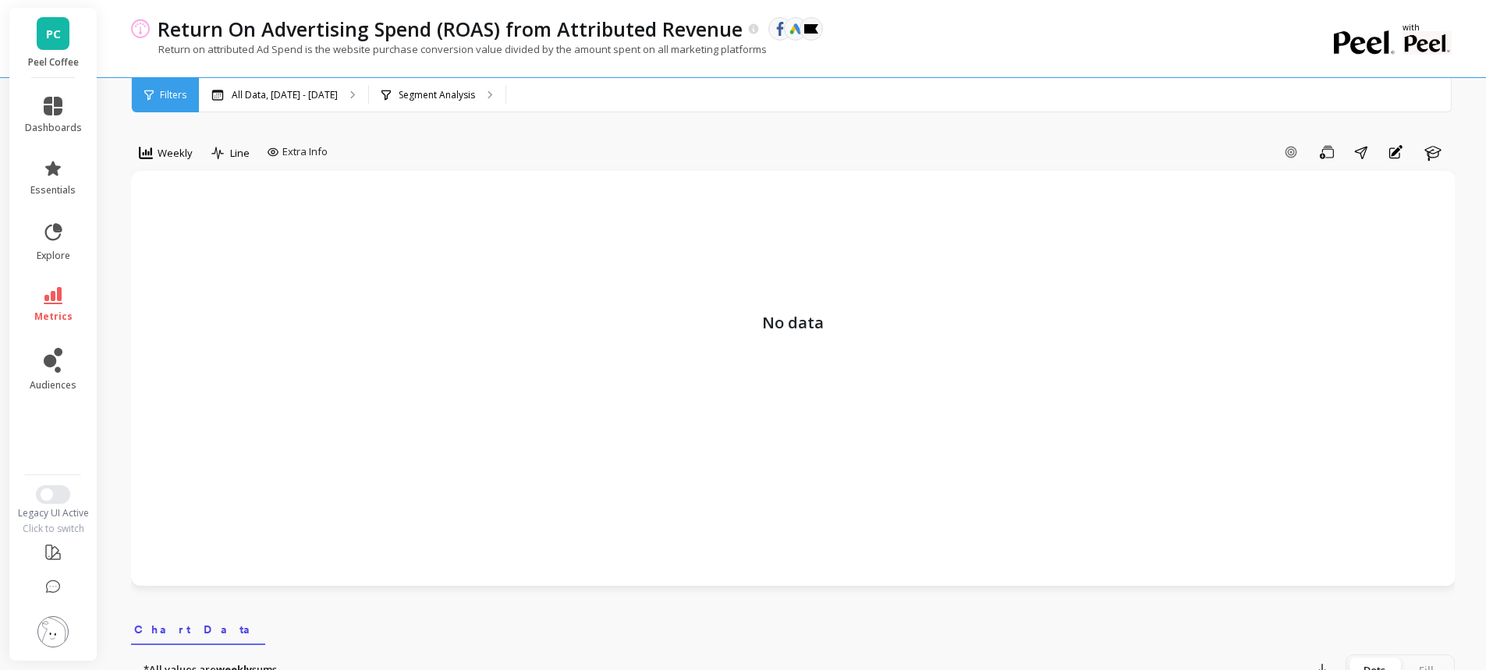
click at [47, 416] on ul "dashboards essentials explore metrics audiences" at bounding box center [53, 271] width 88 height 368
click at [50, 631] on img at bounding box center [52, 631] width 31 height 31
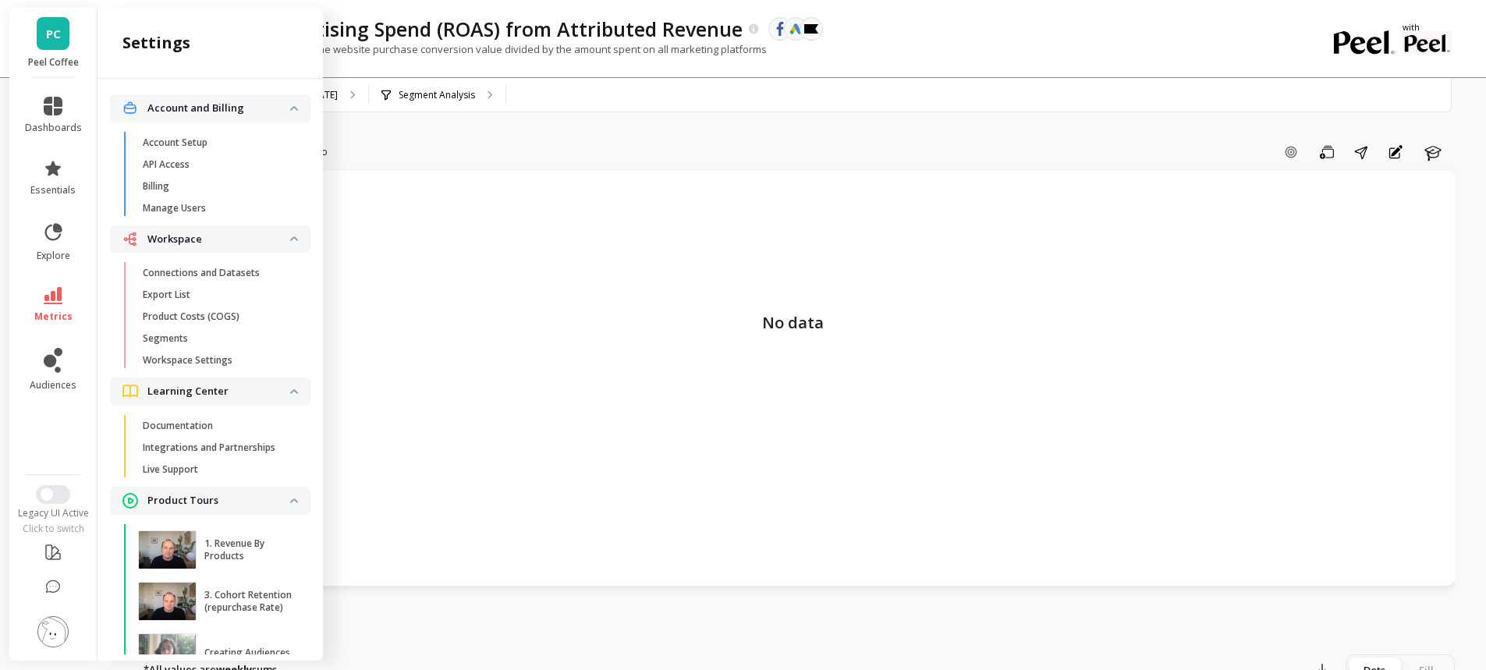
click at [87, 434] on ul "dashboards essentials explore metrics audiences" at bounding box center [53, 271] width 88 height 368
click at [47, 340] on li "audiences" at bounding box center [54, 369] width 76 height 62
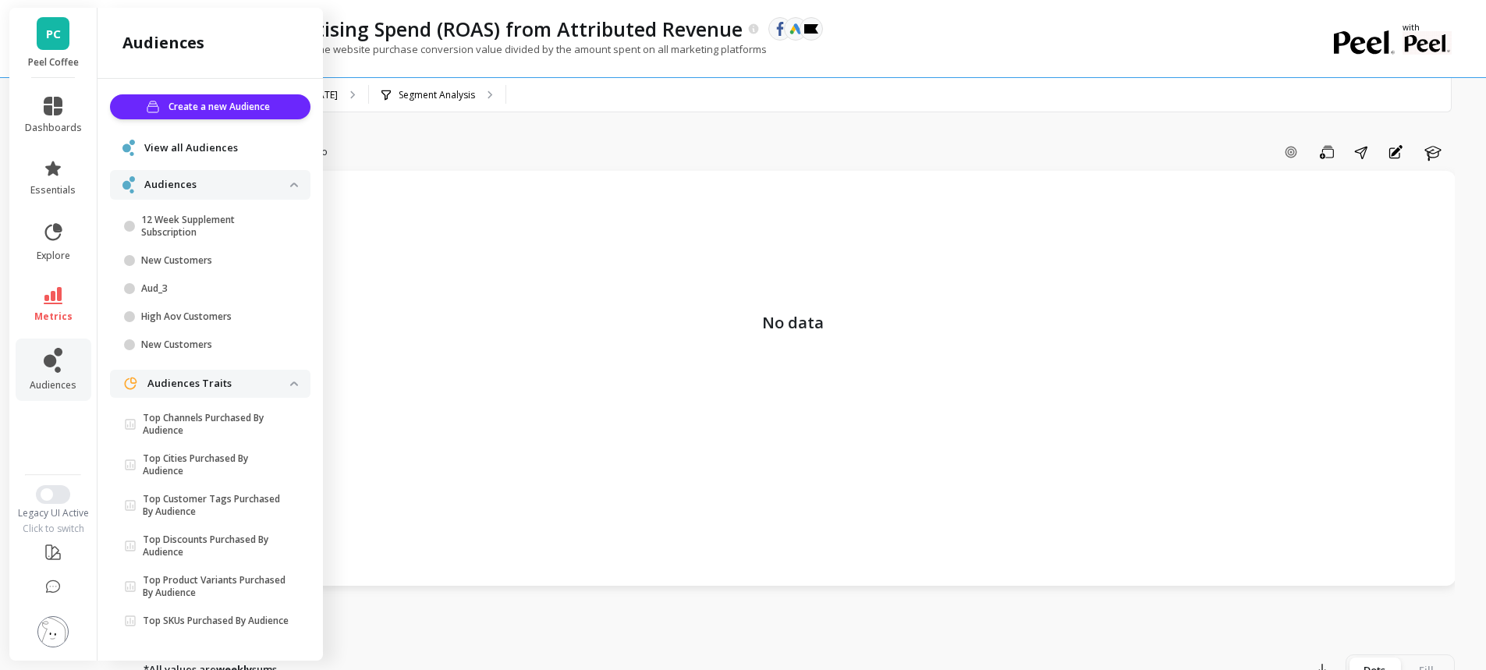
click at [431, 140] on div "Add Goal Save Share Annotations Learn" at bounding box center [894, 152] width 1121 height 25
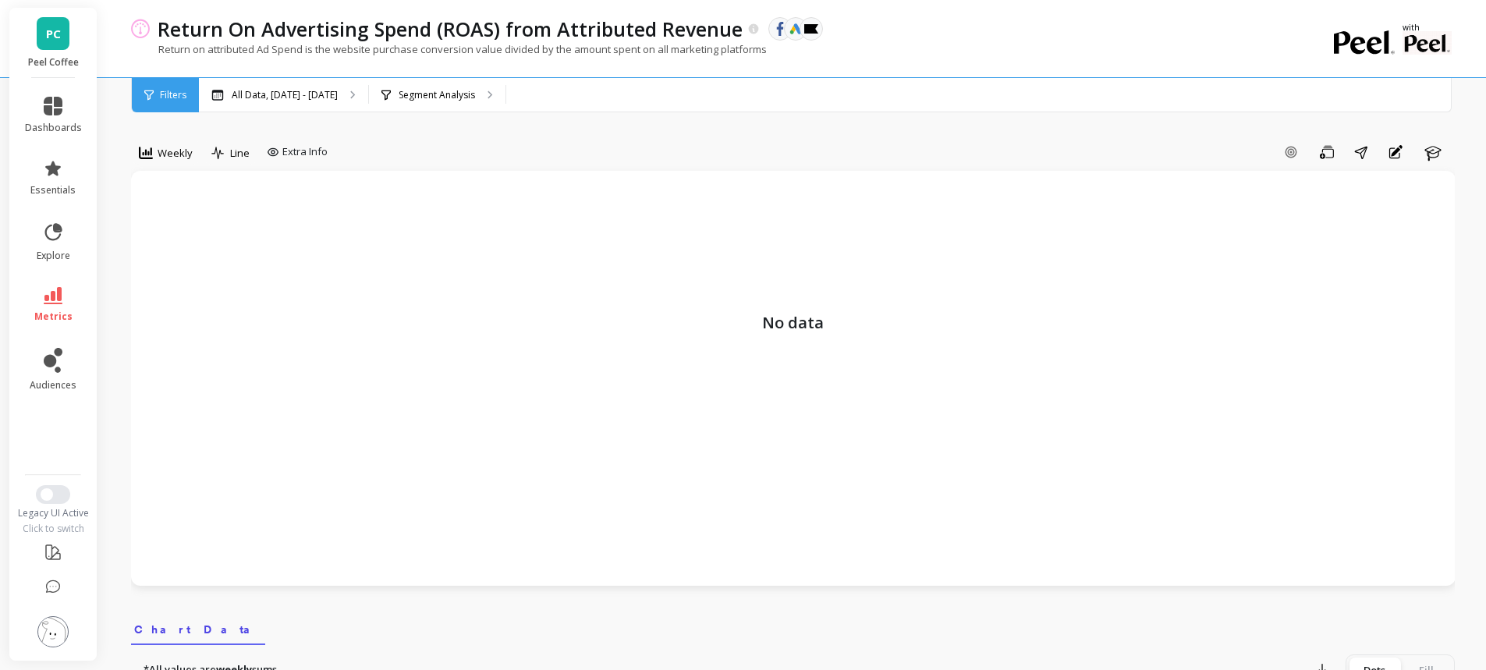
click at [450, 142] on div "Add Goal Save Share Annotations Learn" at bounding box center [894, 152] width 1121 height 25
drag, startPoint x: 448, startPoint y: 139, endPoint x: 441, endPoint y: 5, distance: 133.5
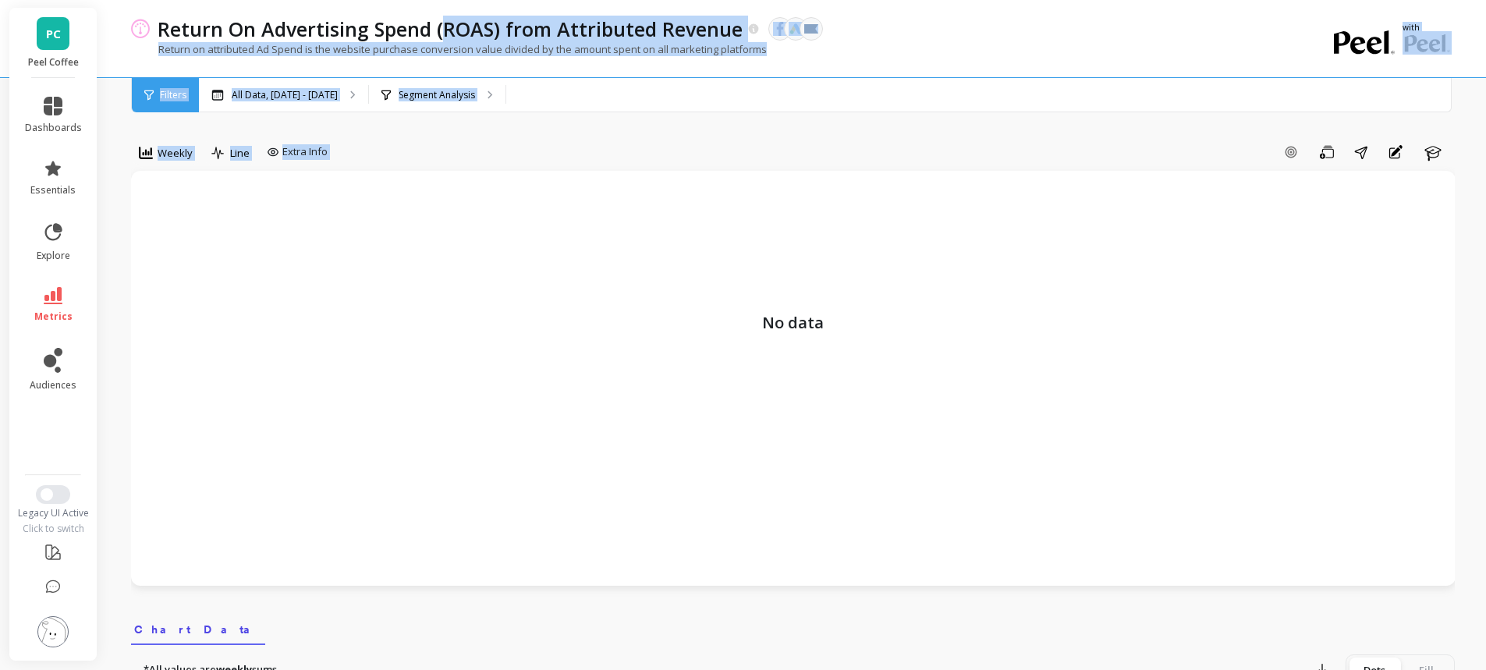
click at [866, 14] on div "Return On Advertising Spend (ROAS) from Attributed Revenue The data you are vie…" at bounding box center [729, 38] width 1196 height 77
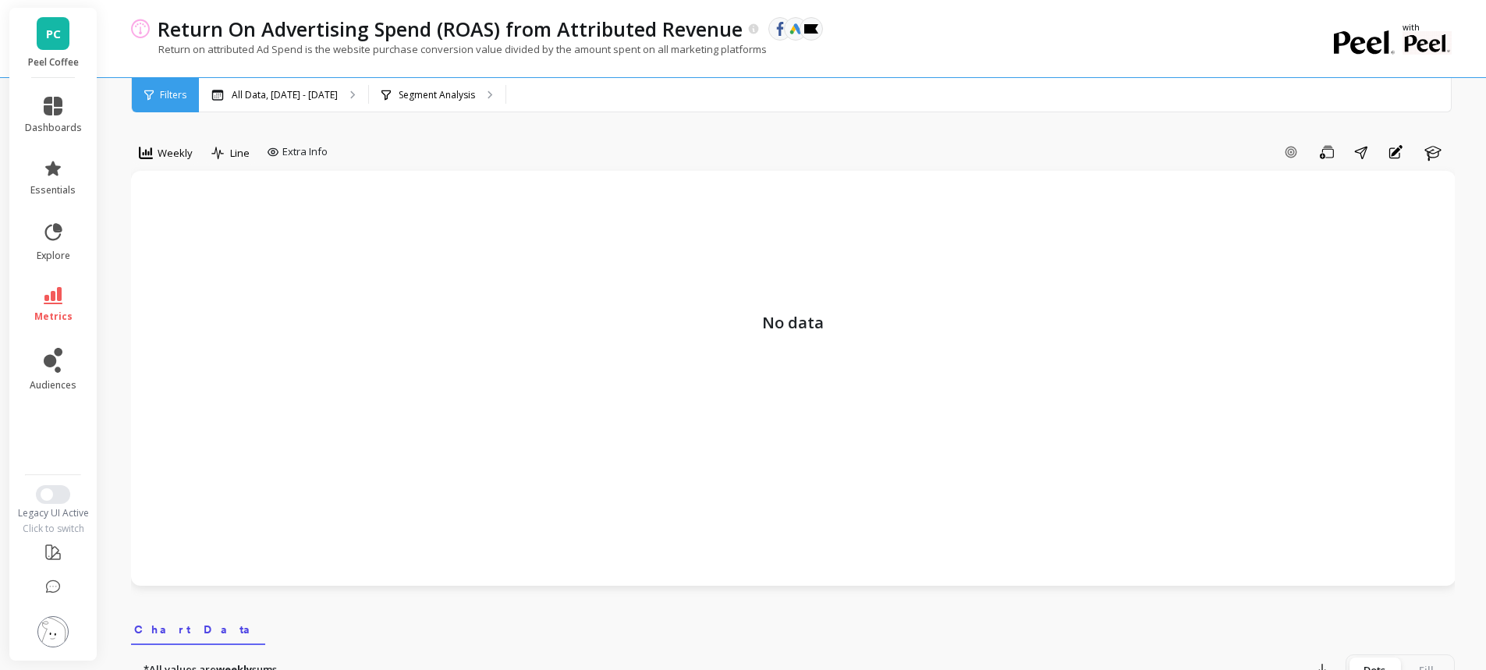
click at [462, 94] on p "Segment Analysis" at bounding box center [437, 95] width 76 height 12
click at [47, 118] on link "dashboards" at bounding box center [53, 115] width 57 height 37
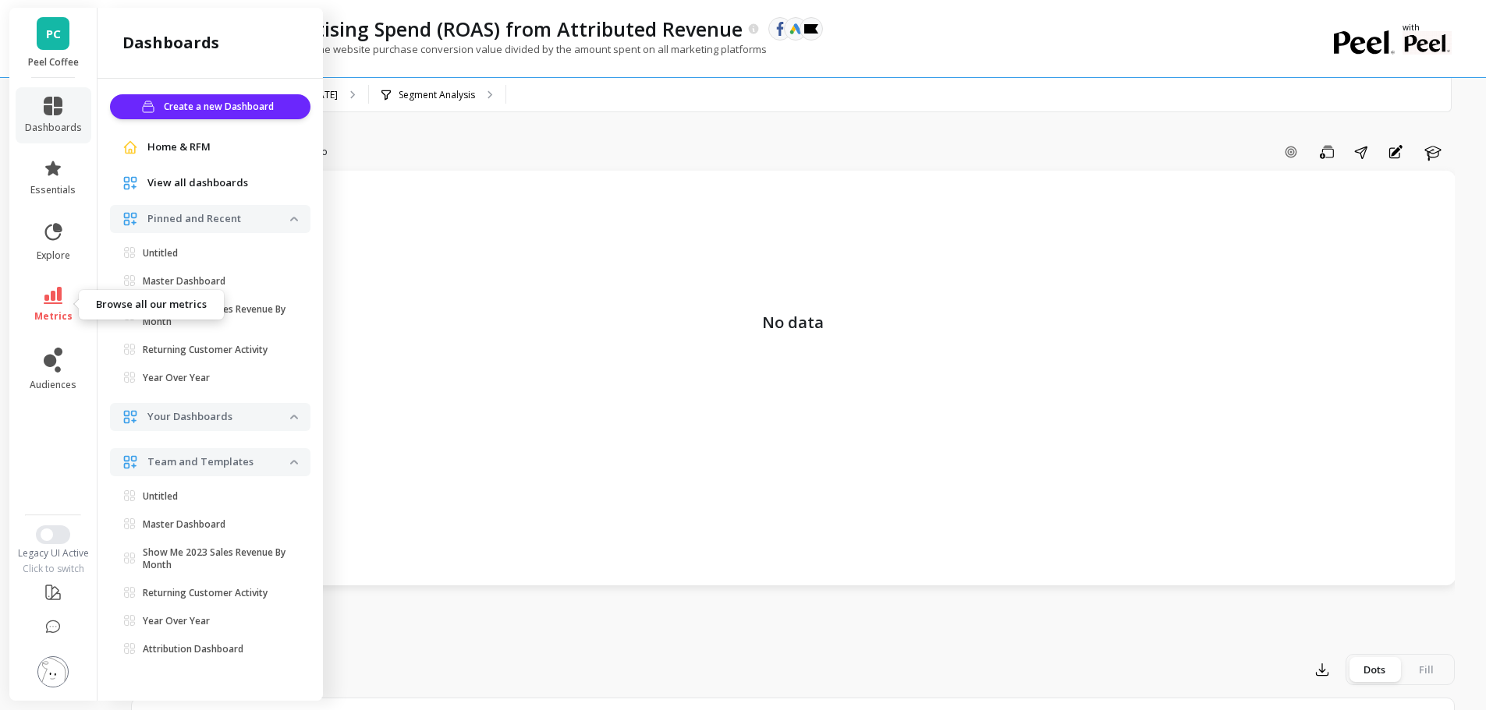
click at [54, 306] on link "metrics" at bounding box center [53, 305] width 57 height 36
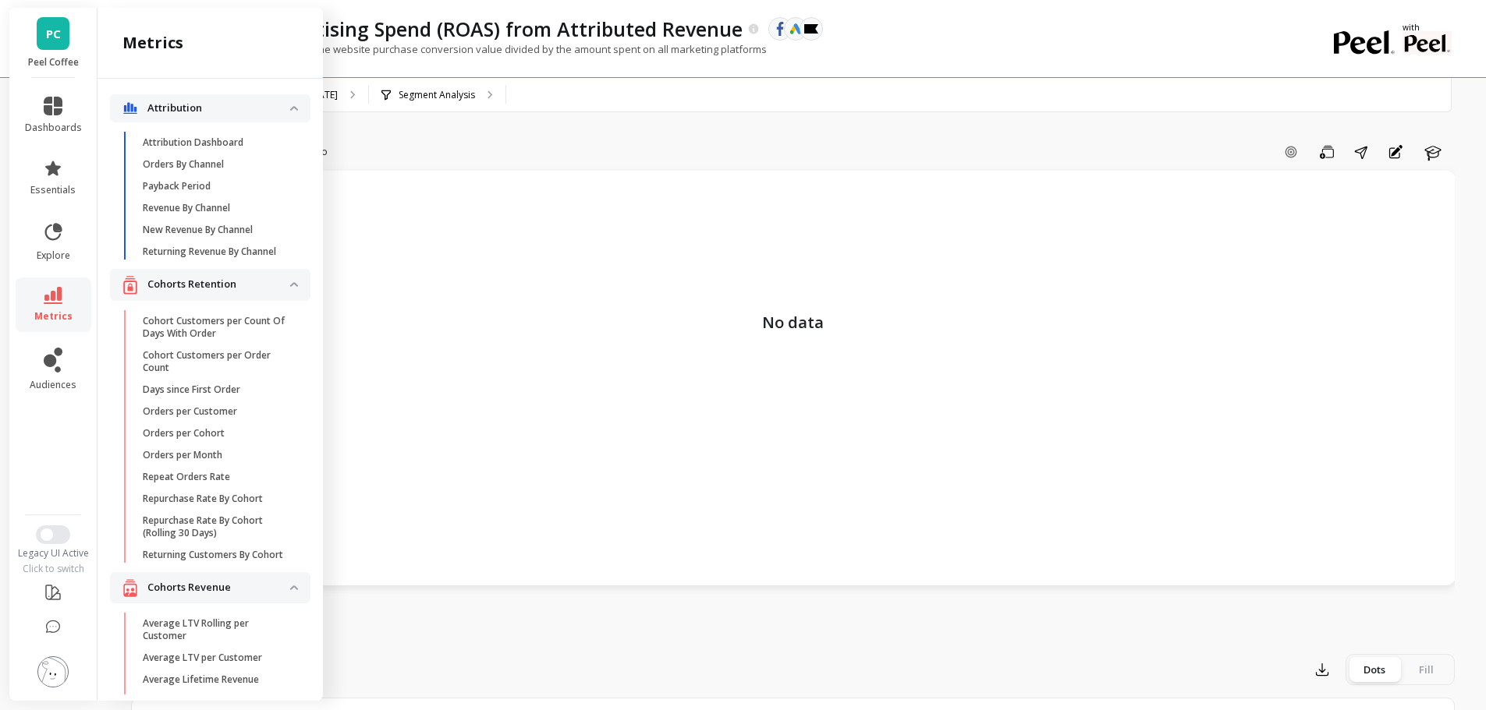
scroll to position [2067, 0]
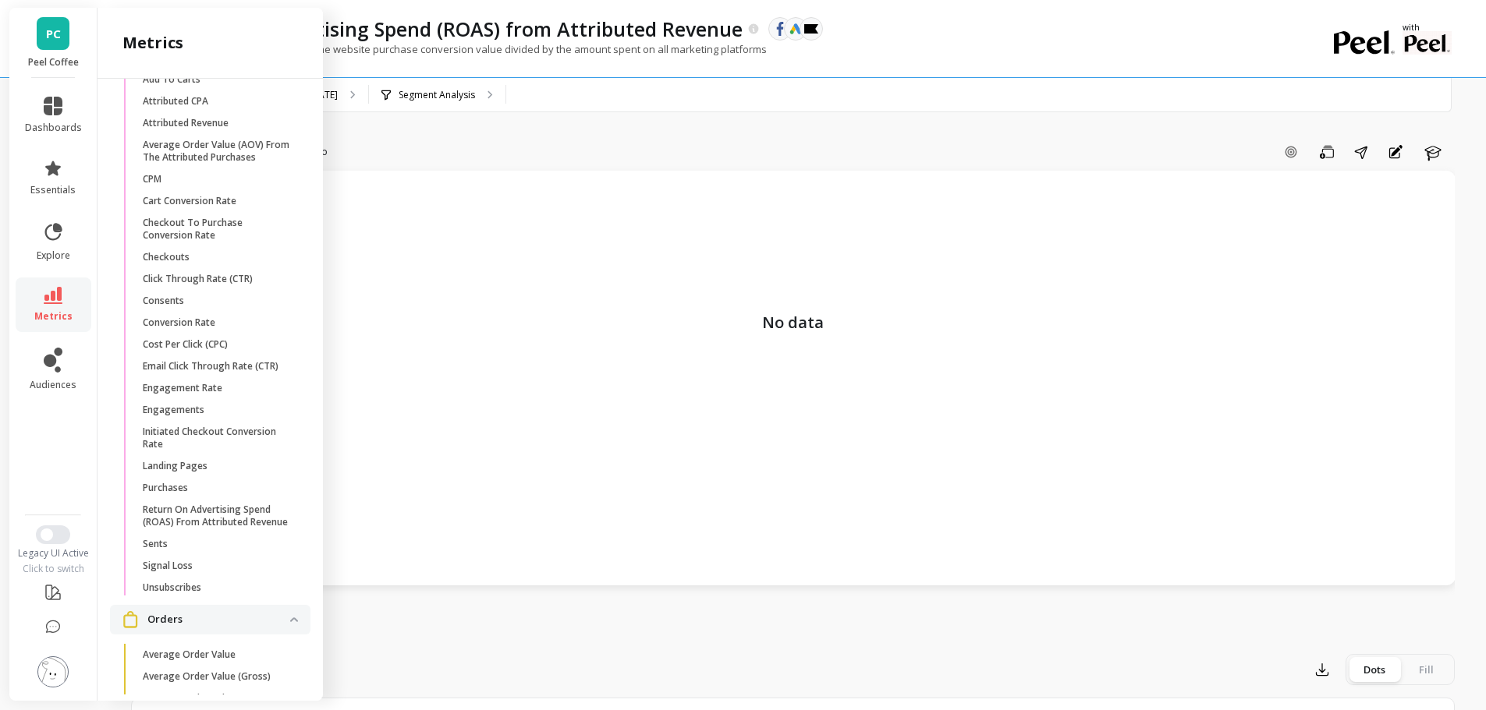
click at [262, 285] on span "Click Through Rate (CTR)" at bounding box center [217, 279] width 149 height 12
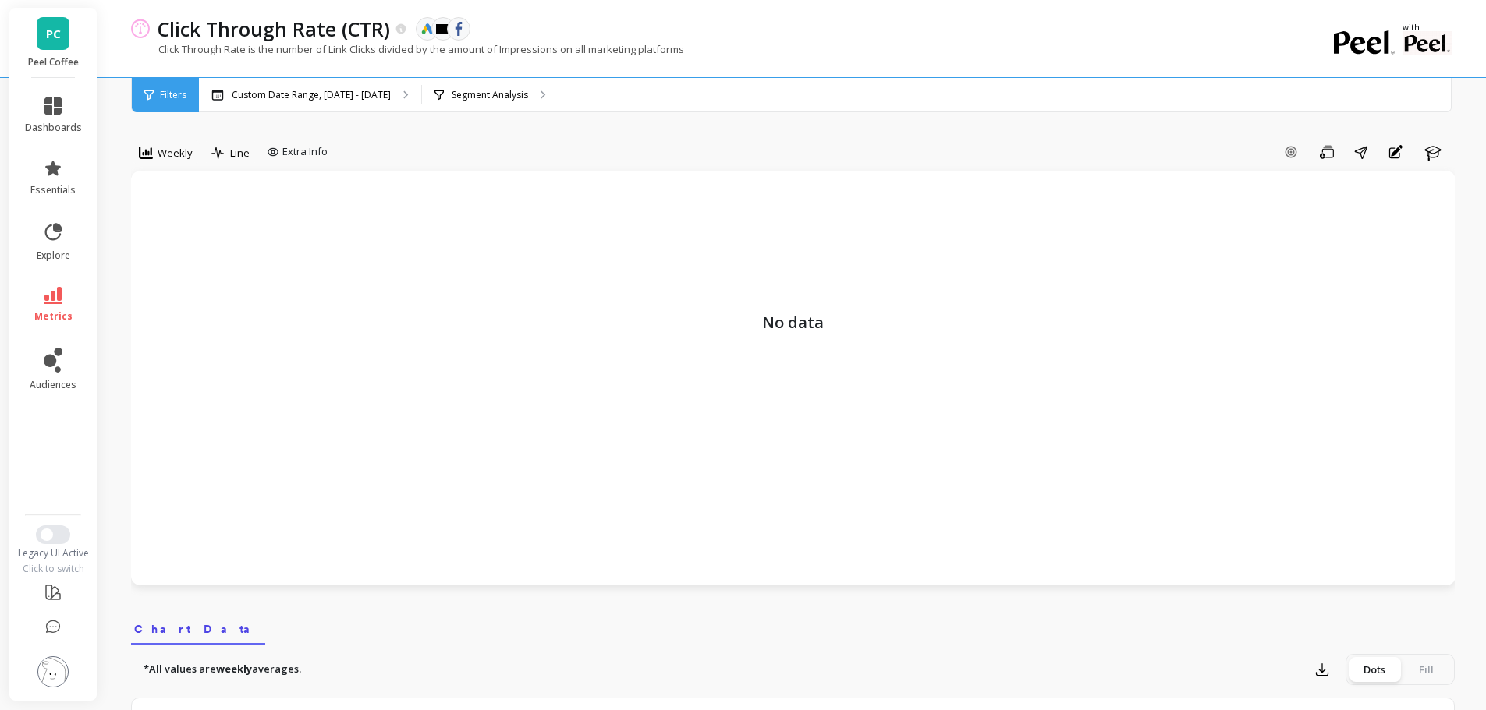
click at [470, 90] on p "Segment Analysis" at bounding box center [490, 95] width 76 height 12
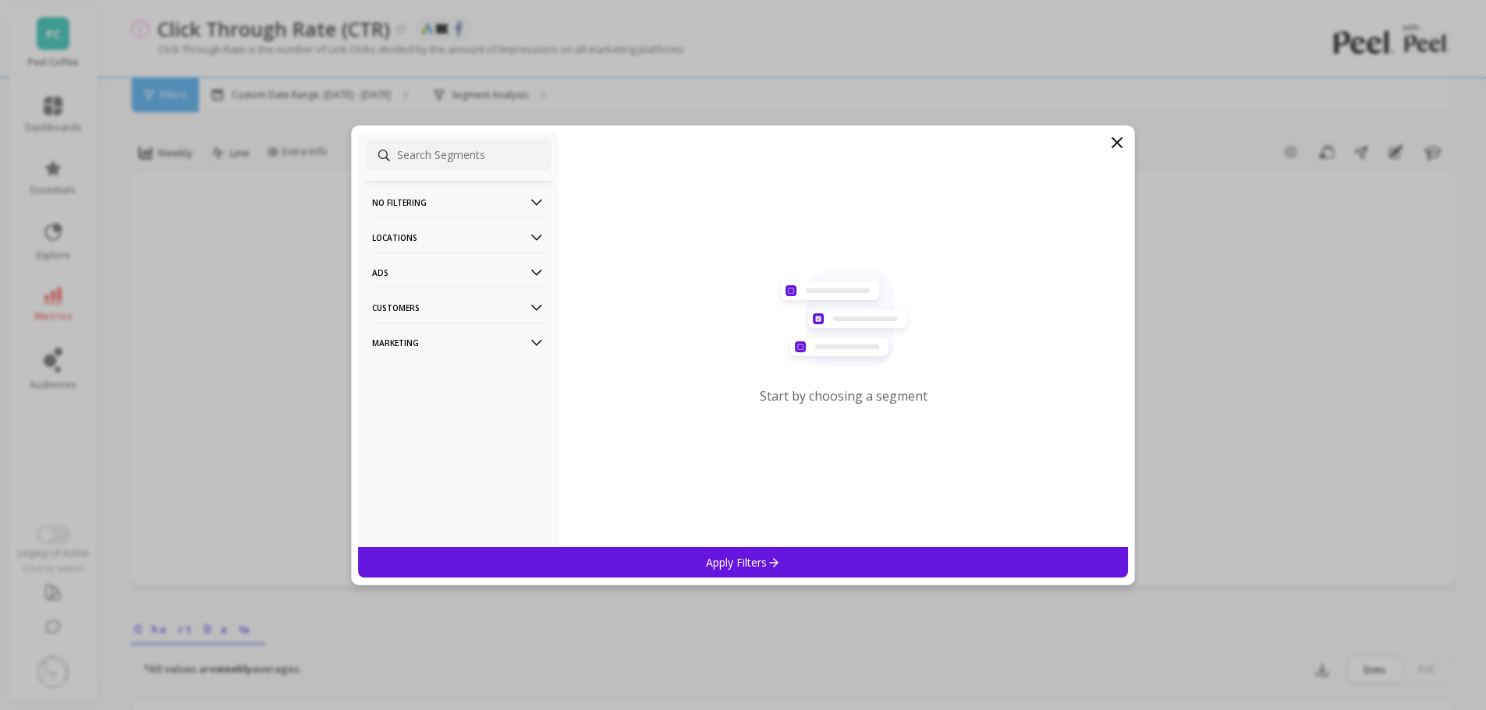
click at [448, 341] on p "Marketing" at bounding box center [458, 343] width 173 height 40
click at [447, 340] on p "Marketing" at bounding box center [458, 343] width 173 height 40
click at [448, 306] on p "Customers" at bounding box center [458, 308] width 173 height 40
click at [447, 277] on p "Ads" at bounding box center [458, 273] width 173 height 40
click at [444, 240] on p "Locations" at bounding box center [458, 238] width 173 height 40
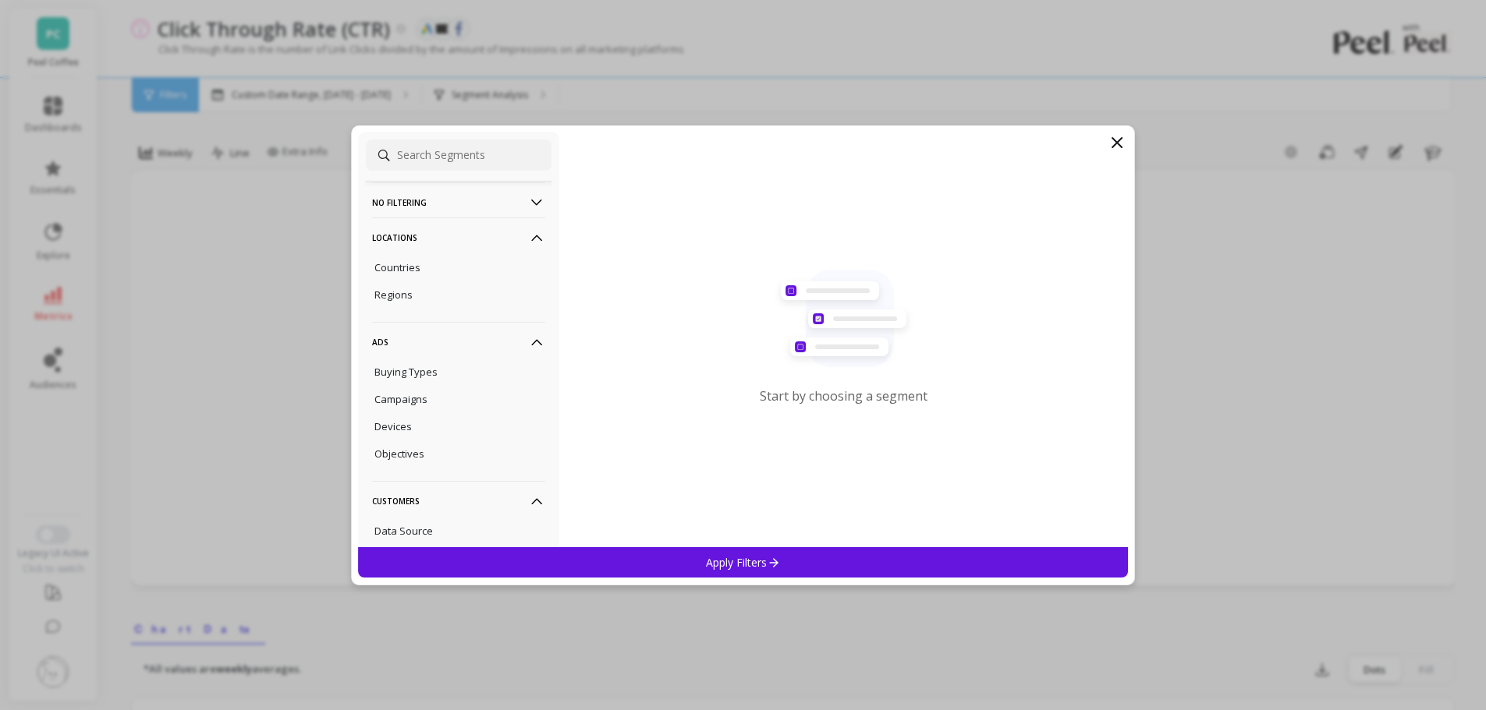
click at [443, 203] on p "No filtering" at bounding box center [458, 202] width 173 height 40
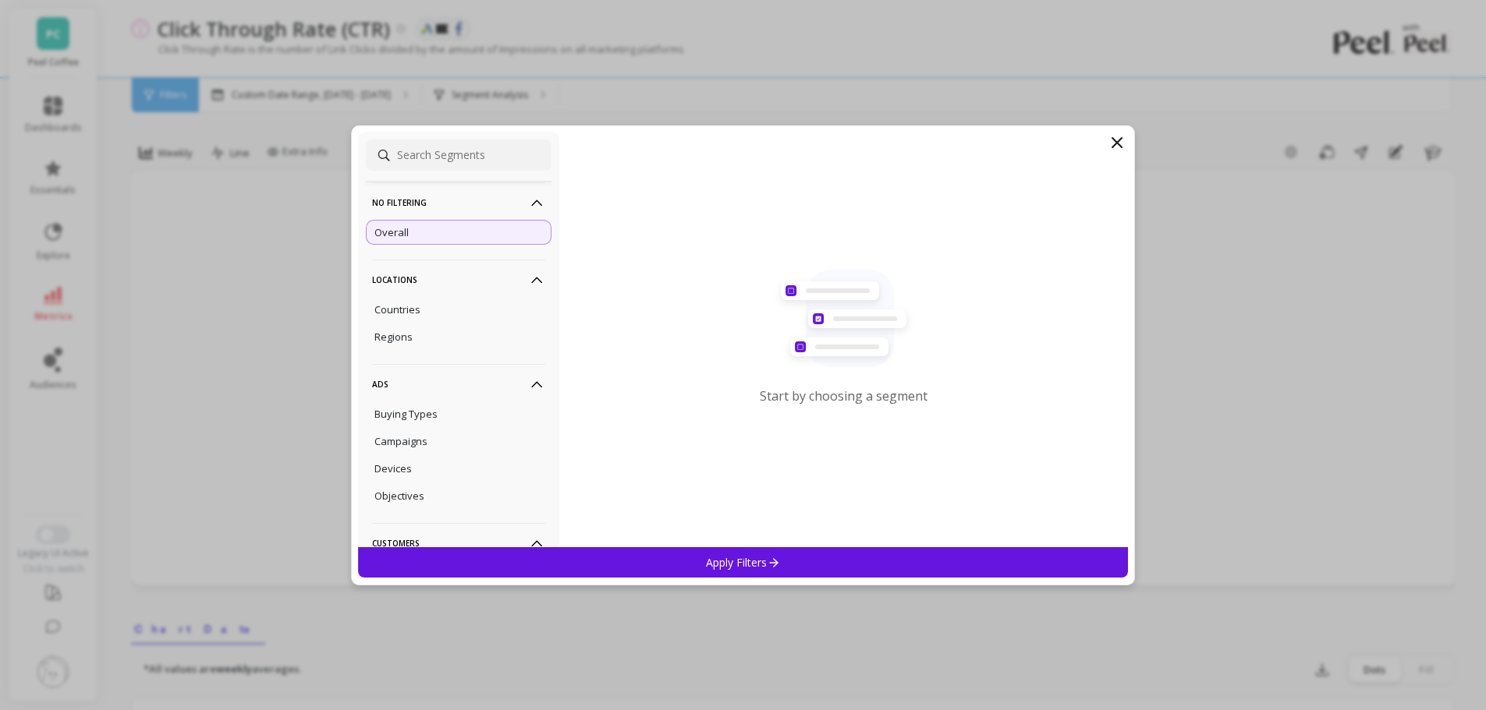
click at [443, 203] on p "No filtering" at bounding box center [458, 202] width 173 height 40
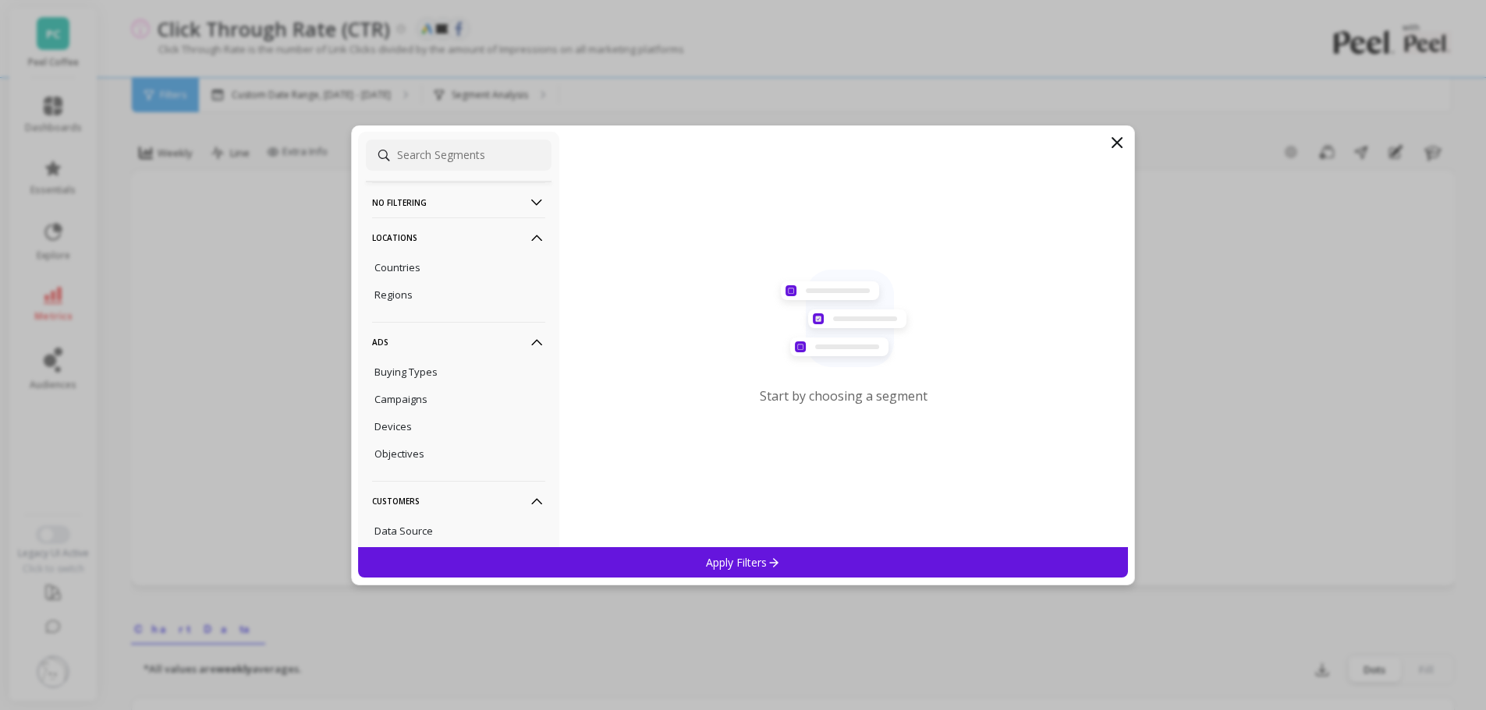
click at [1109, 149] on icon at bounding box center [1116, 142] width 19 height 19
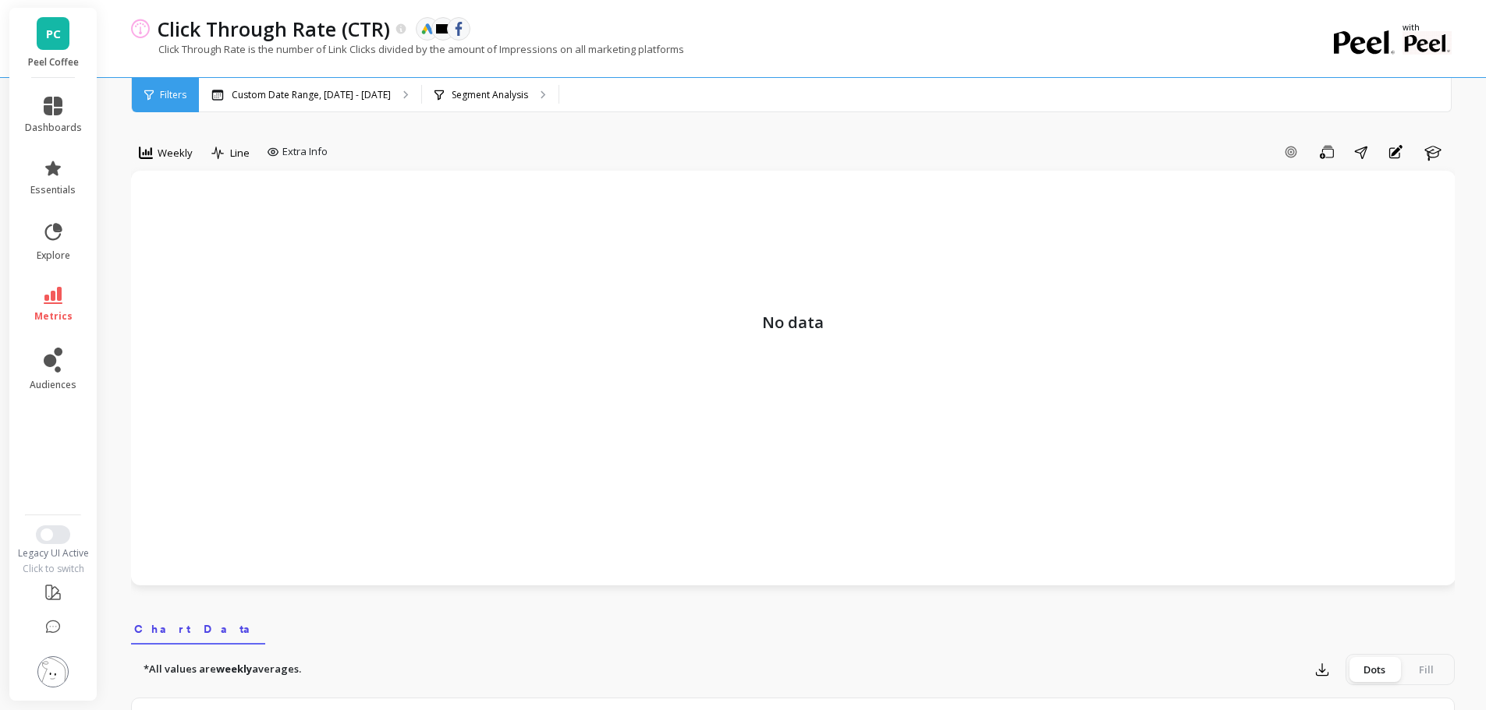
click at [52, 671] on img at bounding box center [52, 672] width 31 height 31
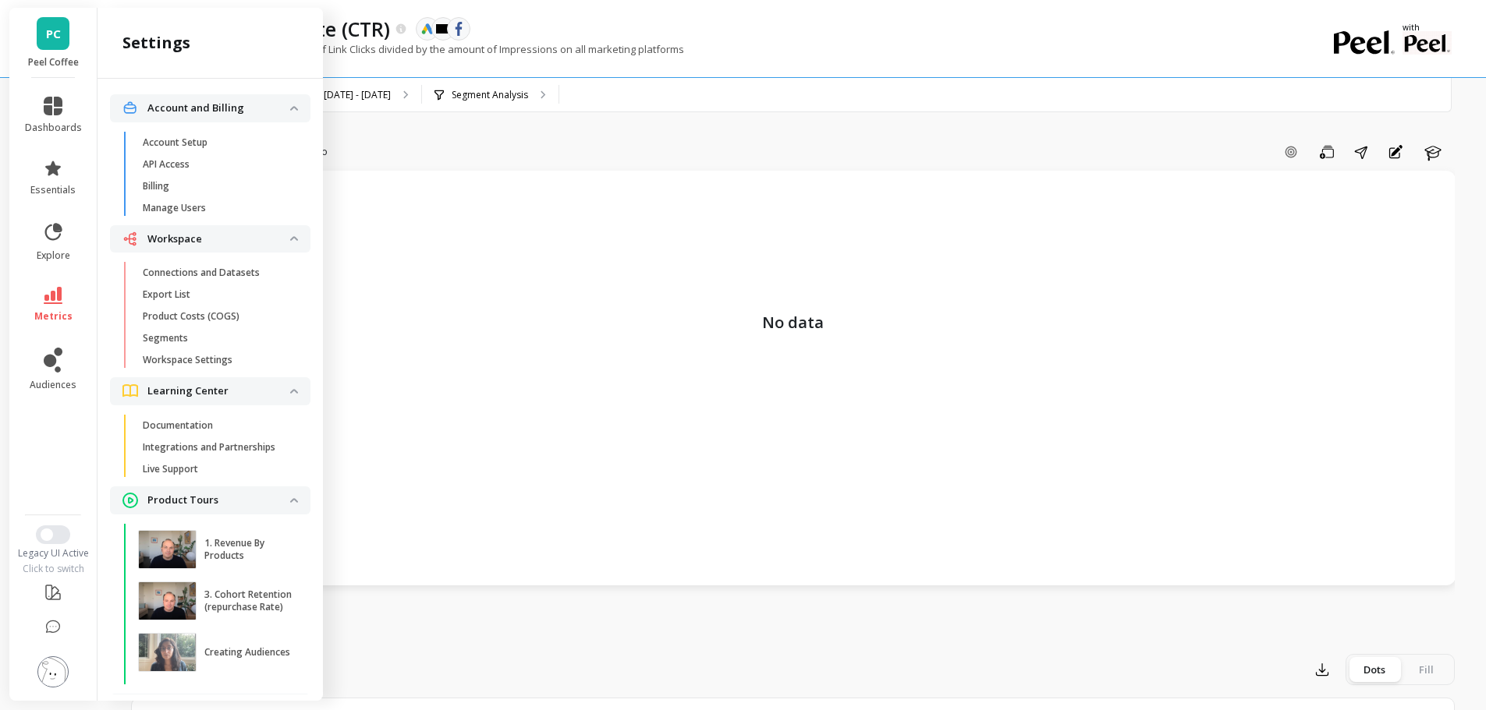
click at [211, 278] on p "Connections and Datasets" at bounding box center [201, 273] width 117 height 12
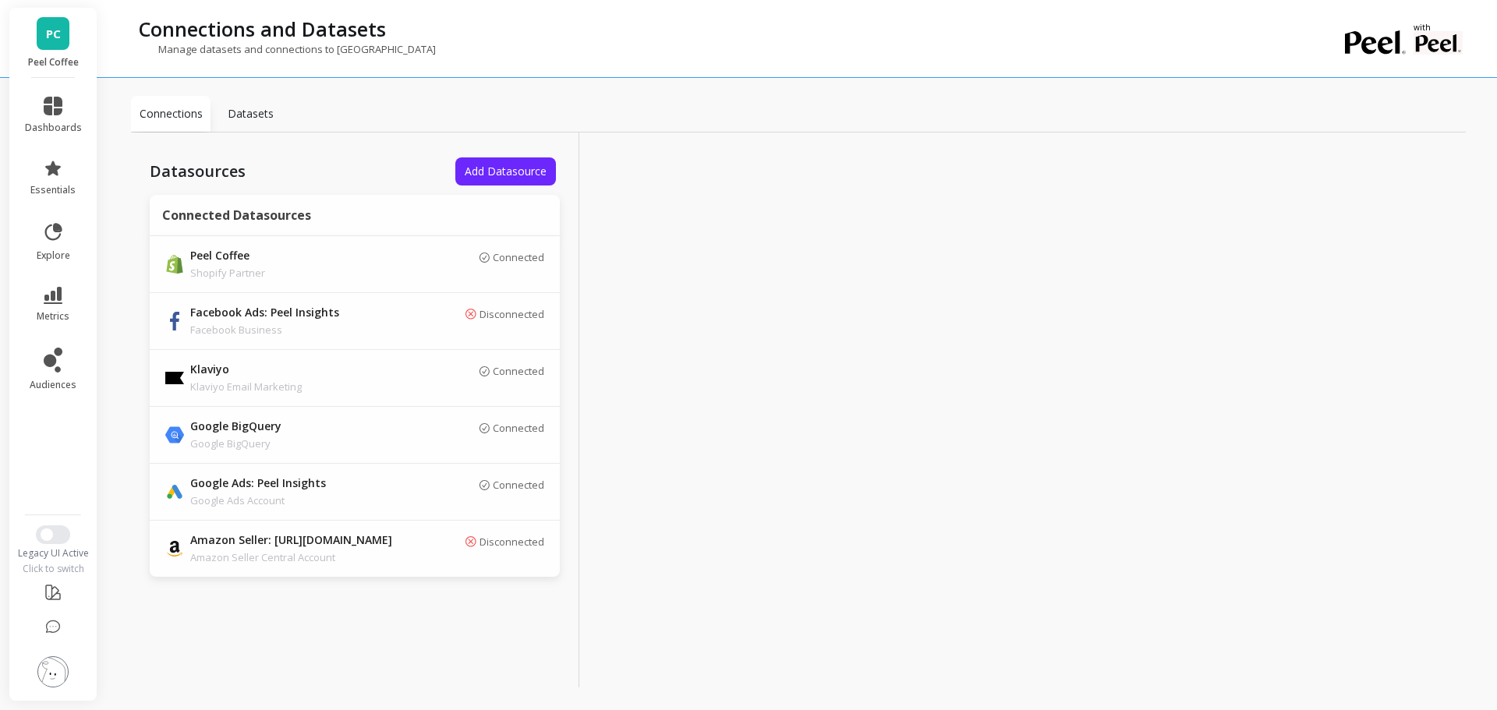
click at [532, 176] on span "Add Datasource" at bounding box center [506, 171] width 82 height 15
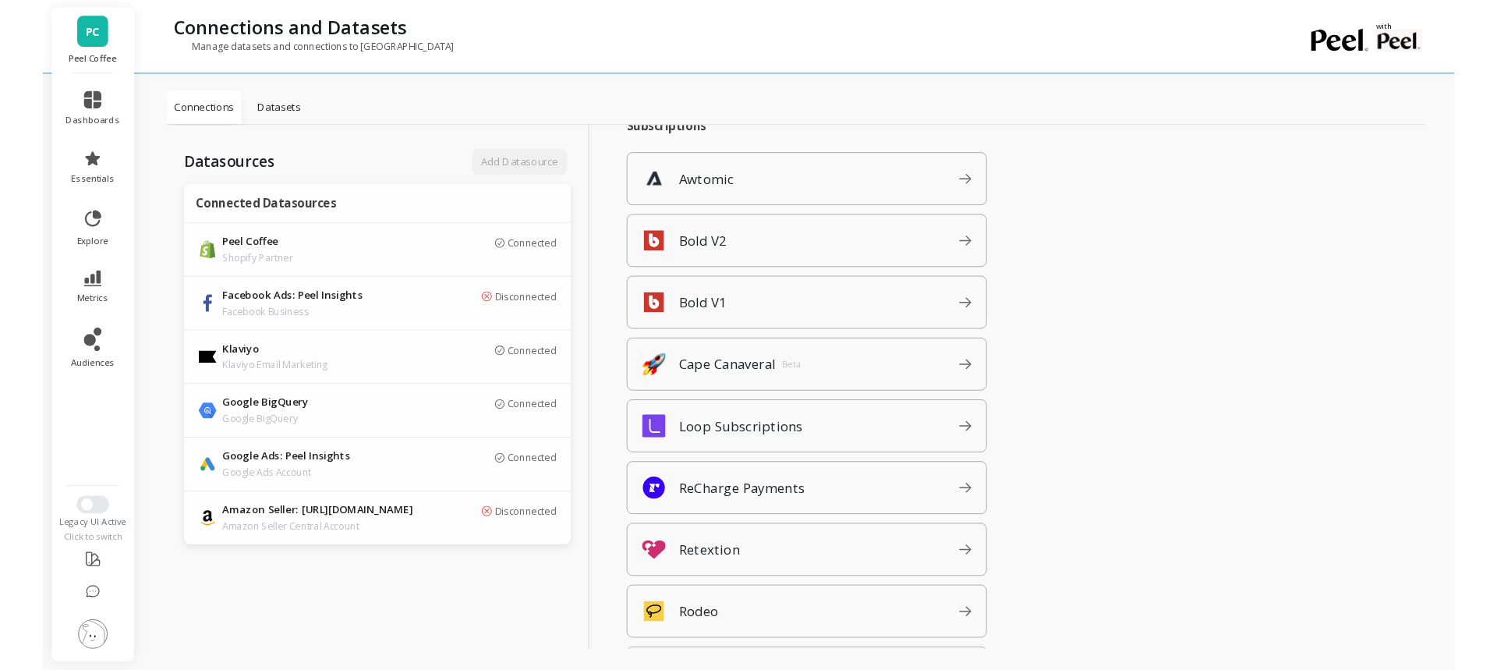
scroll to position [1248, 0]
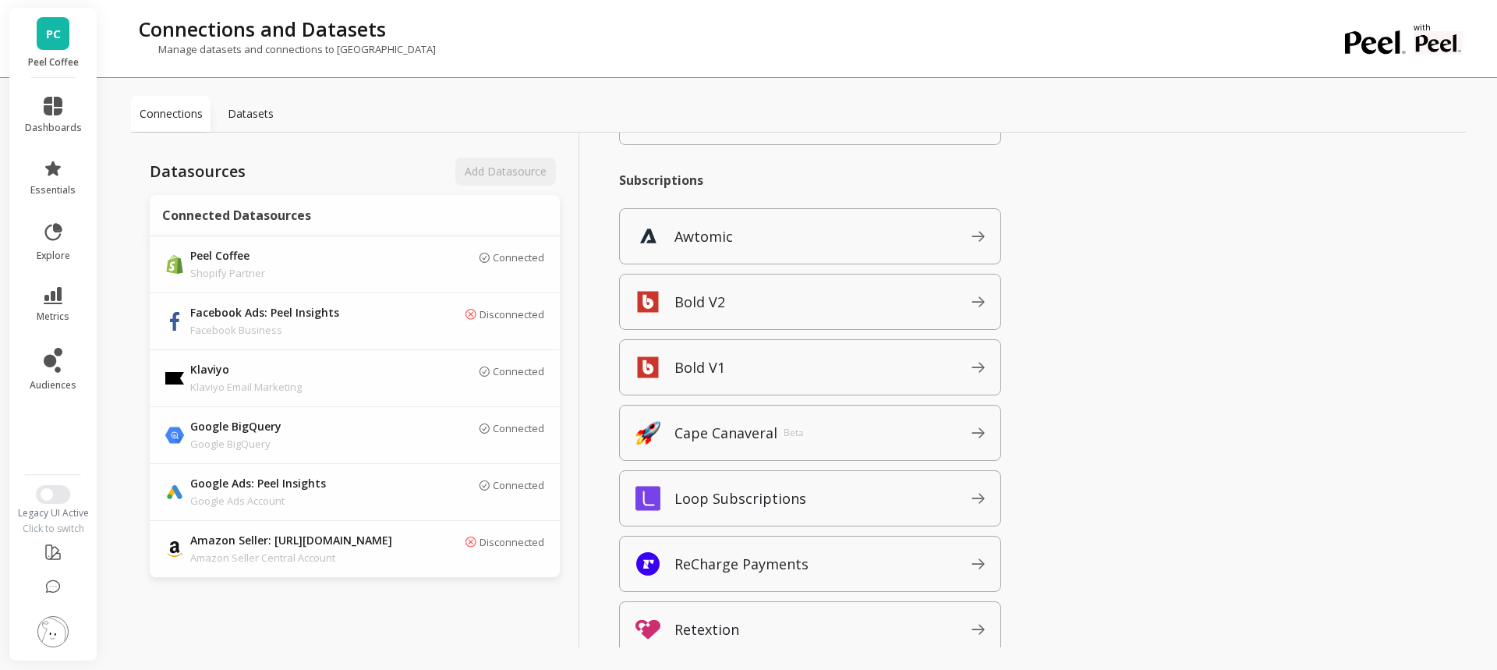
click at [61, 634] on img at bounding box center [52, 631] width 31 height 31
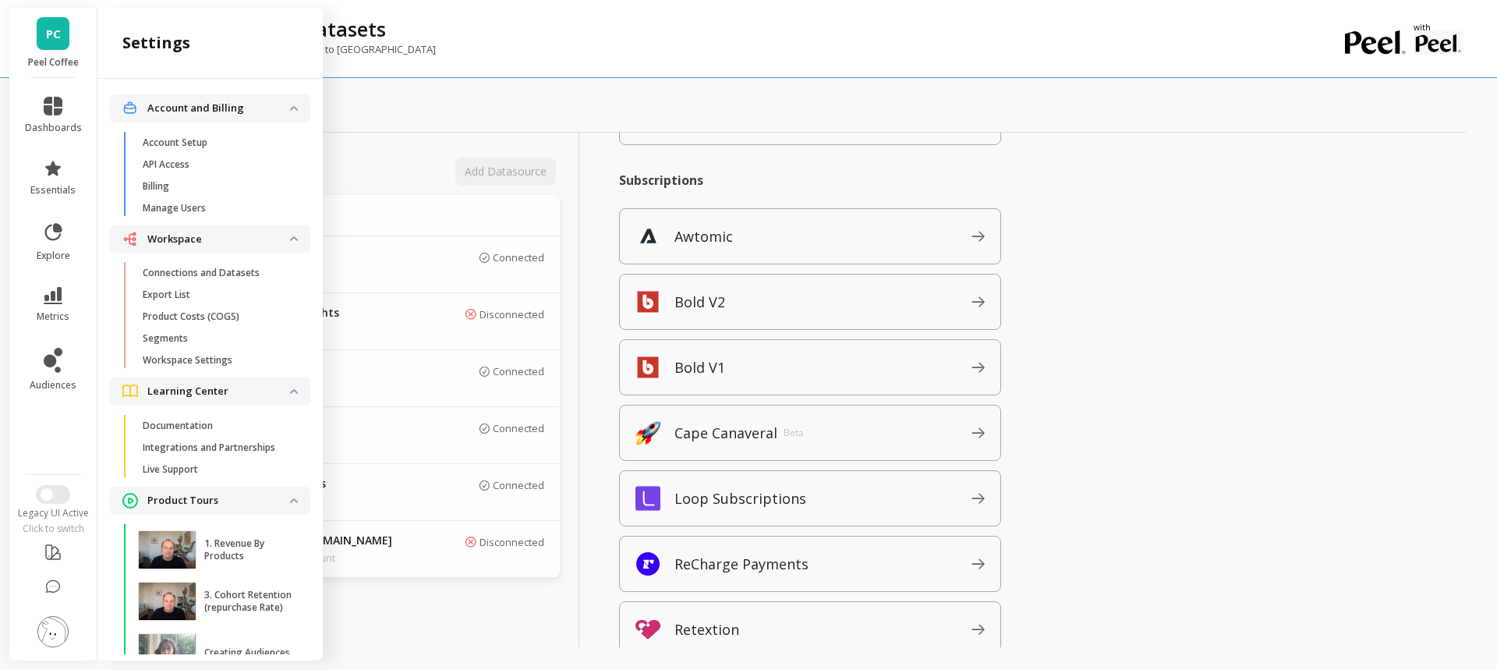
click at [215, 279] on link "Connections and Datasets" at bounding box center [222, 273] width 175 height 22
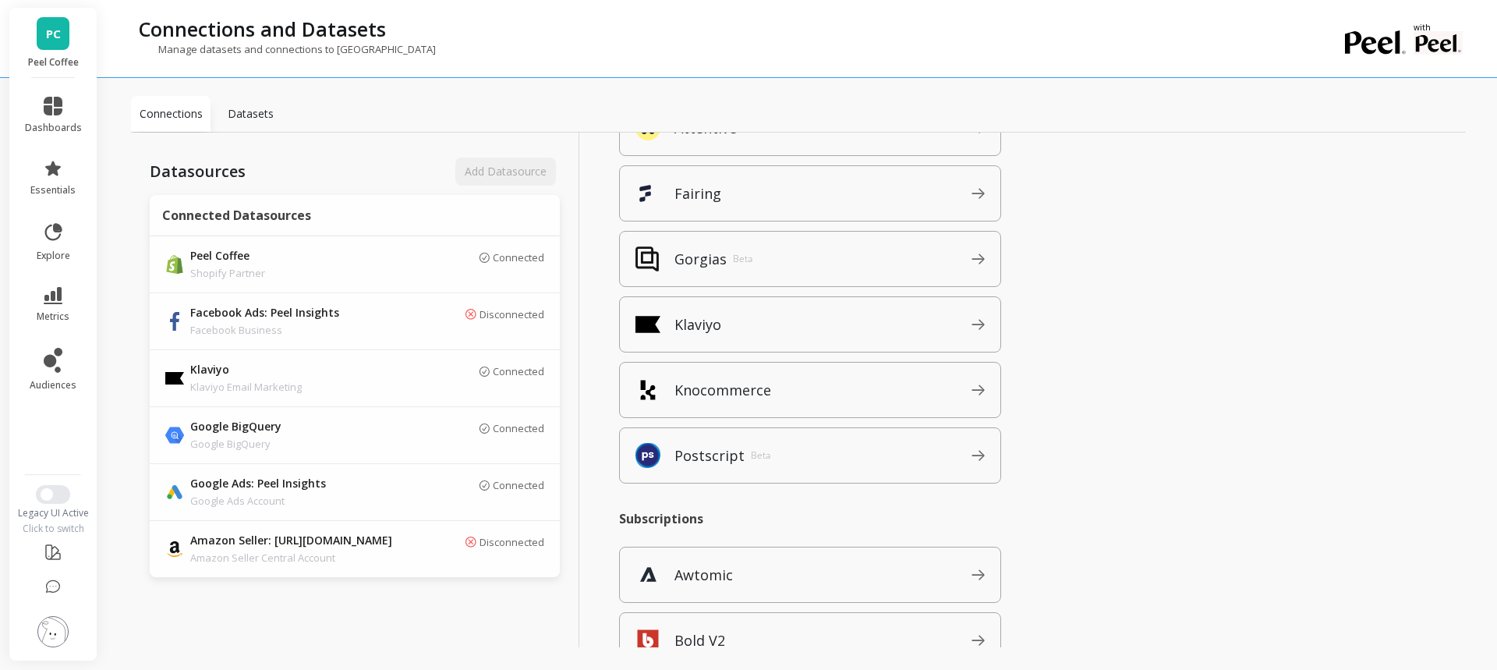
scroll to position [871, 0]
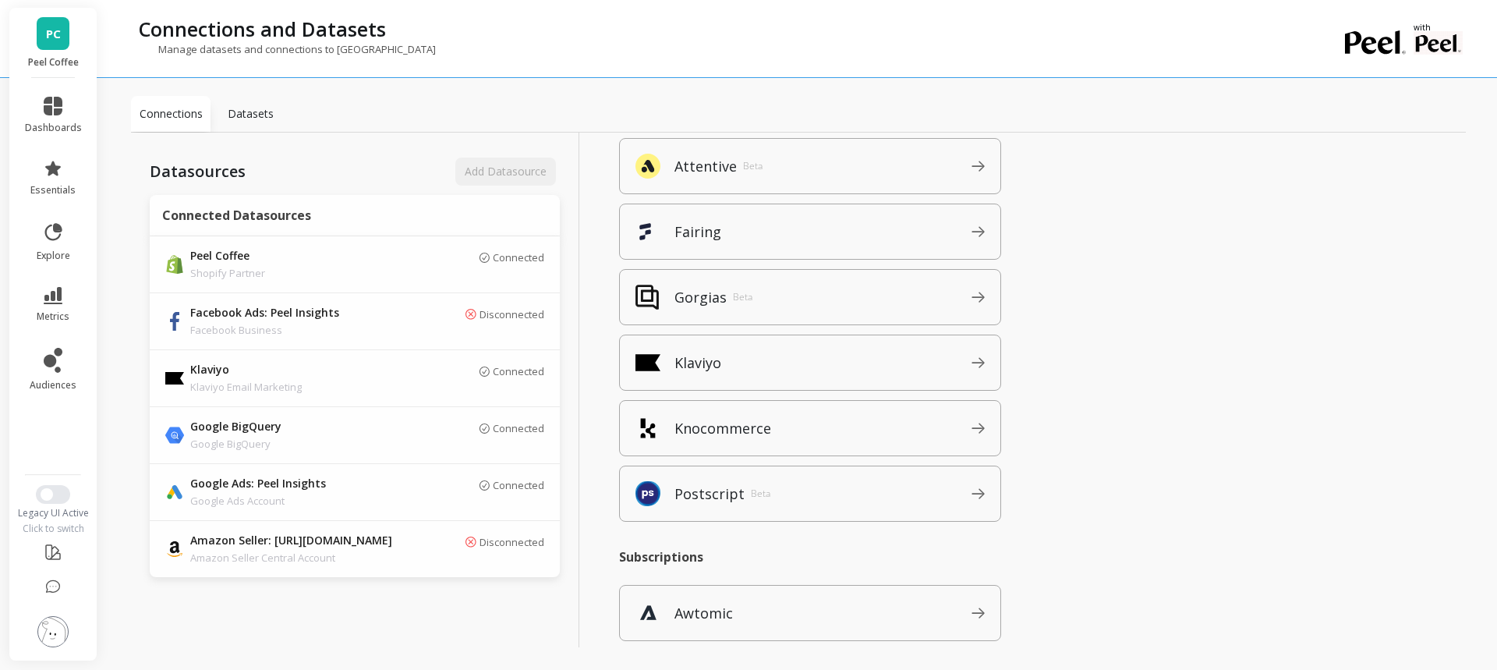
click at [55, 96] on li "dashboards" at bounding box center [54, 115] width 76 height 56
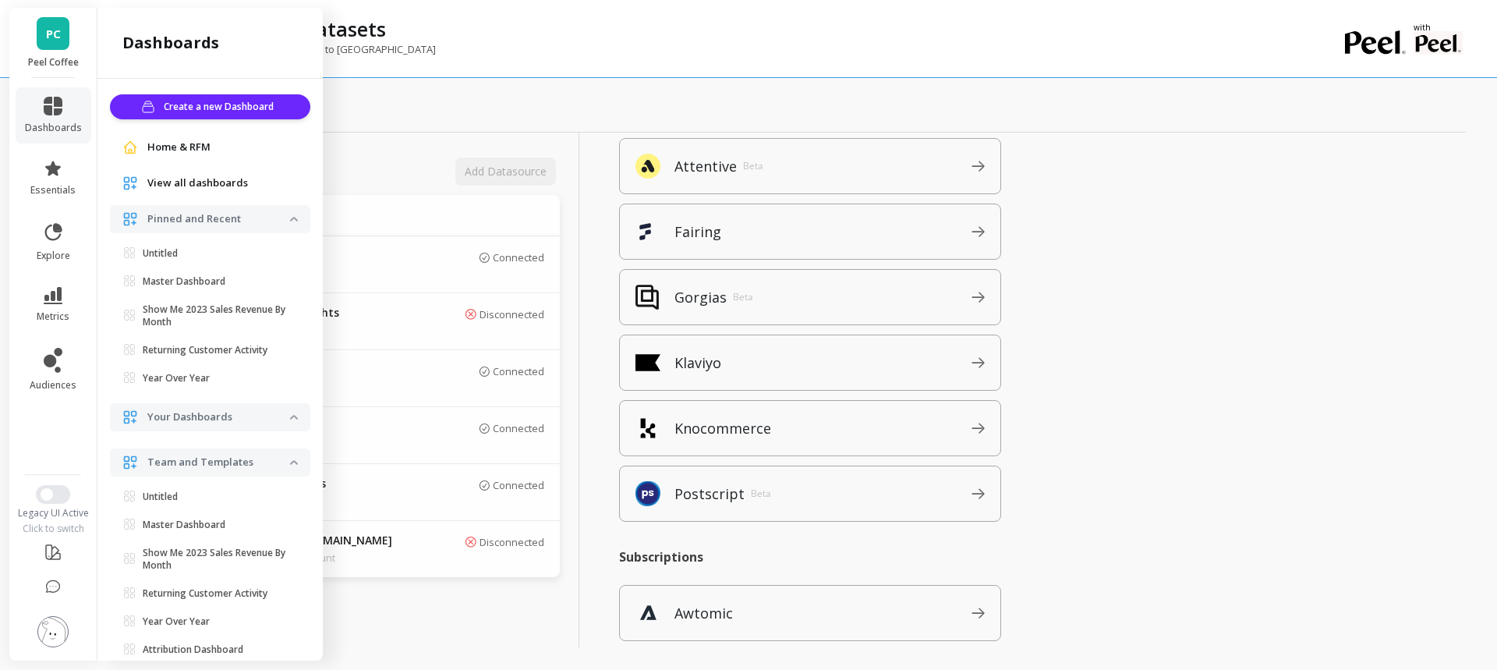
click at [175, 147] on span "Home & RFM" at bounding box center [178, 148] width 63 height 16
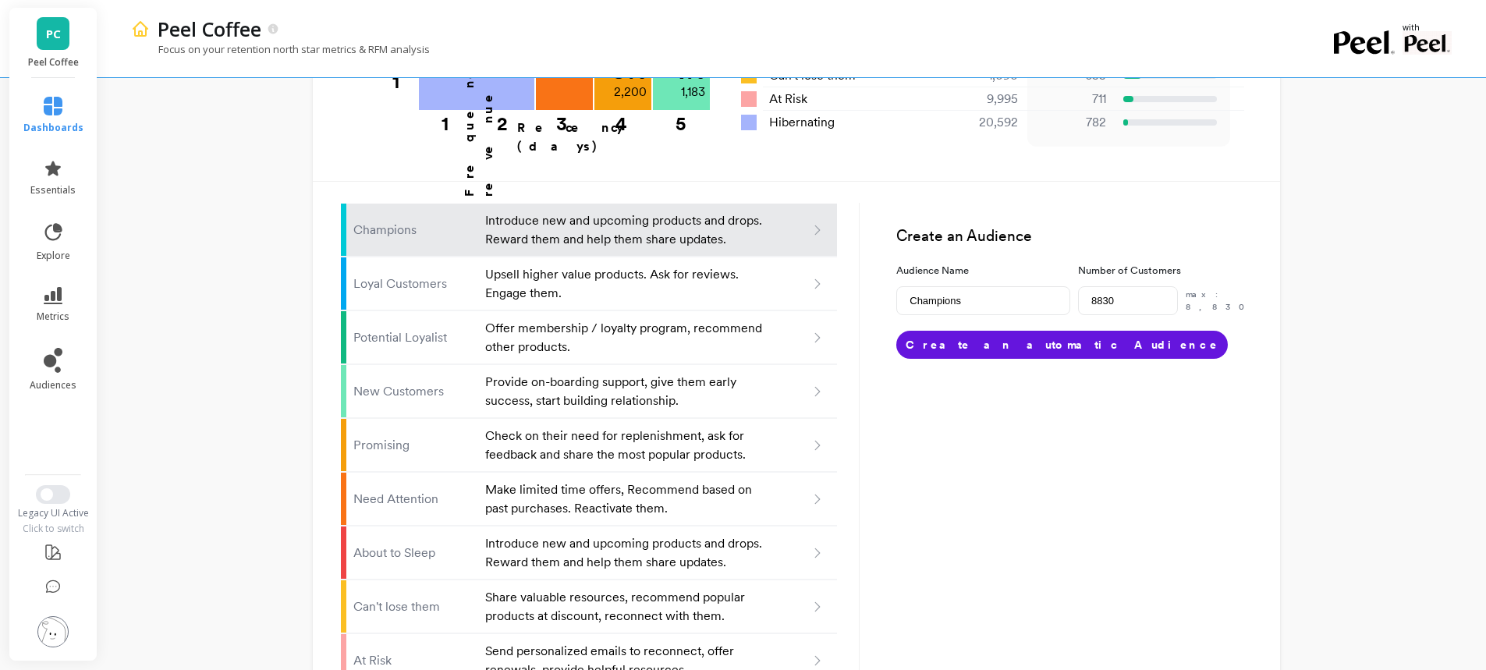
scroll to position [921, 0]
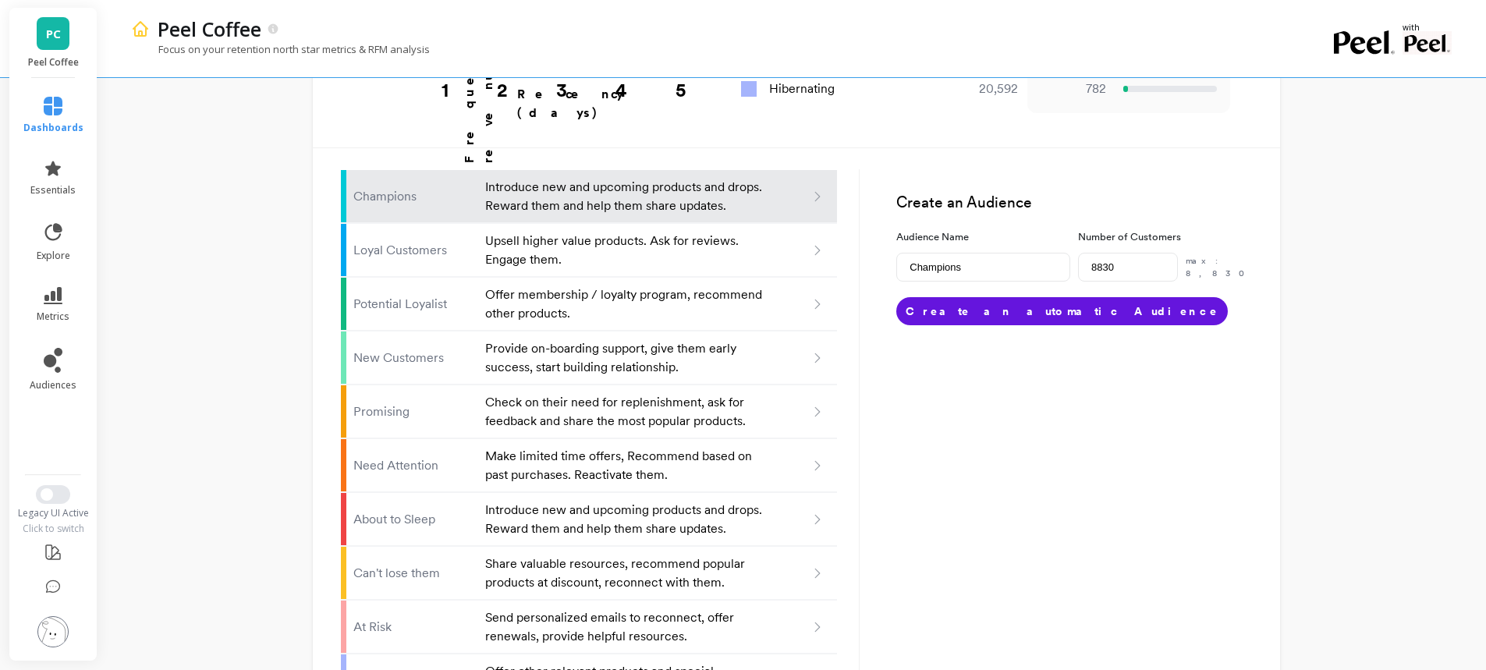
click at [1025, 352] on div "Create an Audience Audience Name Champions Number of Customers 8830 max: 8,830 …" at bounding box center [1055, 428] width 392 height 586
click at [506, 232] on p "Upsell higher value products. Ask for reviews. Engage them." at bounding box center [625, 250] width 280 height 37
type input "Loyal customers"
type input "10593"
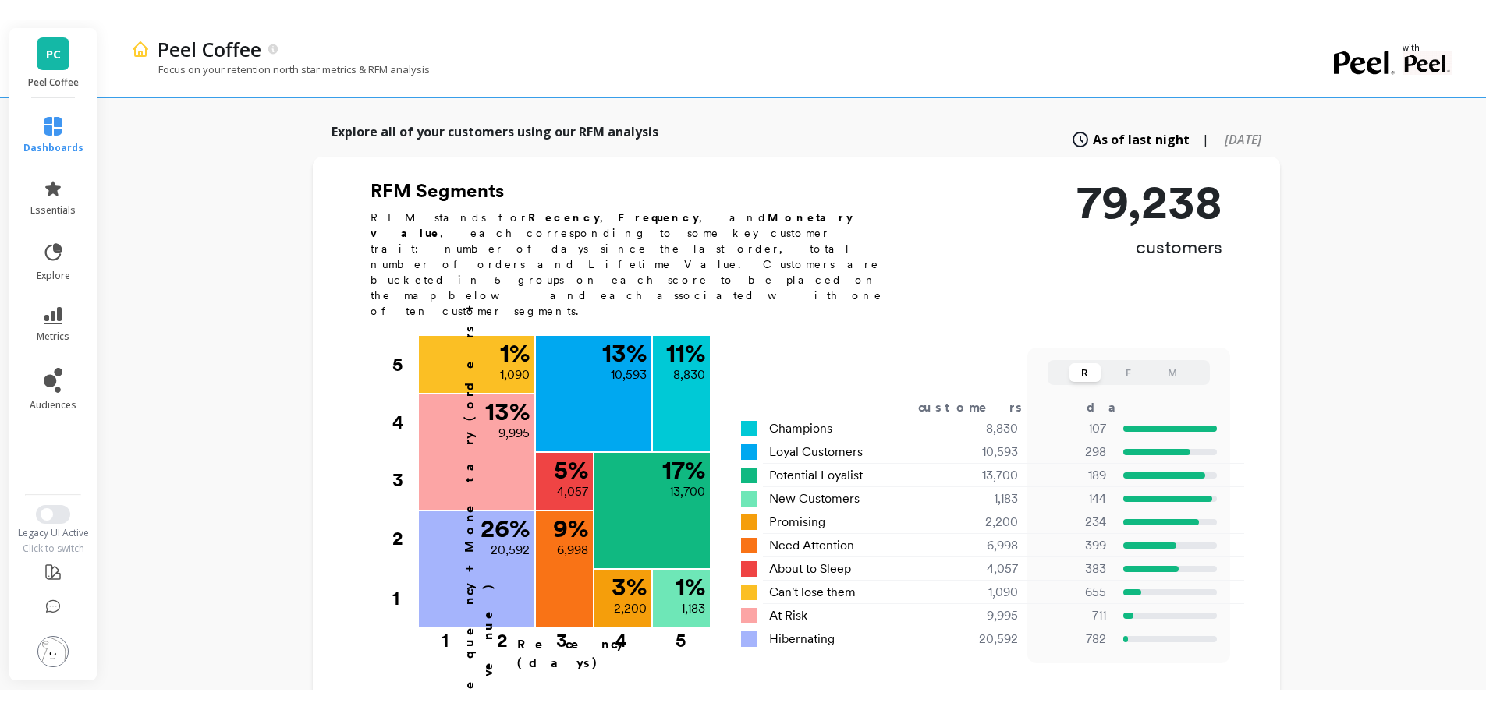
scroll to position [393, 0]
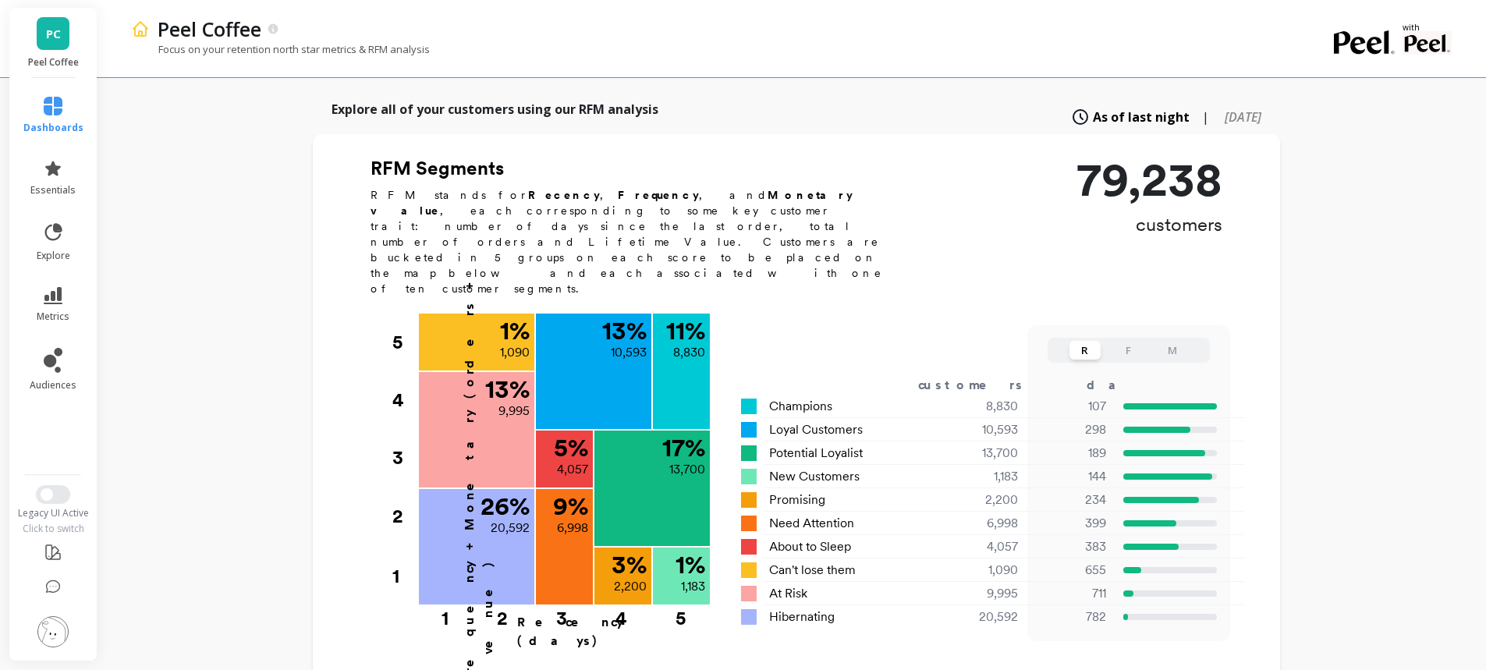
type input "Champions"
type input "8830"
click at [51, 37] on span "PC" at bounding box center [53, 34] width 15 height 18
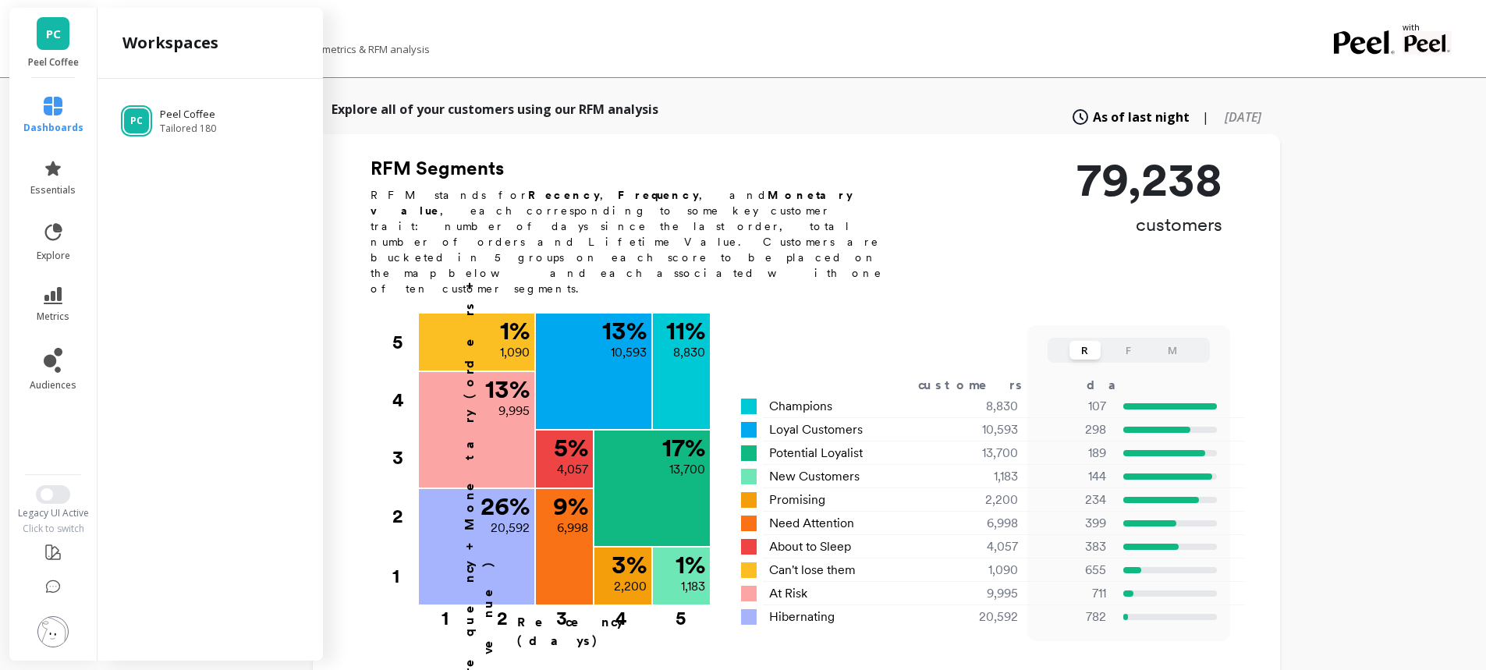
click at [144, 154] on div "PC Peel Coffee Tailored 180" at bounding box center [209, 367] width 225 height 576
click at [144, 181] on div "PC Peel Coffee Tailored 180" at bounding box center [209, 367] width 225 height 576
click at [220, 175] on div "PC Peel Coffee Tailored 180" at bounding box center [209, 367] width 225 height 576
click at [189, 192] on div "PC Peel Coffee Tailored 180" at bounding box center [209, 367] width 225 height 576
